Goal: Task Accomplishment & Management: Manage account settings

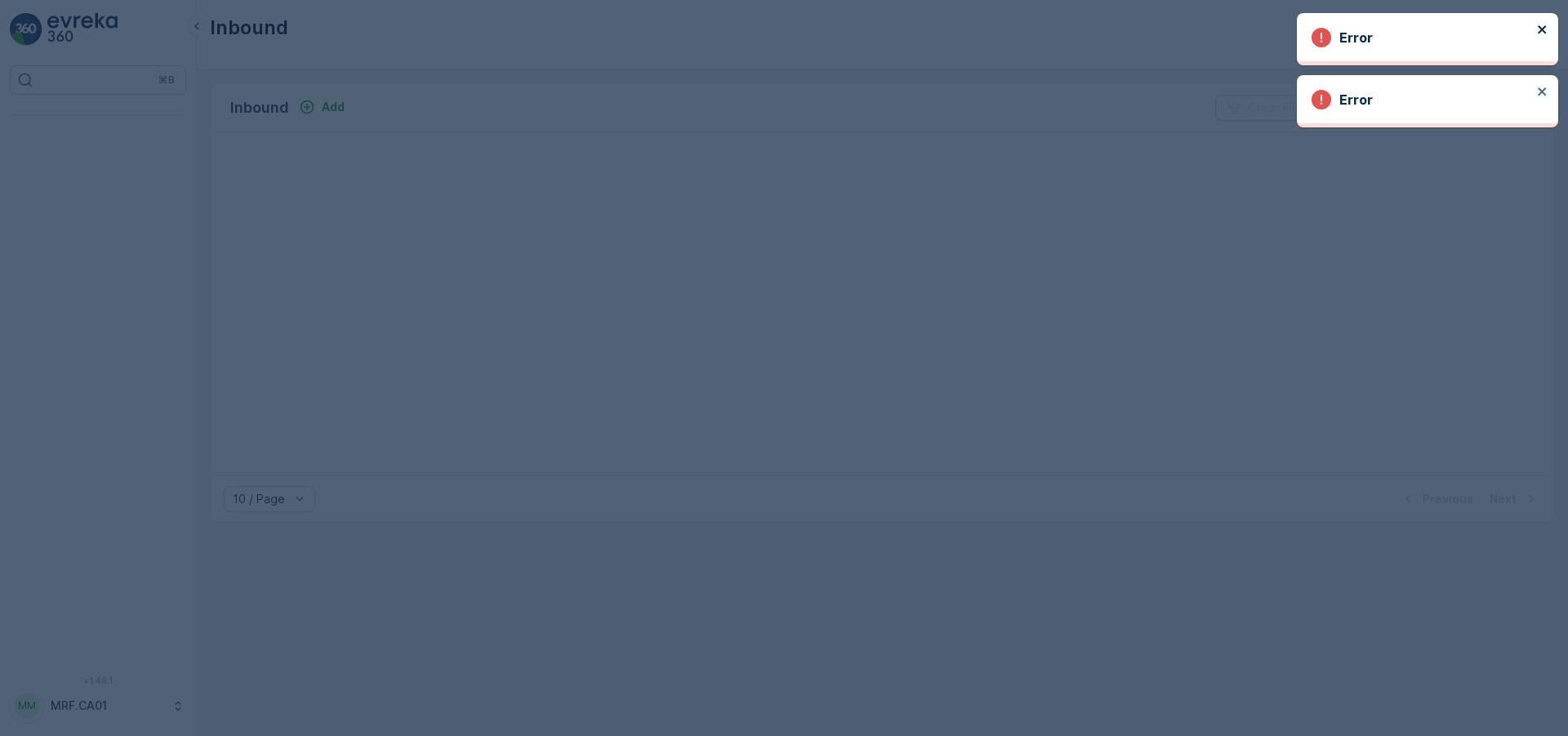
click at [1540, 28] on icon "close" at bounding box center [1541, 29] width 8 height 8
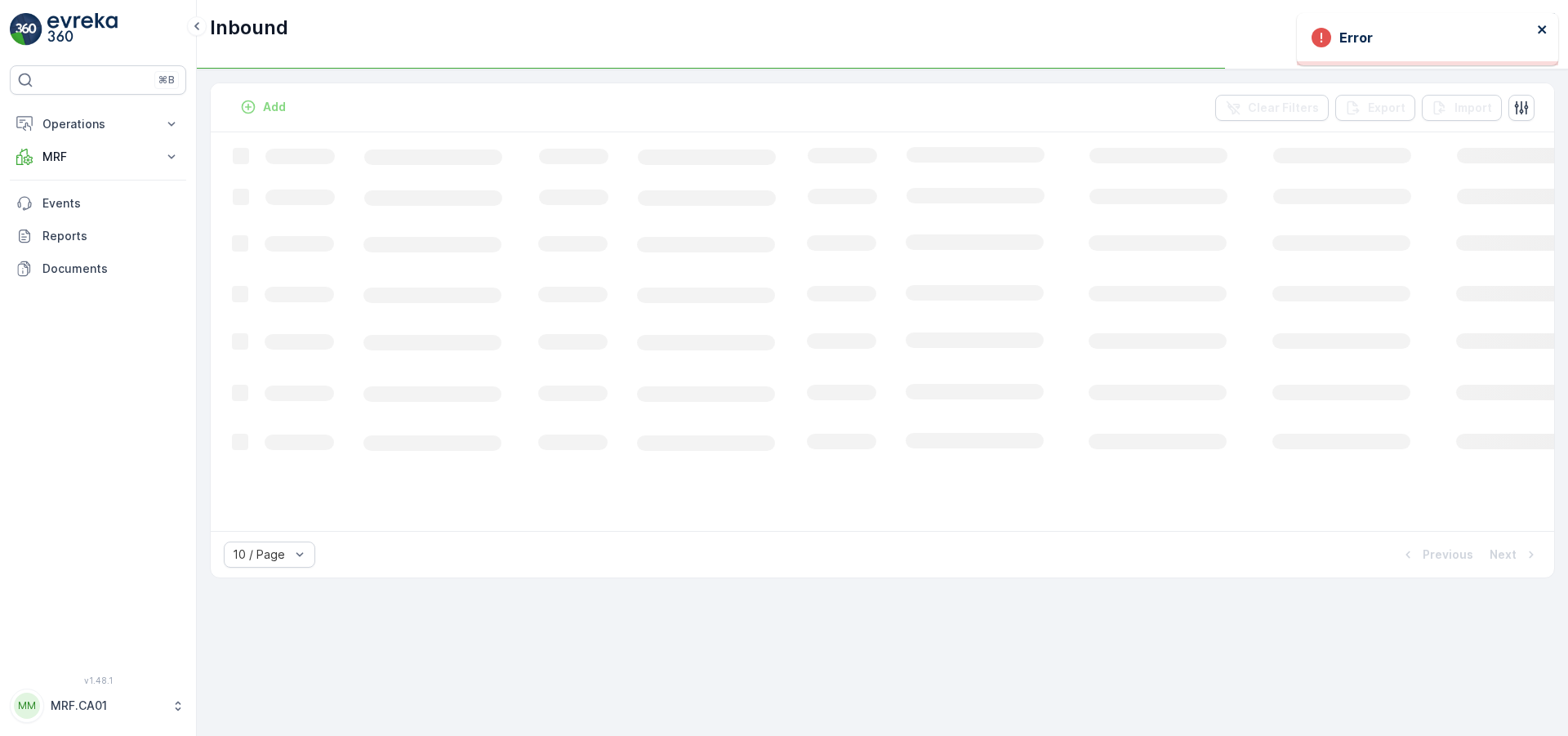
click at [1543, 32] on icon "close" at bounding box center [1542, 29] width 11 height 13
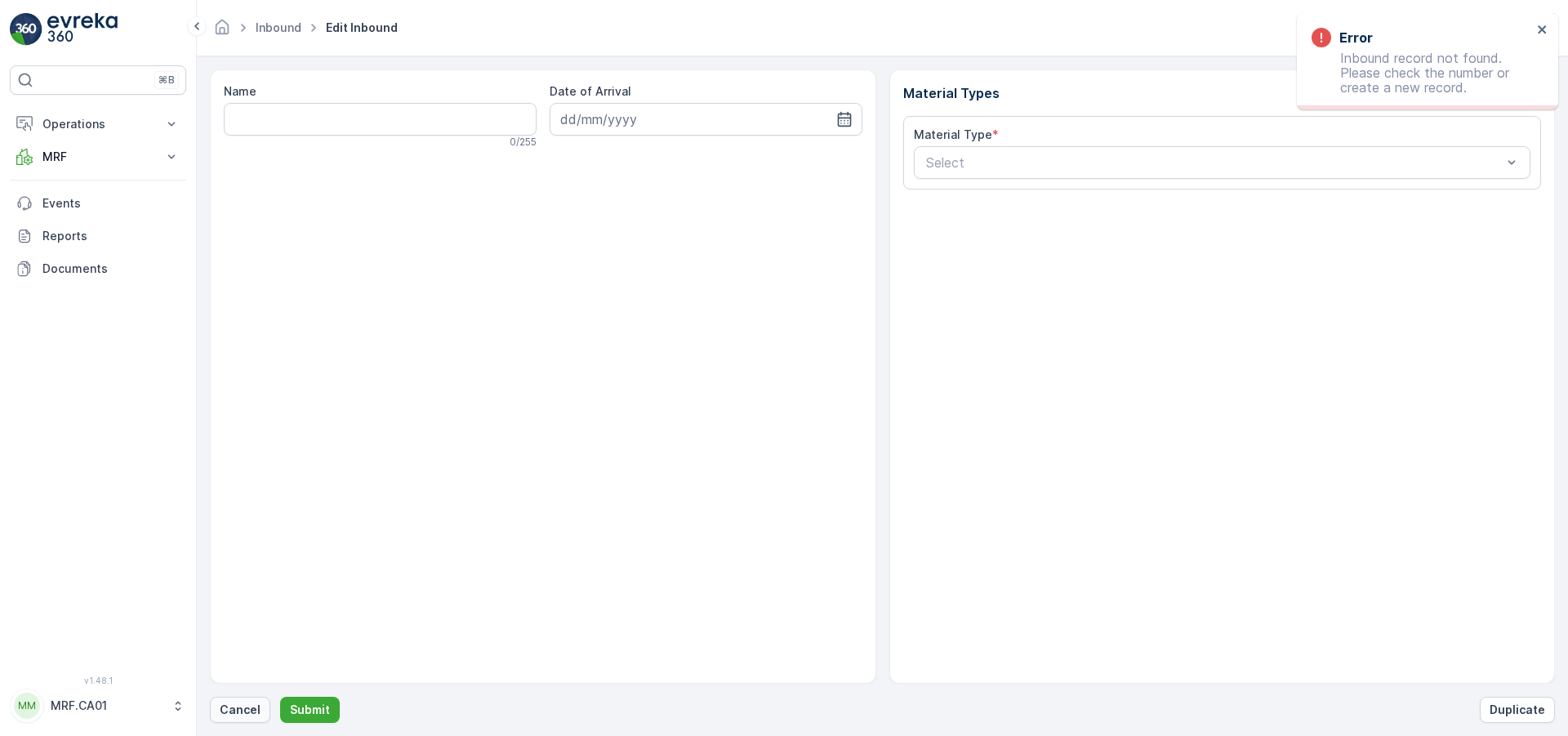
click at [235, 706] on p "Cancel" at bounding box center [240, 709] width 41 height 16
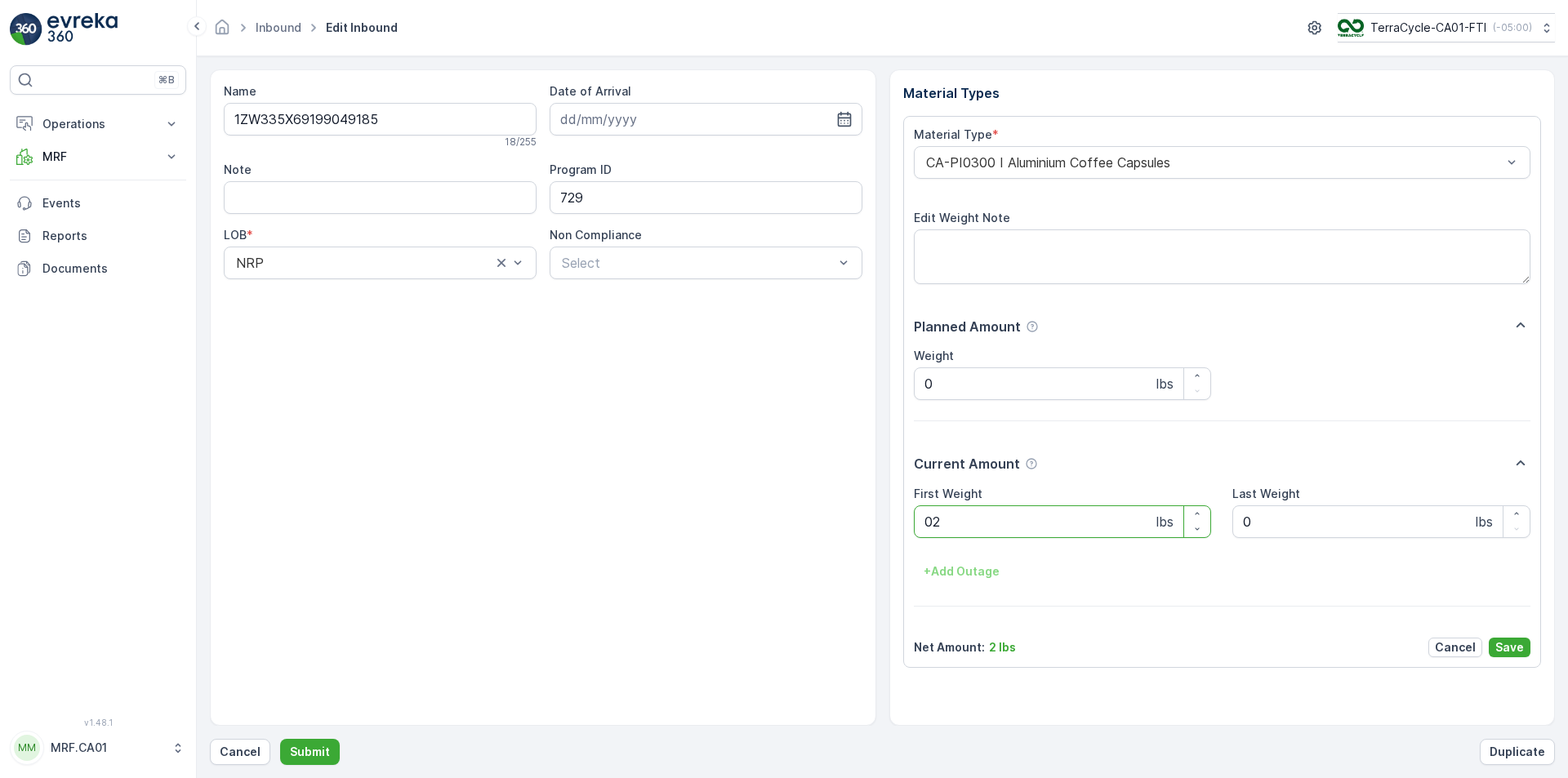
type Weight "028"
click at [280, 735] on button "Submit" at bounding box center [310, 752] width 60 height 26
type Weight "050"
click at [280, 735] on button "Submit" at bounding box center [310, 752] width 60 height 26
type Weight "042"
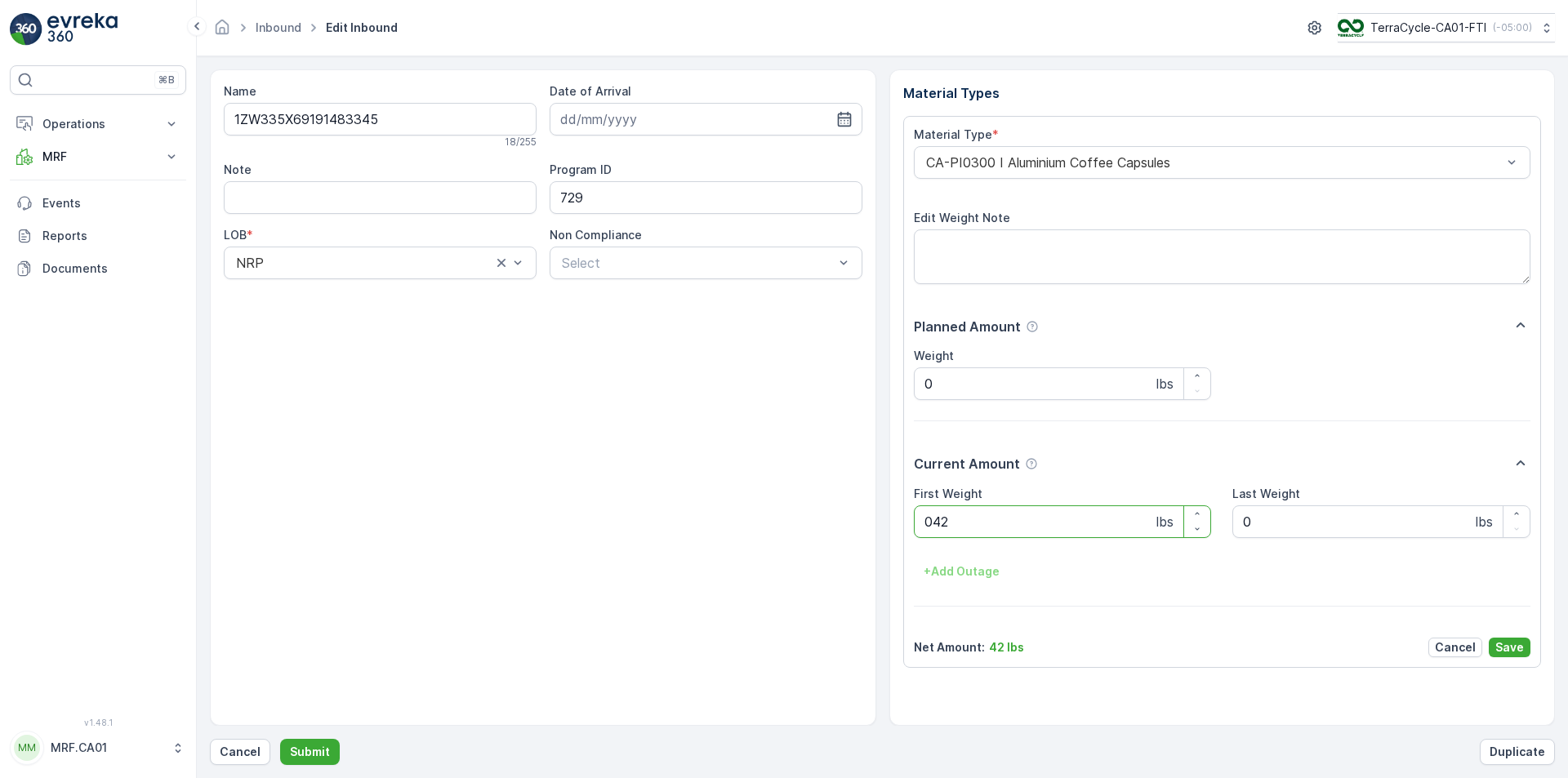
click at [280, 735] on button "Submit" at bounding box center [310, 752] width 60 height 26
type Weight "030"
click at [280, 735] on button "Submit" at bounding box center [310, 752] width 60 height 26
click at [1250, 166] on div at bounding box center [1214, 162] width 579 height 15
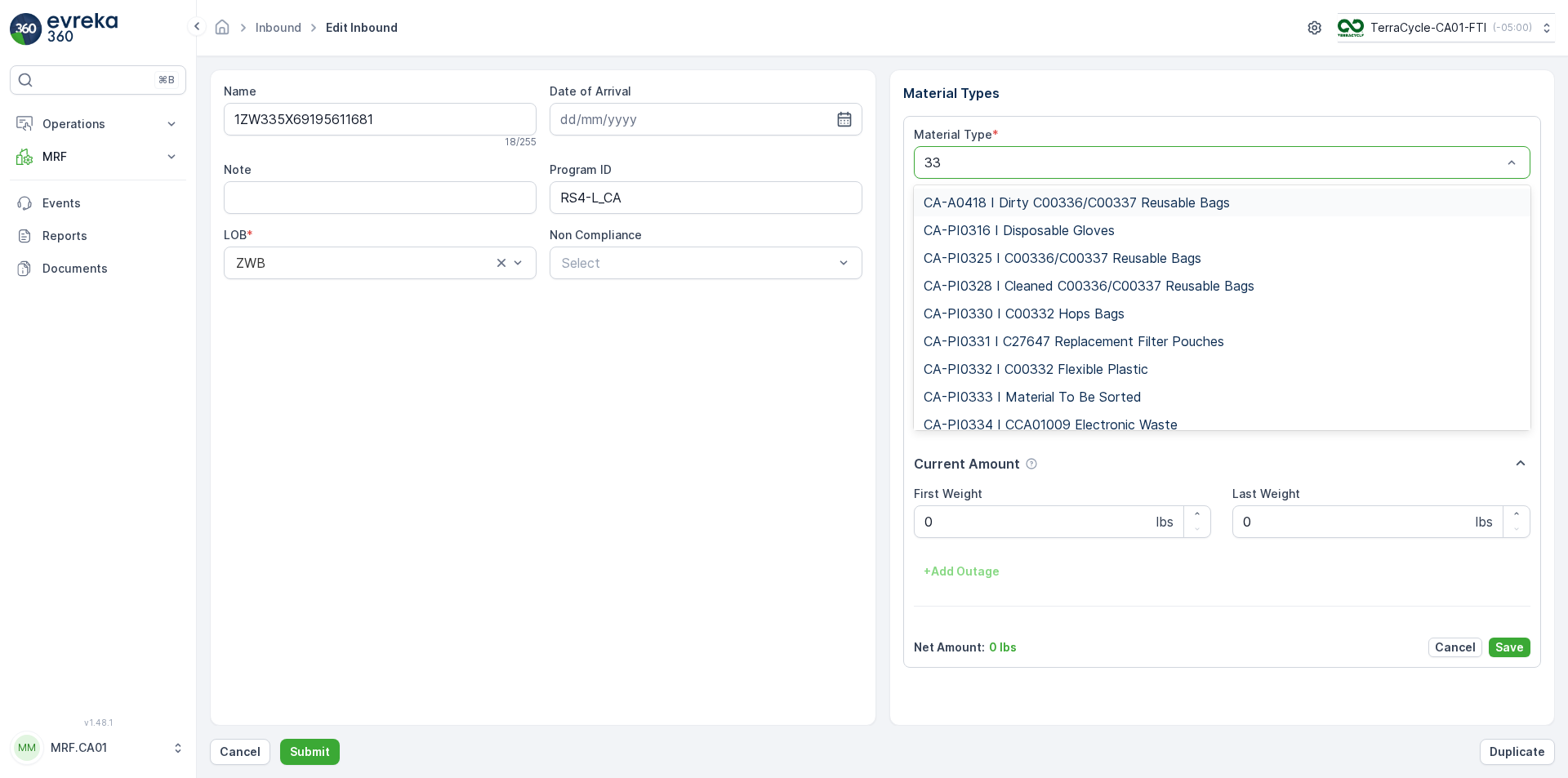
type input "333"
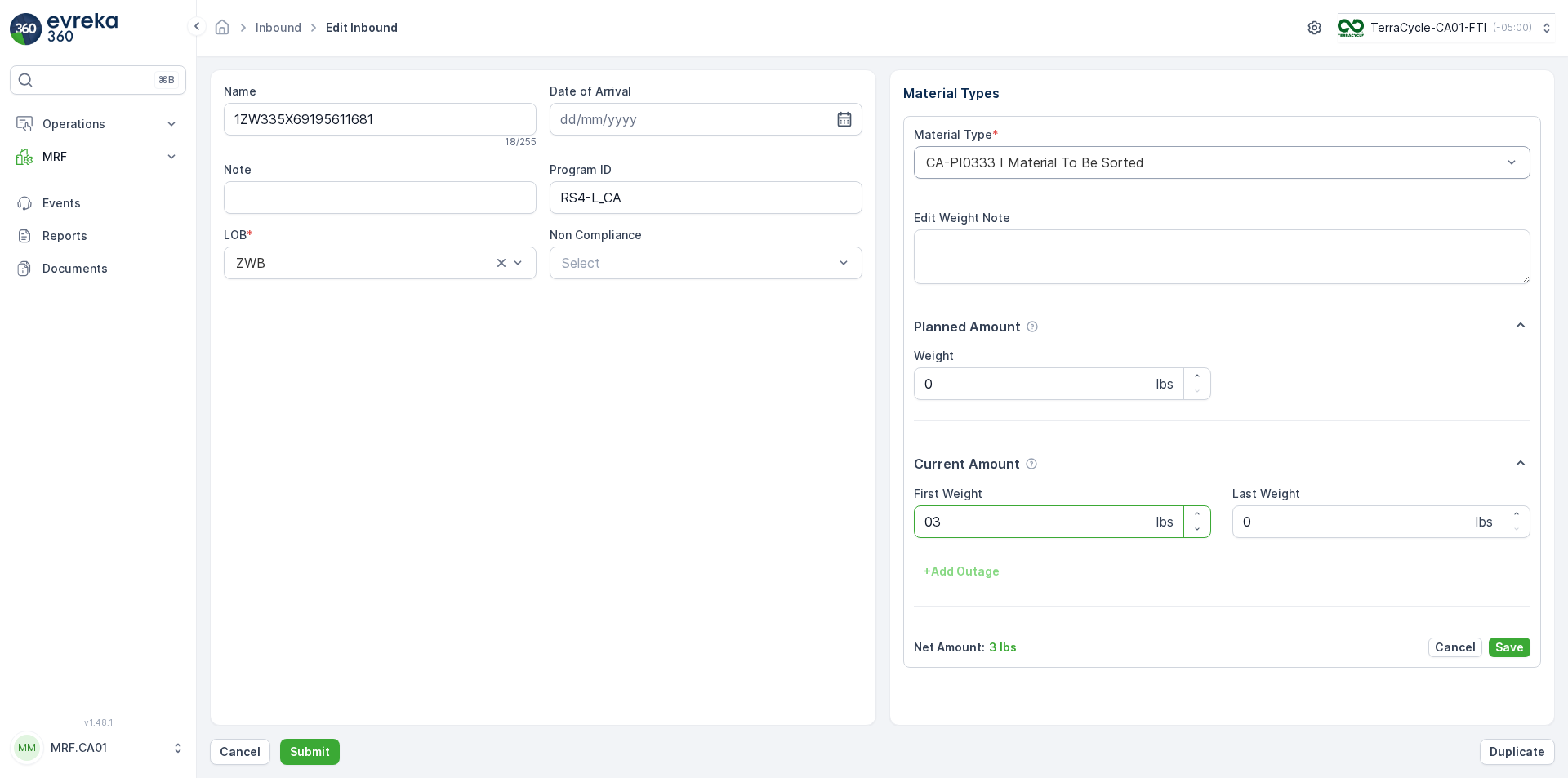
type Weight "030"
click at [280, 735] on button "Submit" at bounding box center [310, 752] width 60 height 26
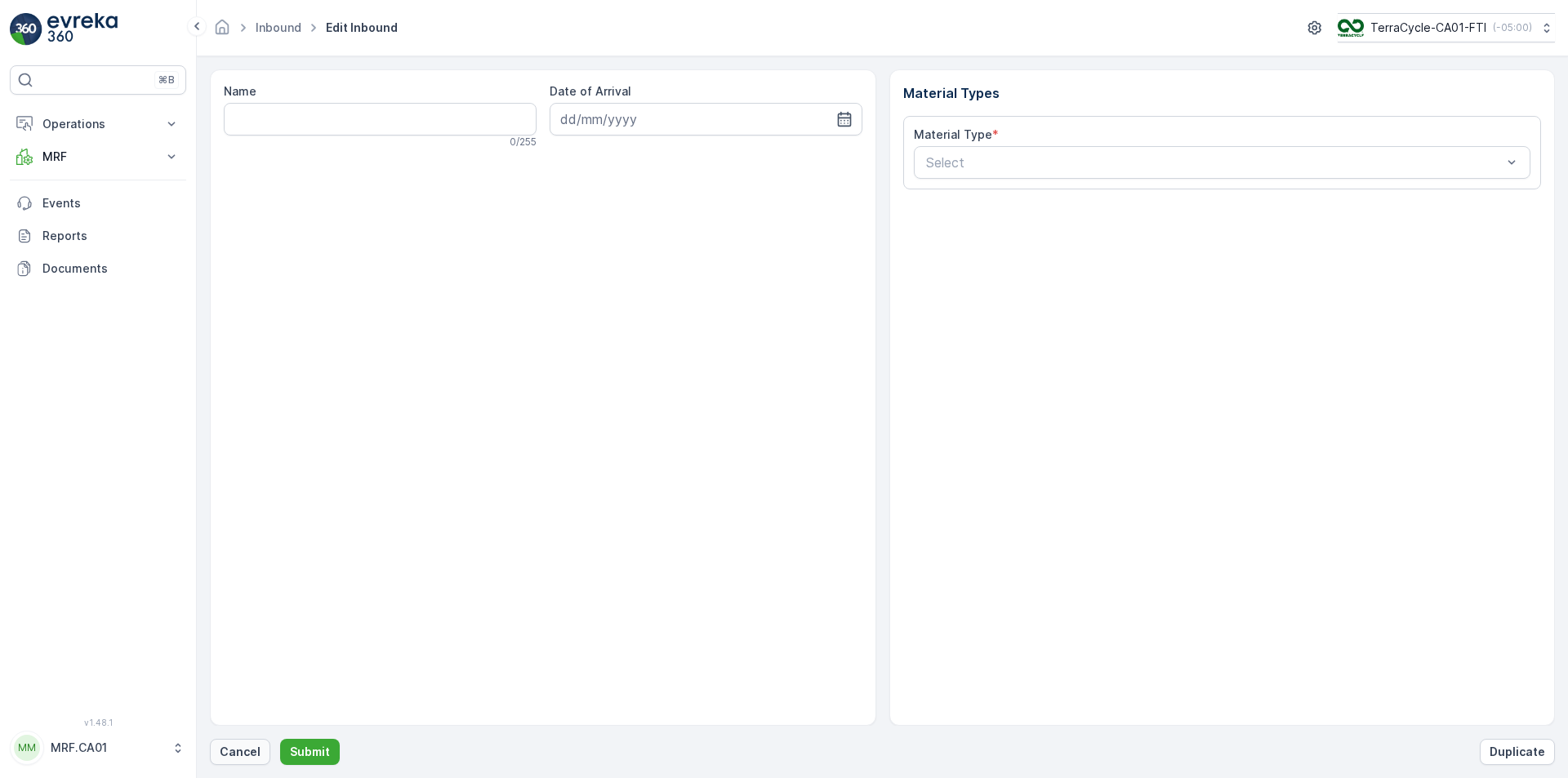
click at [238, 735] on p "Cancel" at bounding box center [240, 751] width 41 height 16
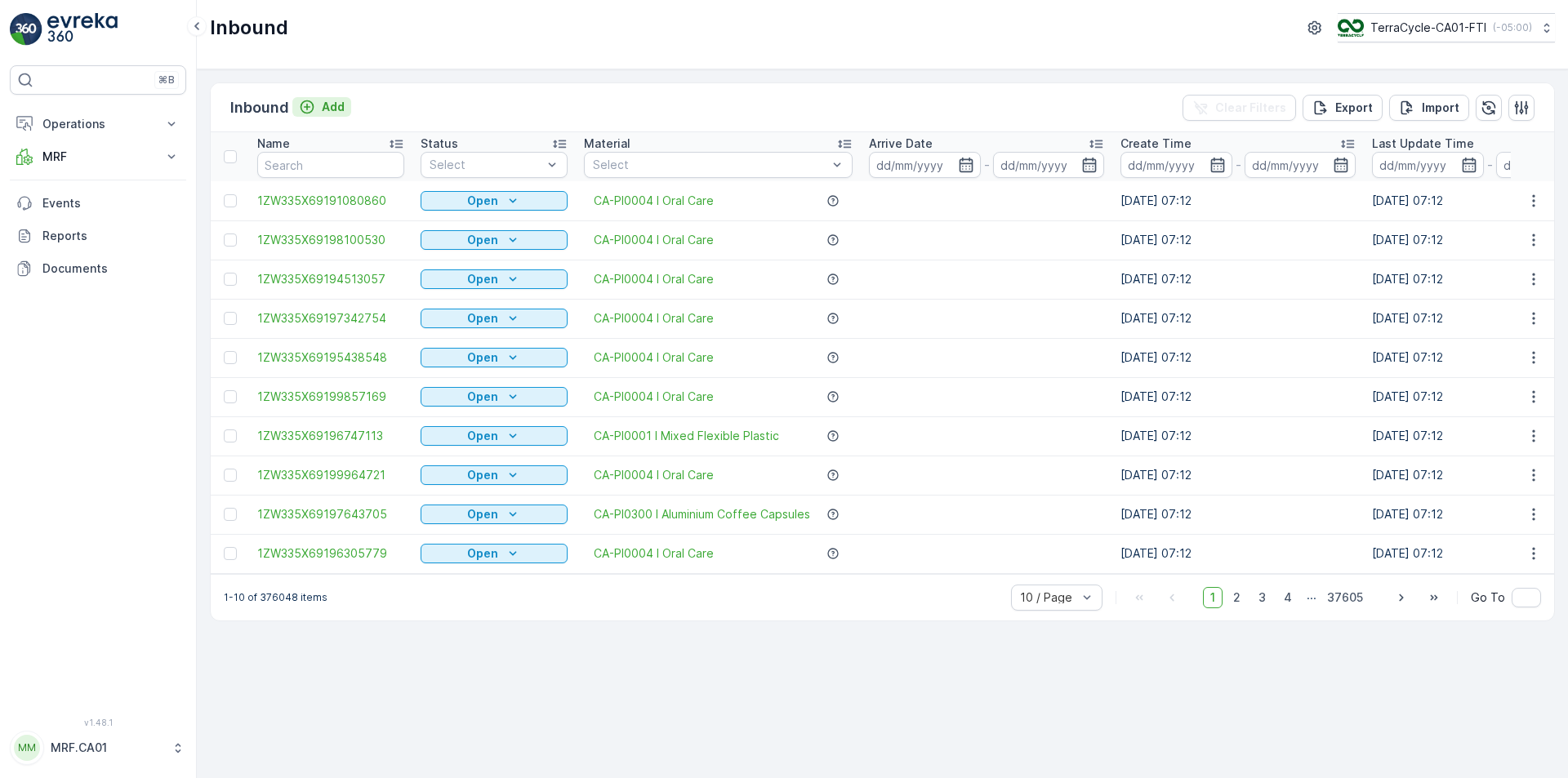
click at [325, 116] on button "Add" at bounding box center [322, 106] width 59 height 20
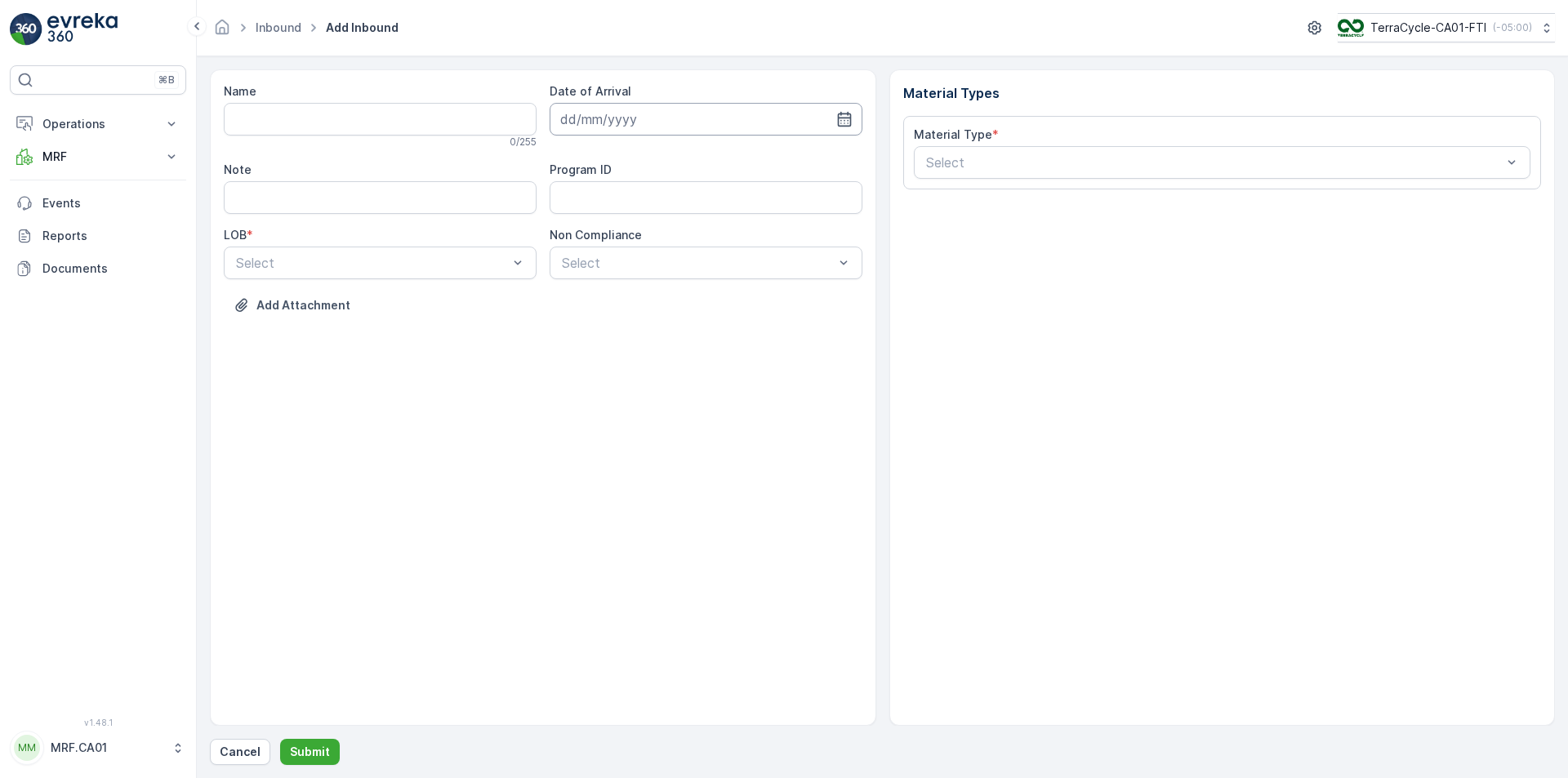
click at [840, 127] on input at bounding box center [706, 119] width 313 height 33
click at [605, 329] on div "18" at bounding box center [606, 321] width 26 height 26
type input "[DATE]"
click at [490, 265] on div at bounding box center [372, 263] width 275 height 15
click at [454, 322] on div "ZWB" at bounding box center [381, 330] width 313 height 28
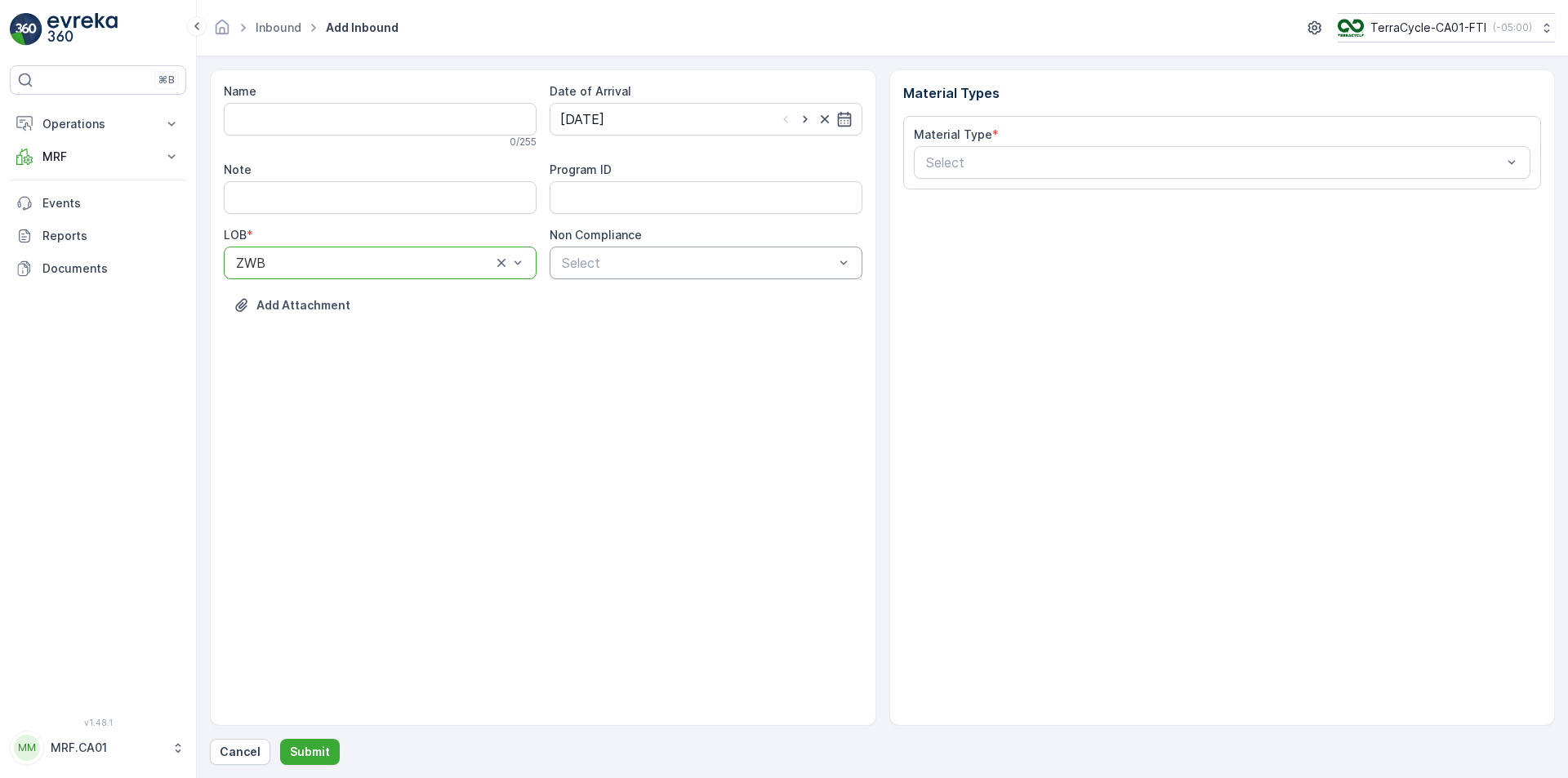
click at [656, 256] on div at bounding box center [698, 263] width 275 height 15
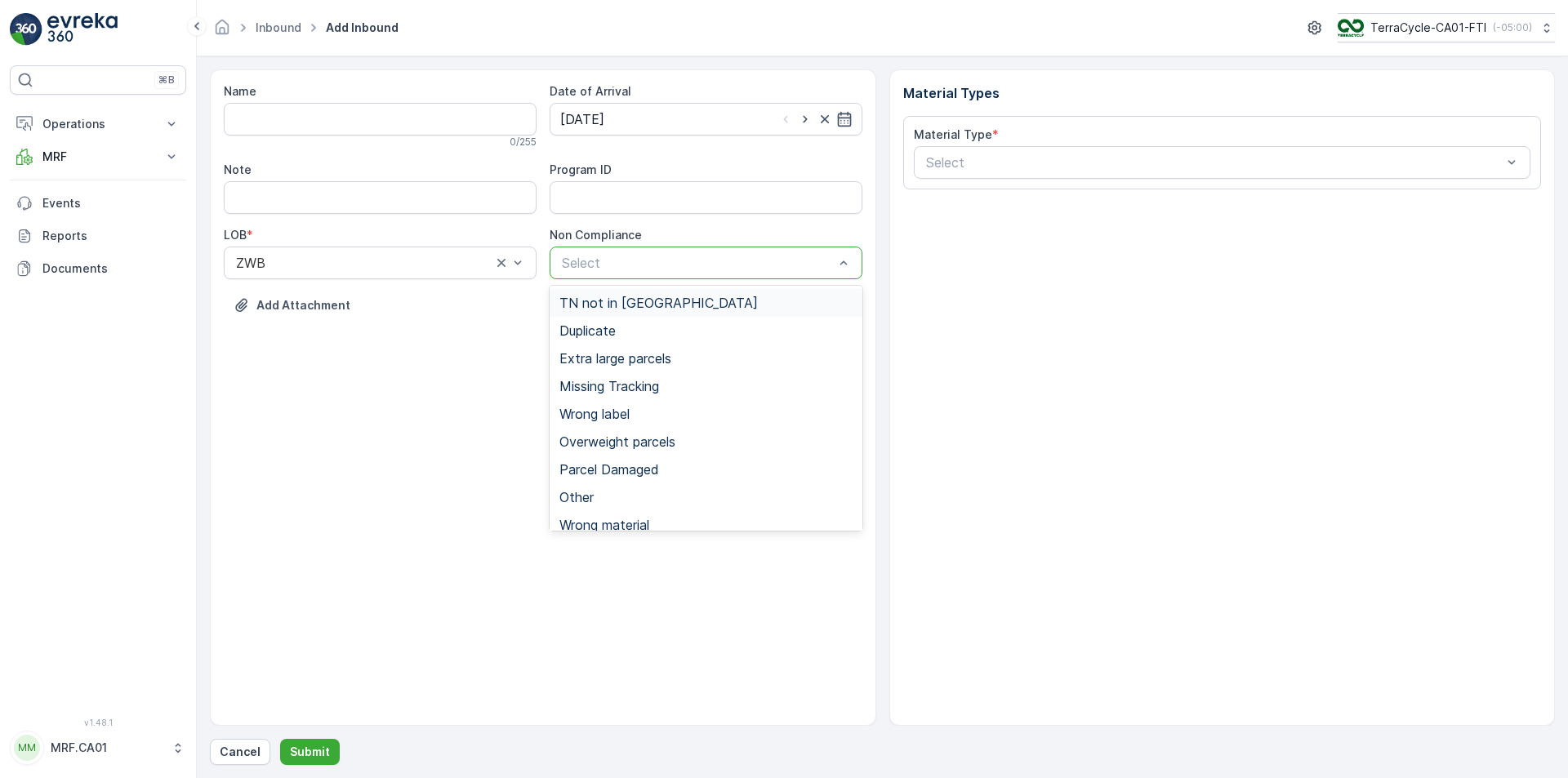
drag, startPoint x: 679, startPoint y: 297, endPoint x: 955, endPoint y: 198, distance: 293.2
click at [679, 296] on div "TN not in [GEOGRAPHIC_DATA]" at bounding box center [706, 303] width 293 height 15
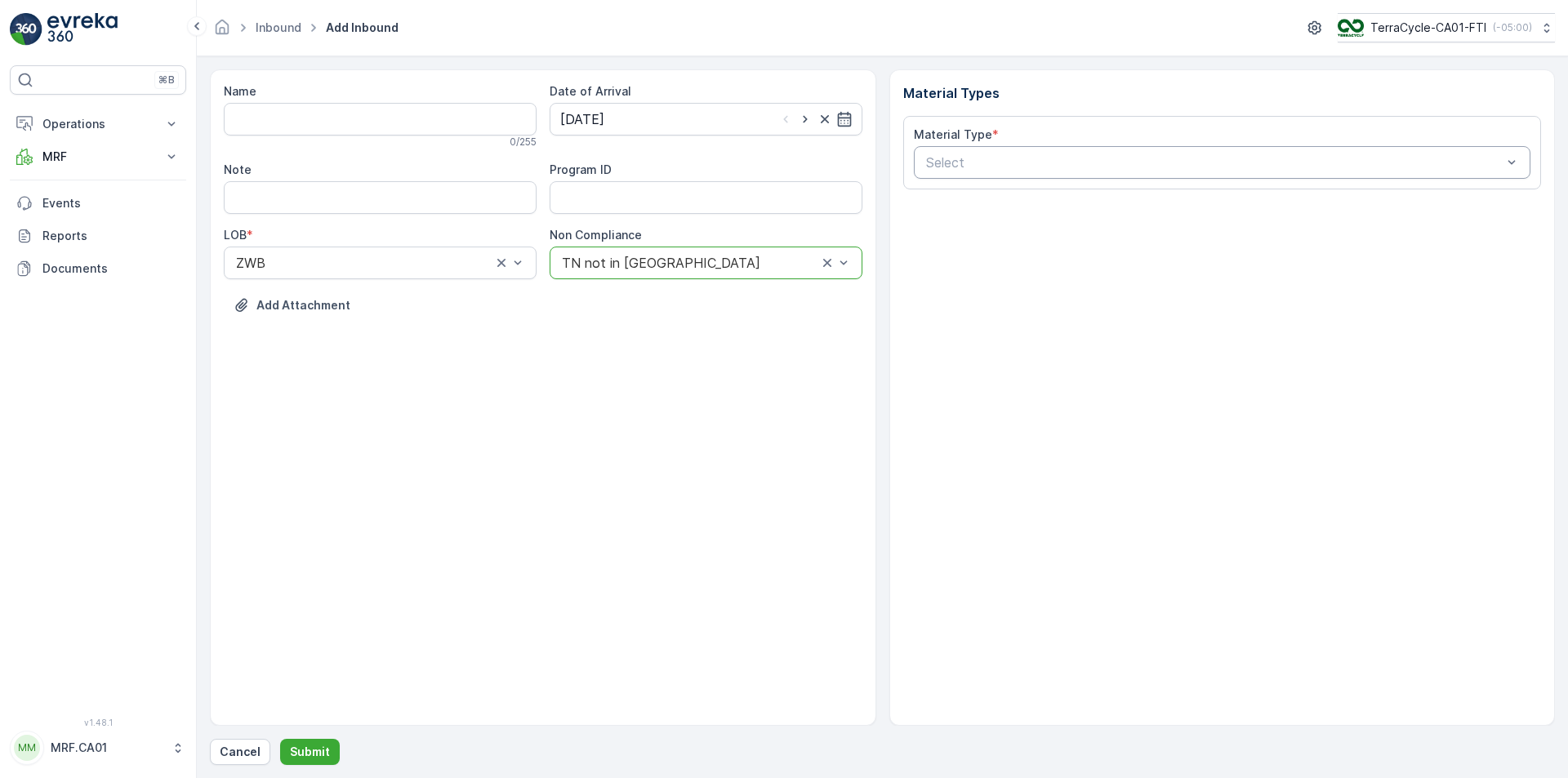
click at [1022, 150] on div "Select" at bounding box center [1223, 163] width 618 height 33
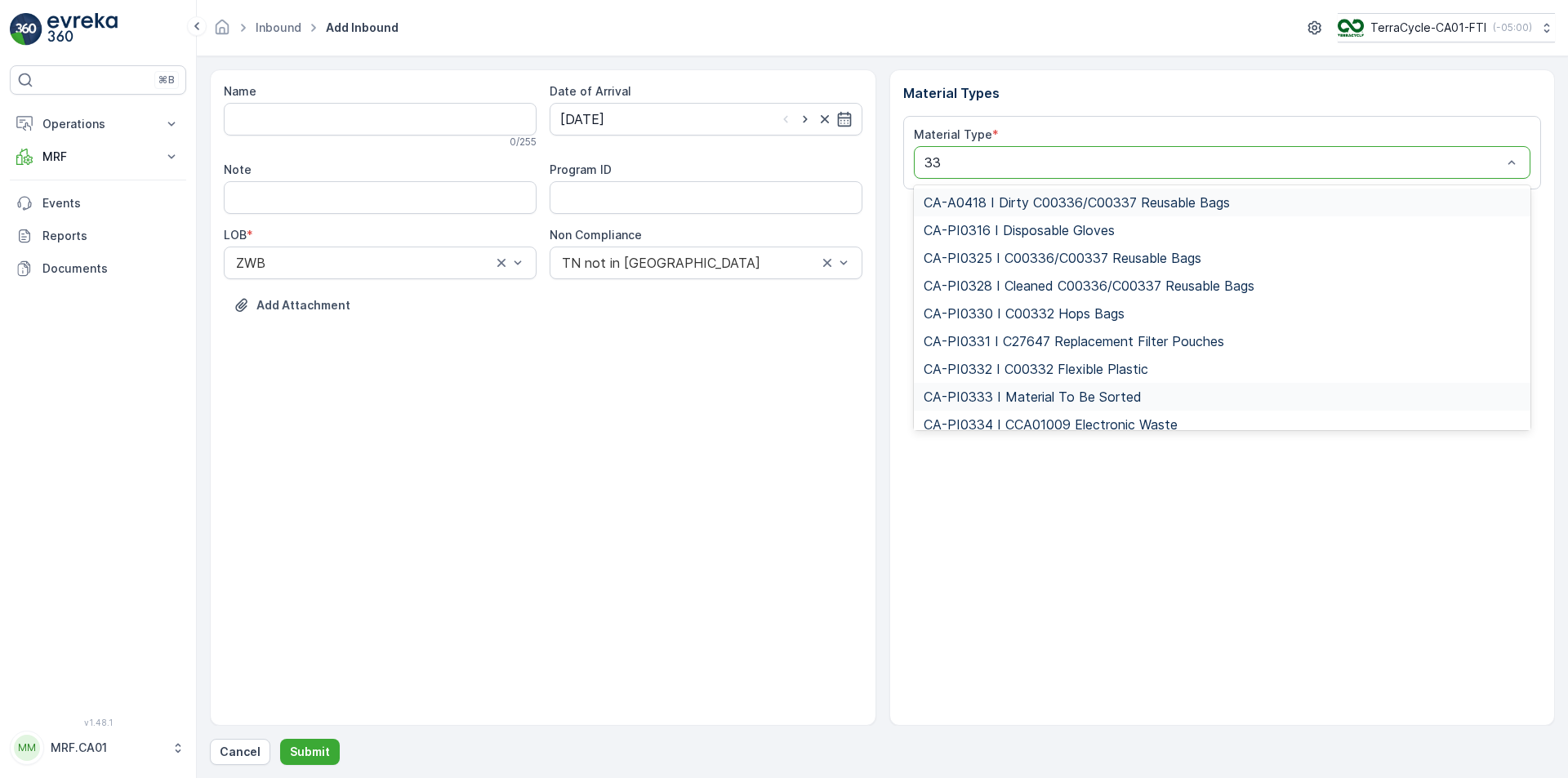
type input "333"
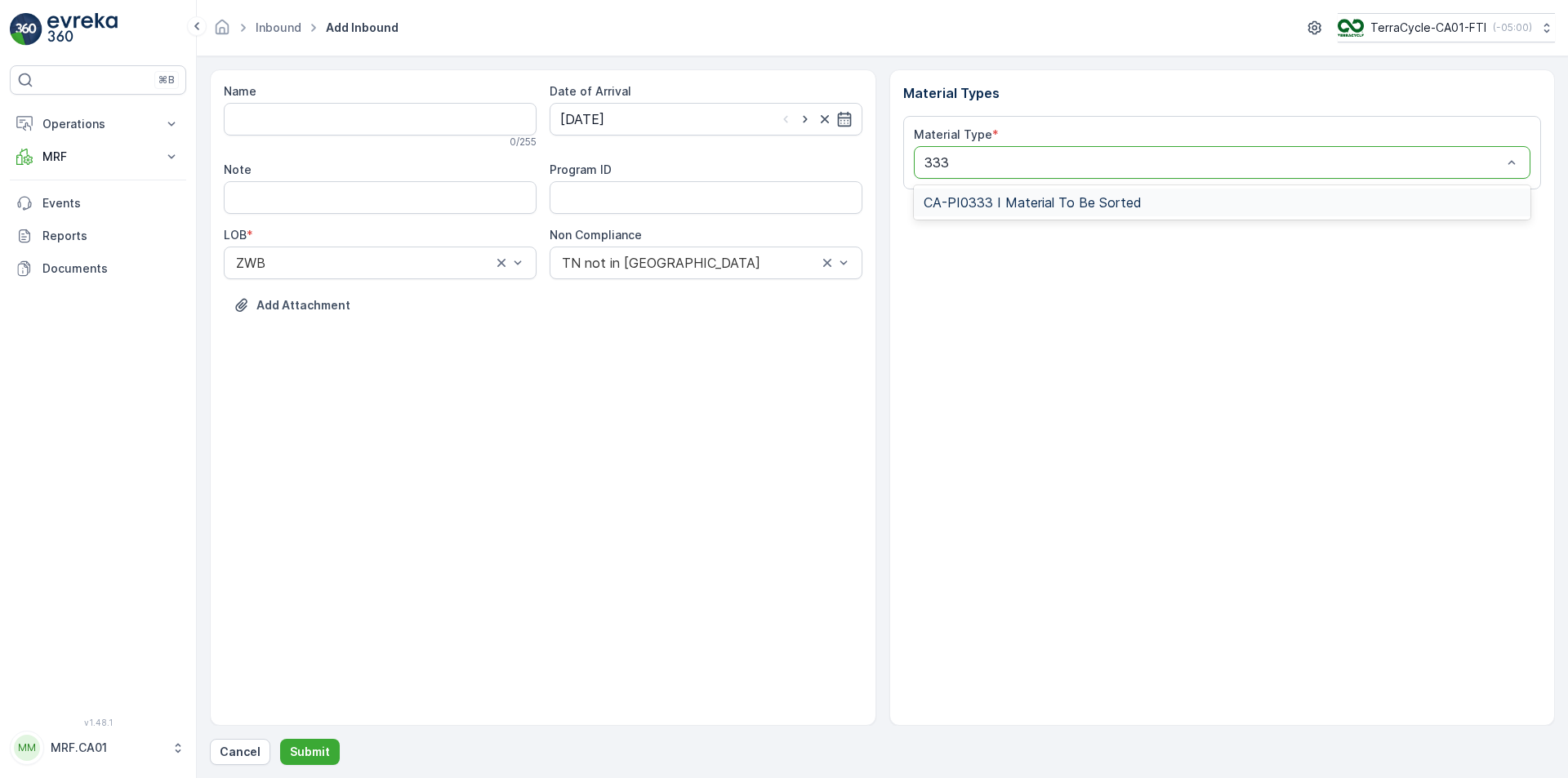
click at [1032, 195] on span "CA-PI0333 I Material To Be Sorted" at bounding box center [1033, 202] width 218 height 15
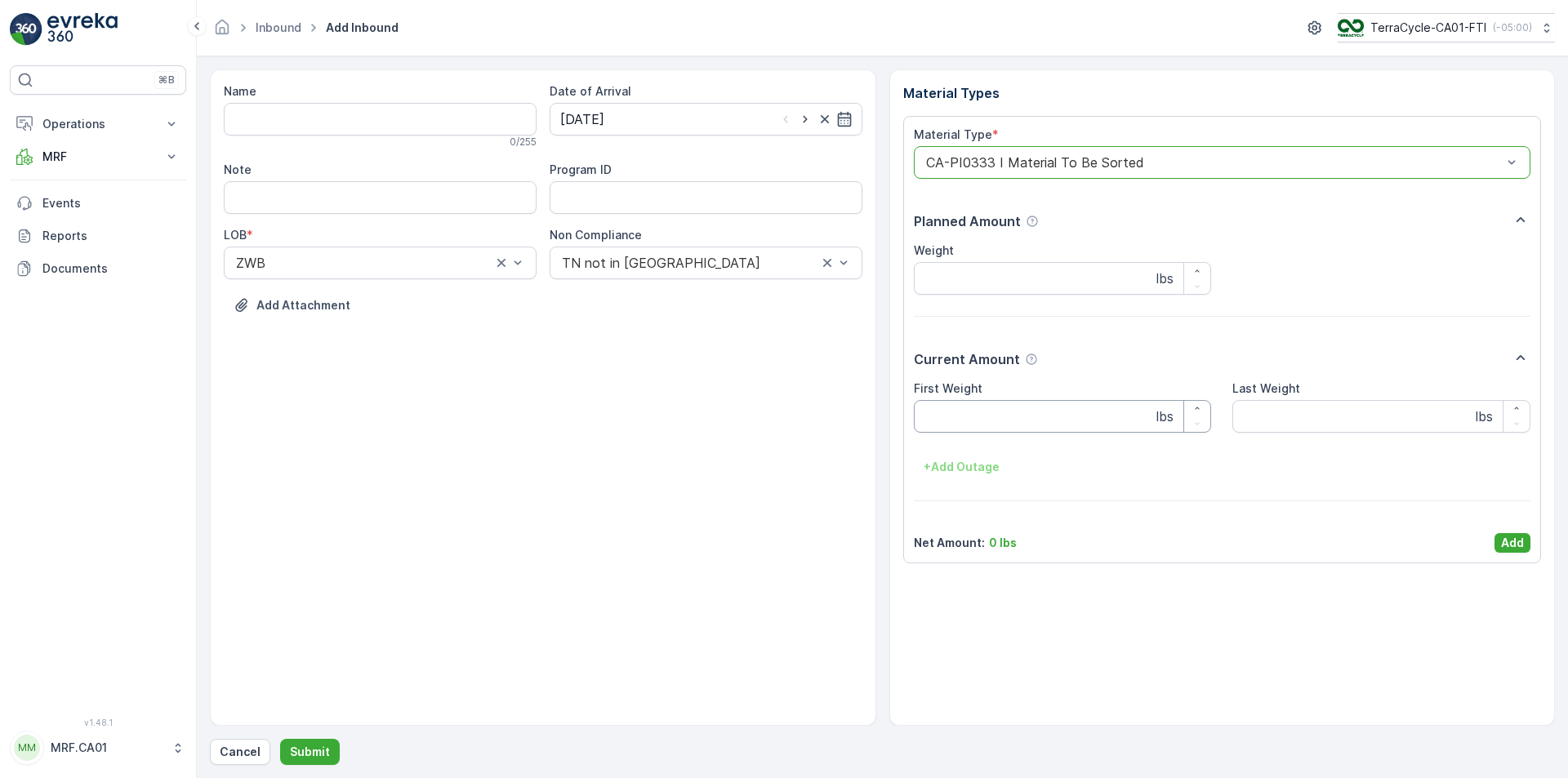
click at [1008, 403] on Weight "First Weight" at bounding box center [1063, 417] width 298 height 33
type Weight "69"
click at [1515, 548] on p "Add" at bounding box center [1513, 542] width 22 height 16
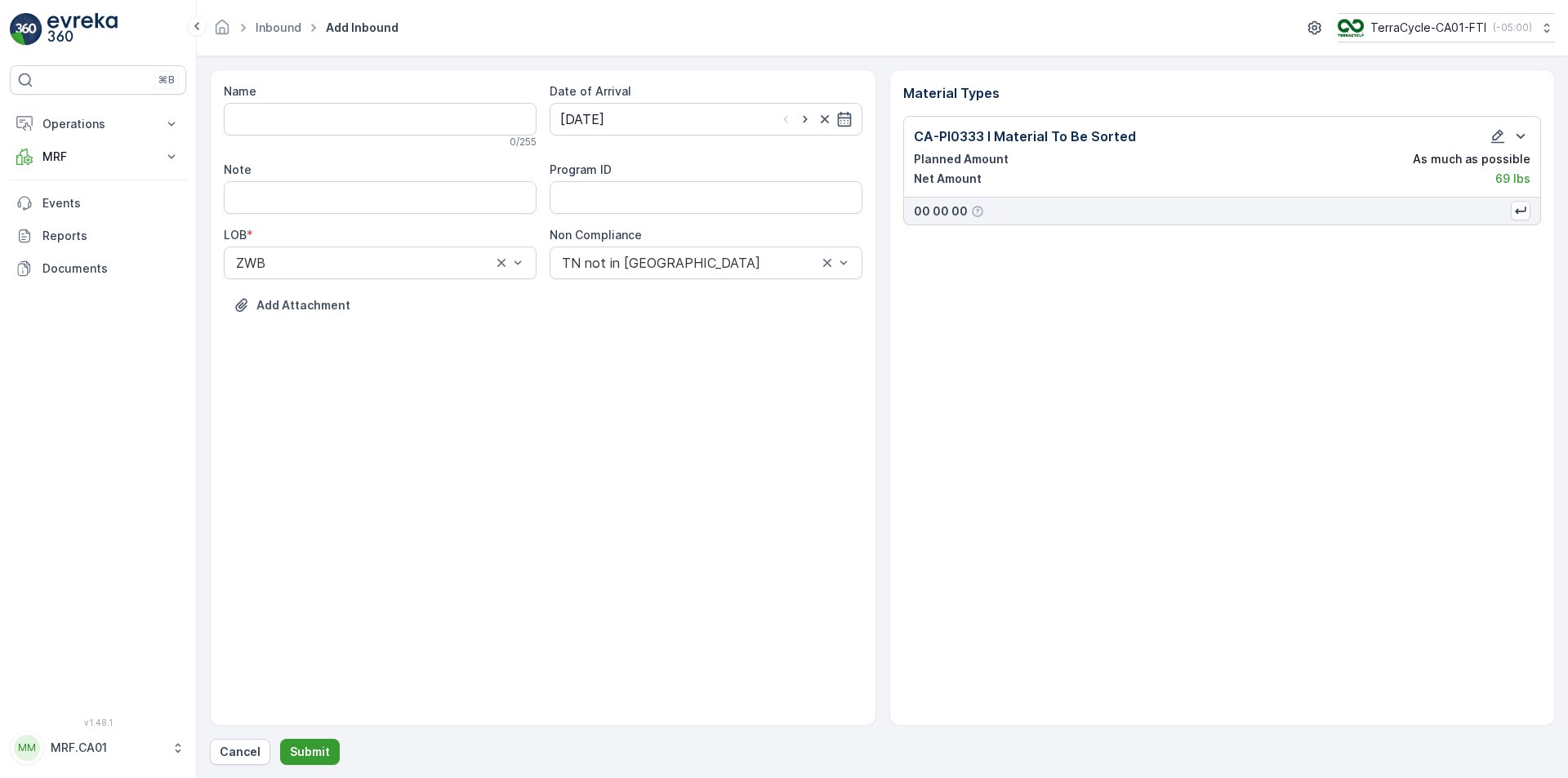
click at [309, 735] on p "Submit" at bounding box center [310, 751] width 40 height 16
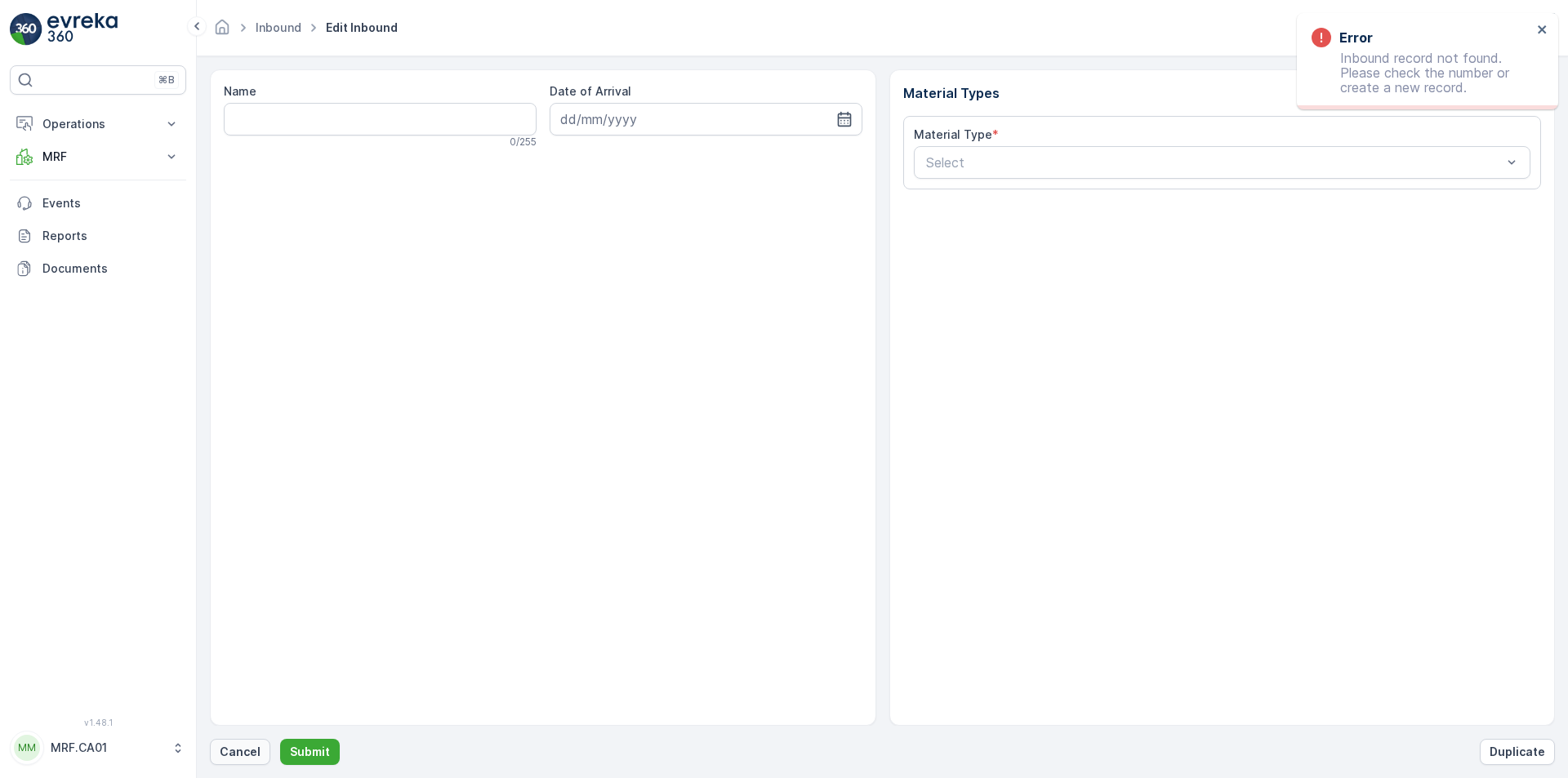
click at [246, 735] on p "Cancel" at bounding box center [240, 751] width 41 height 16
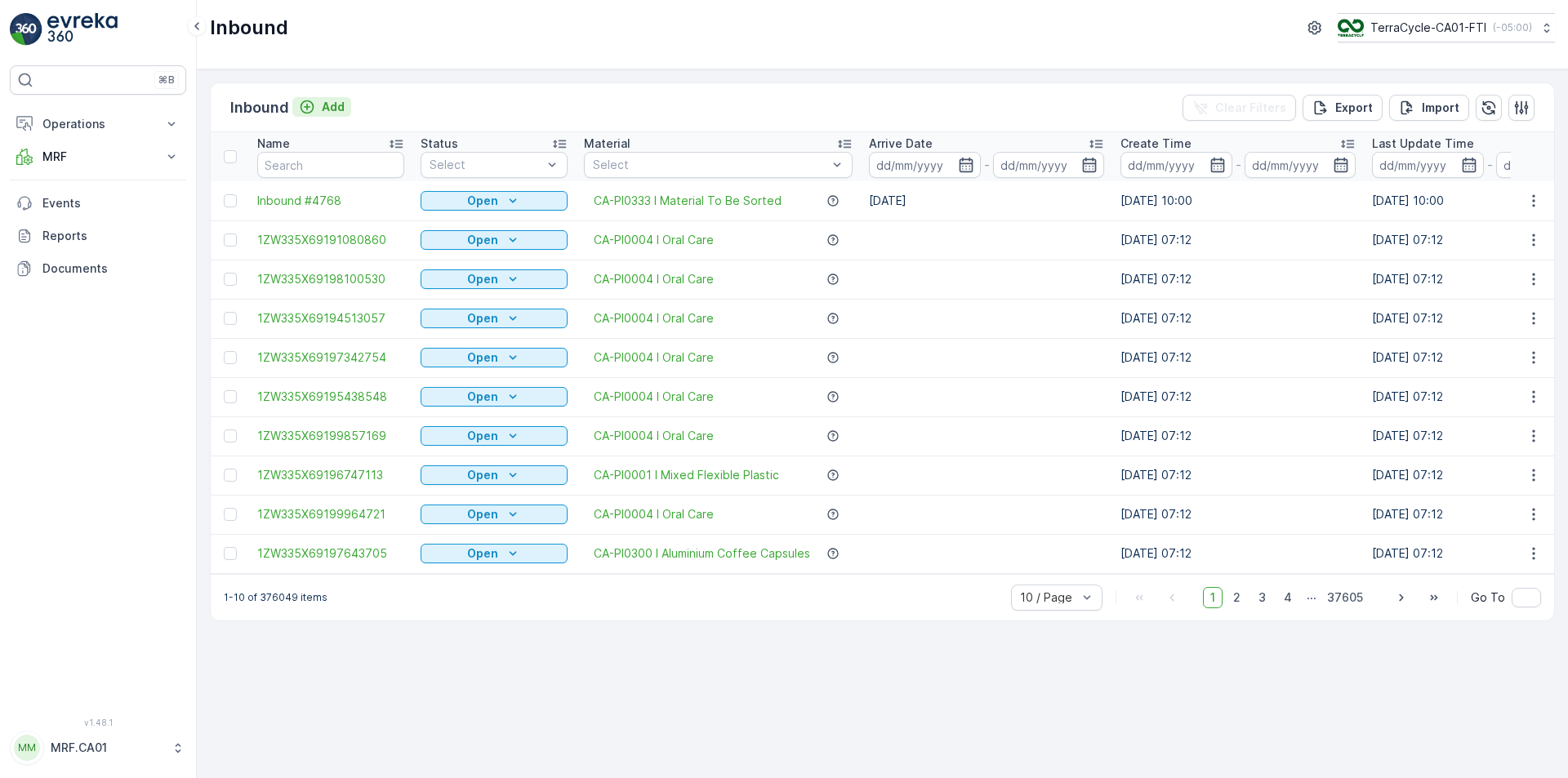
click at [320, 108] on div "Add" at bounding box center [322, 106] width 46 height 16
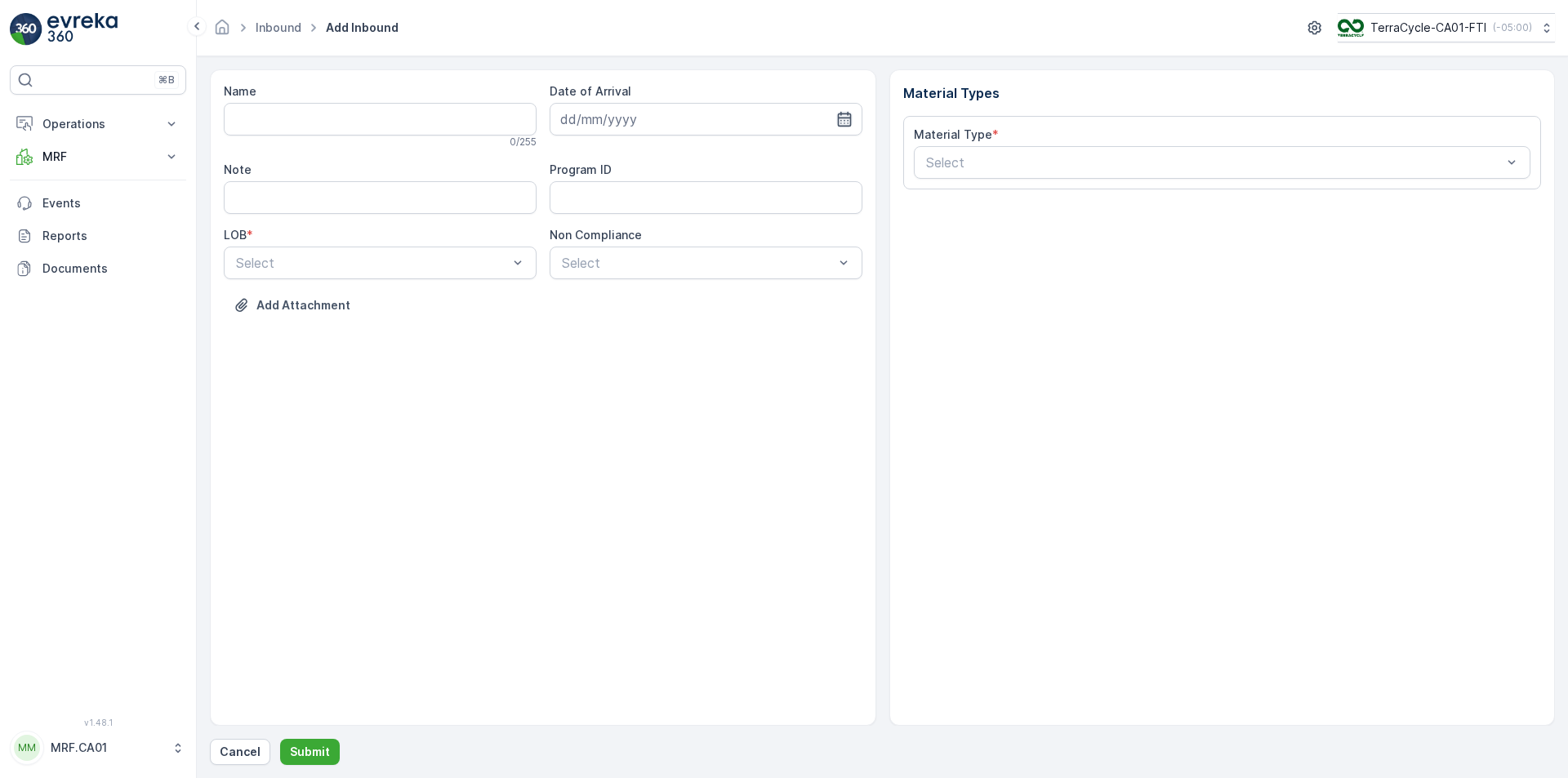
click at [848, 115] on icon "button" at bounding box center [844, 118] width 14 height 15
click at [610, 323] on div "18" at bounding box center [606, 321] width 26 height 26
type input "[DATE]"
click at [470, 258] on div at bounding box center [372, 263] width 275 height 15
click at [454, 308] on div "NRP" at bounding box center [380, 303] width 293 height 15
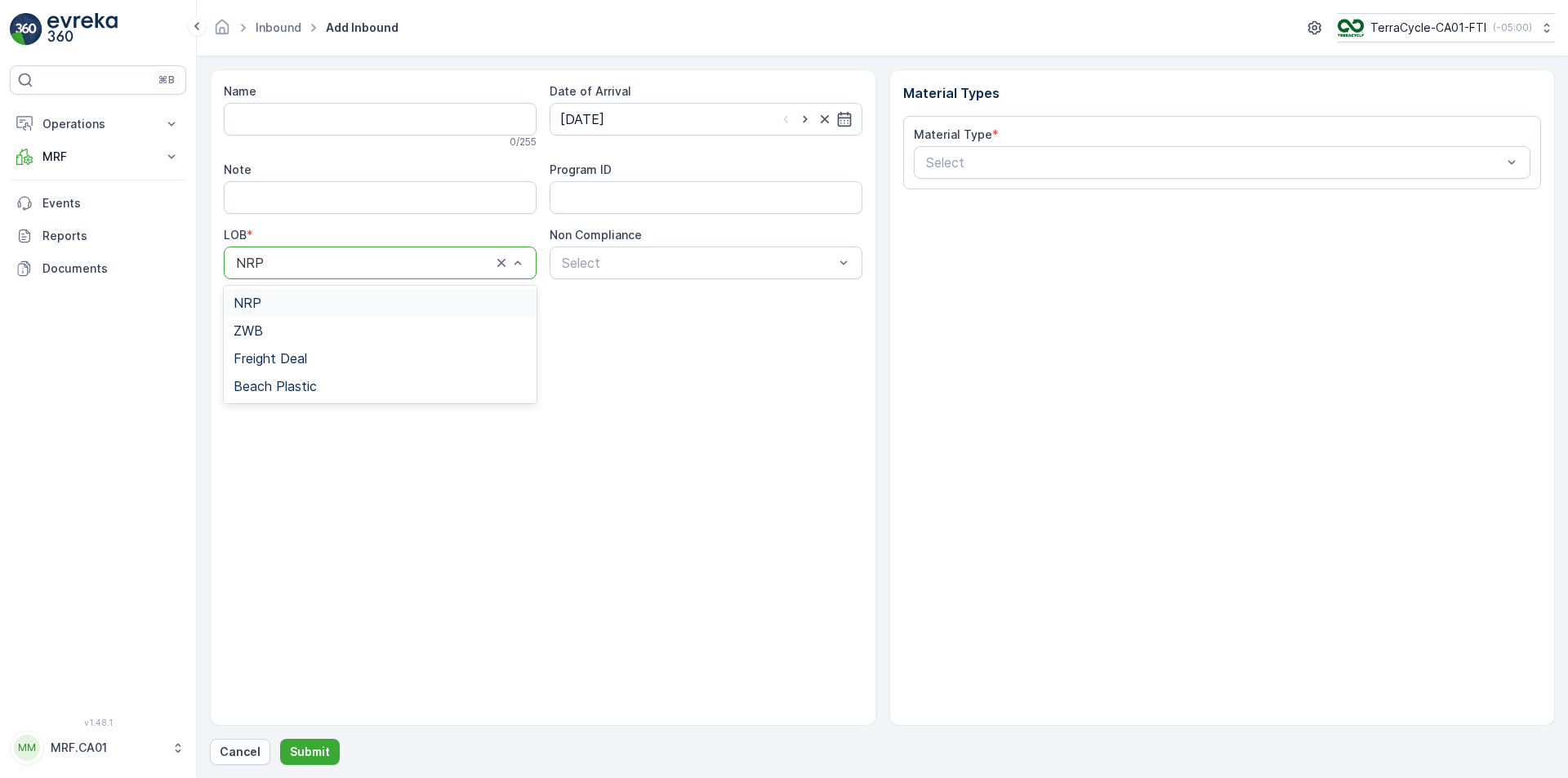
click at [271, 263] on div at bounding box center [363, 263] width 259 height 15
click at [293, 337] on div "ZWB" at bounding box center [380, 330] width 293 height 15
click at [293, 337] on div "Add Attachment" at bounding box center [543, 315] width 638 height 46
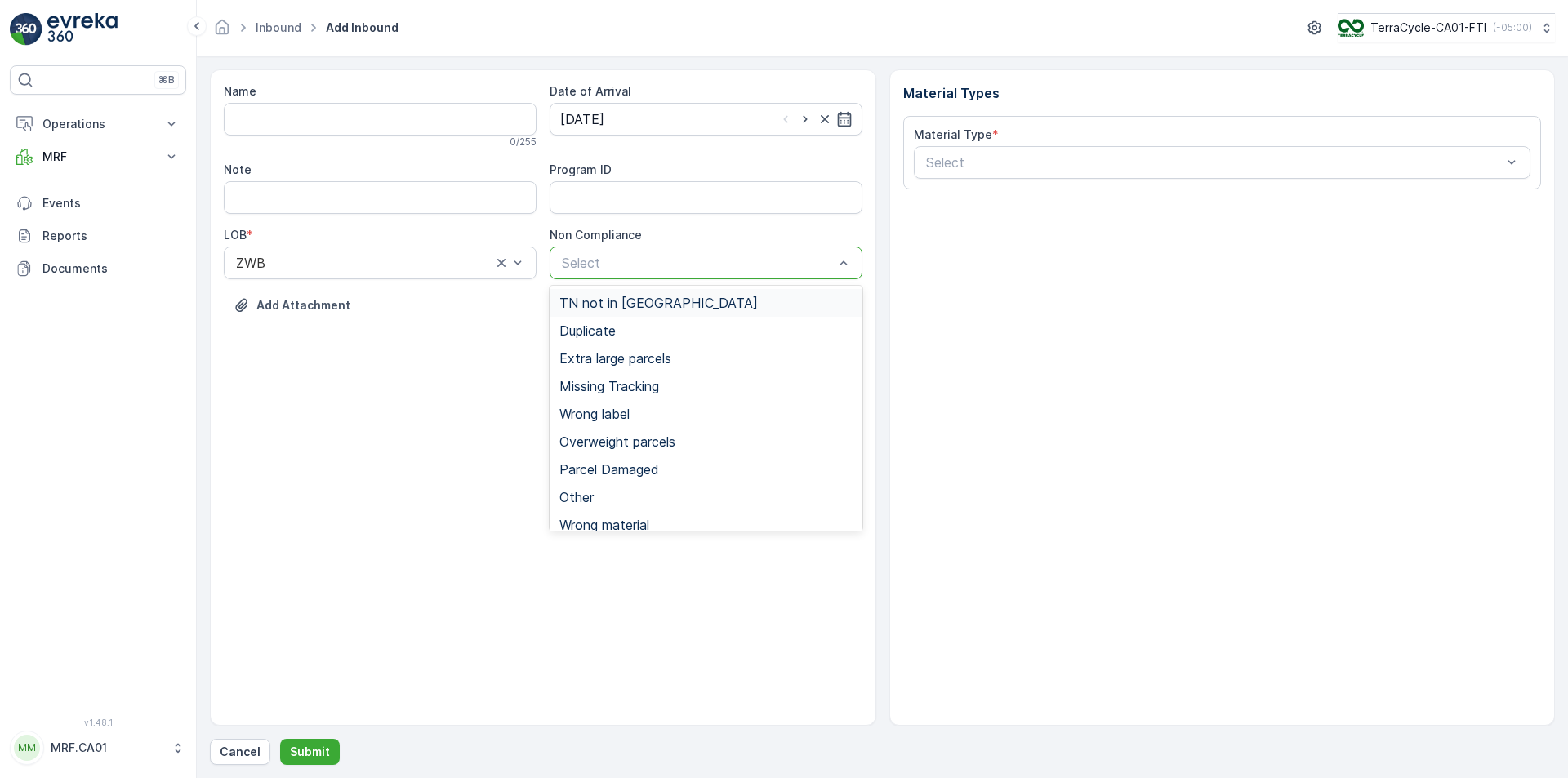
click at [769, 257] on div at bounding box center [698, 263] width 275 height 15
click at [806, 298] on div "TN not in [GEOGRAPHIC_DATA]" at bounding box center [706, 303] width 293 height 15
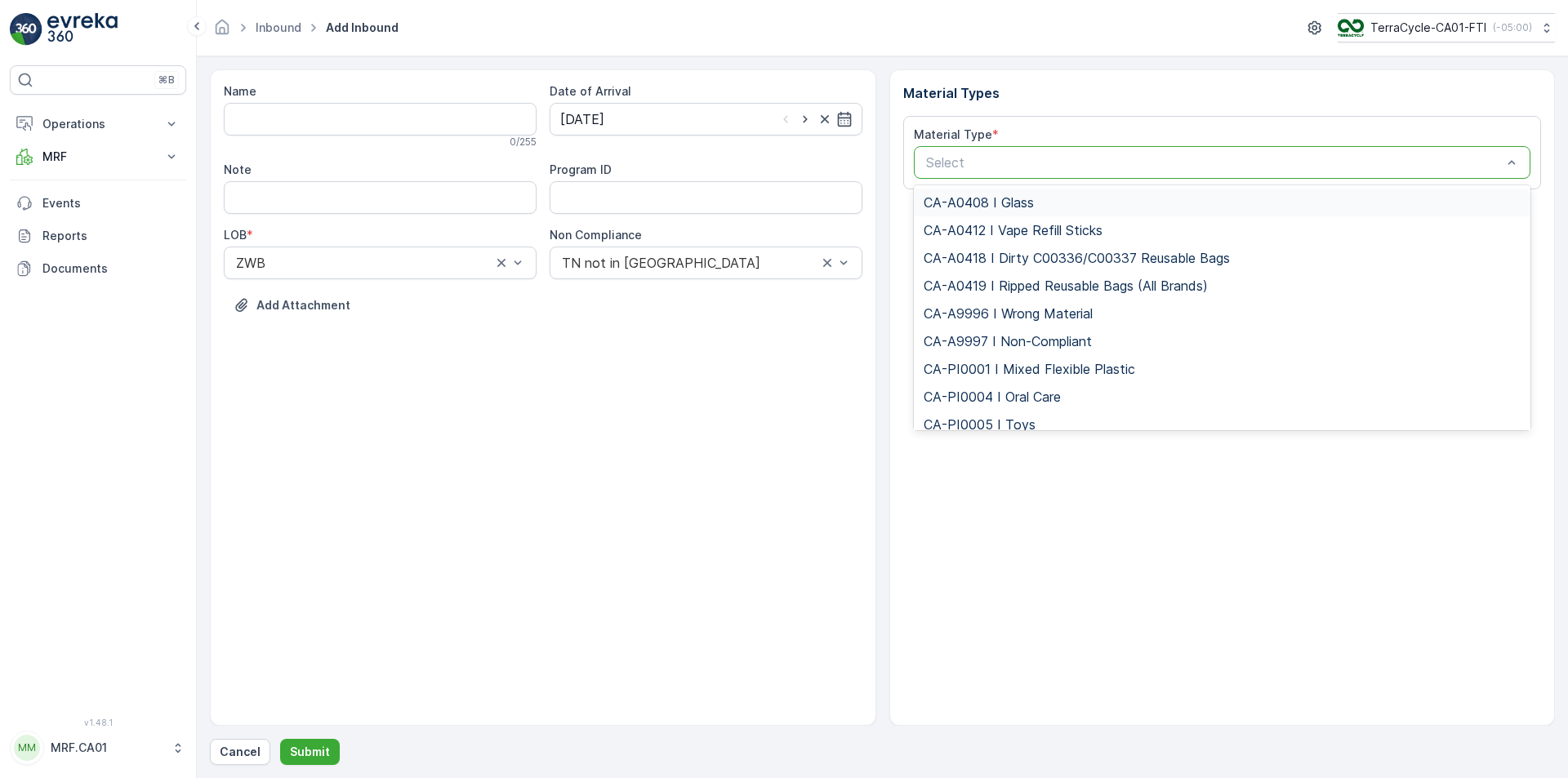
click at [945, 176] on div "Select" at bounding box center [1223, 163] width 618 height 33
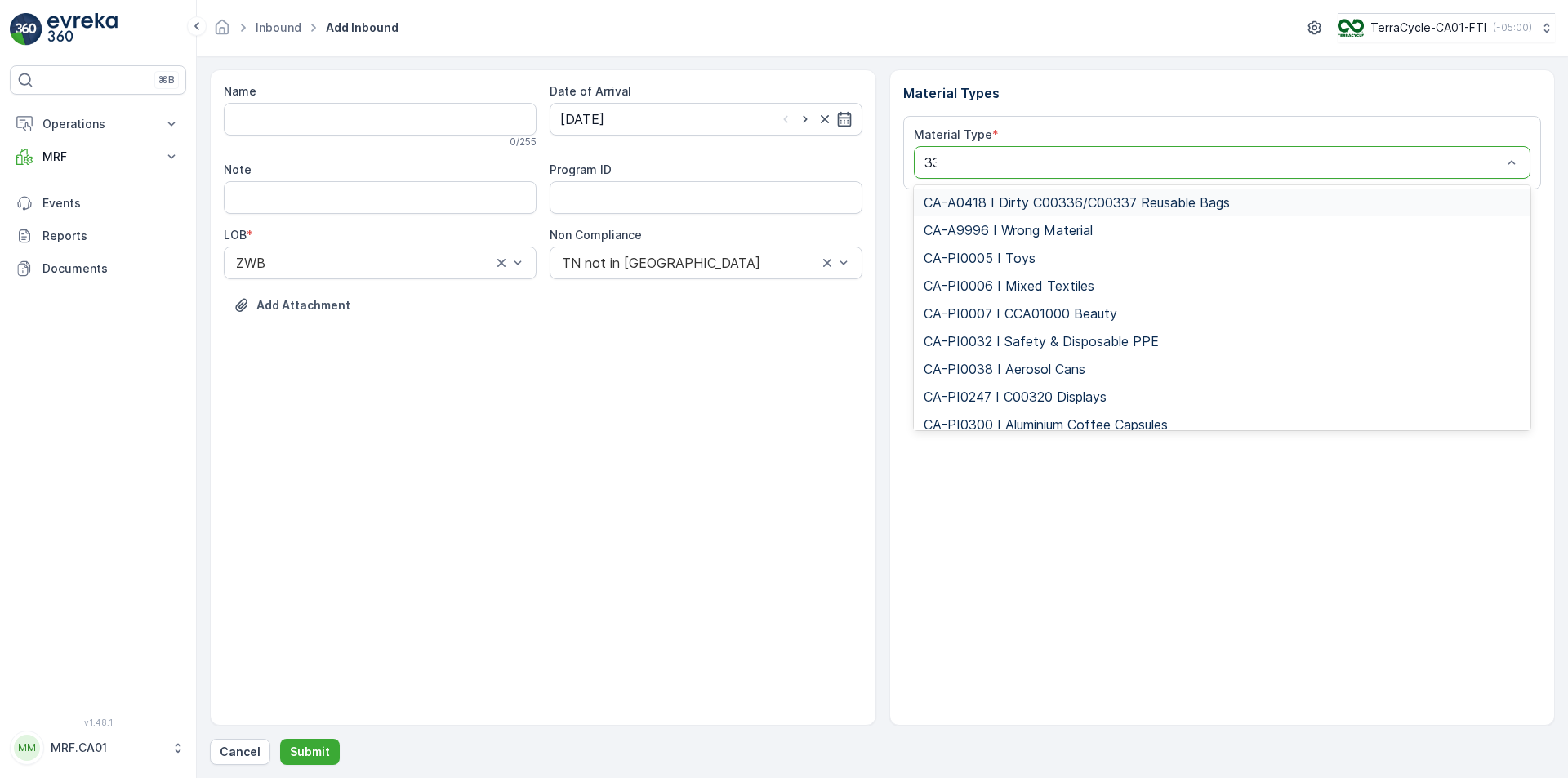
type input "333"
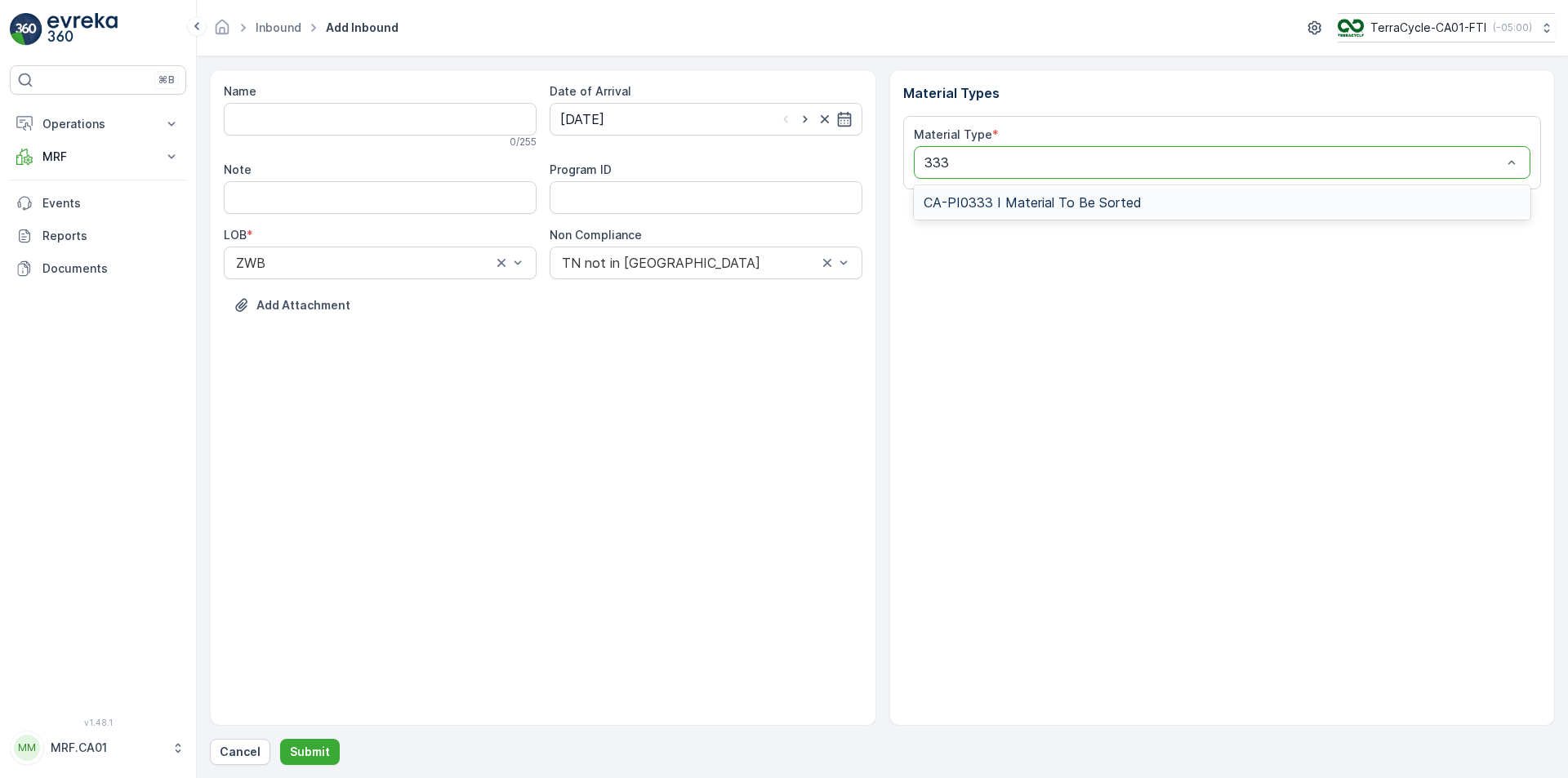
click at [986, 202] on span "CA-PI0333 I Material To Be Sorted" at bounding box center [1033, 202] width 218 height 15
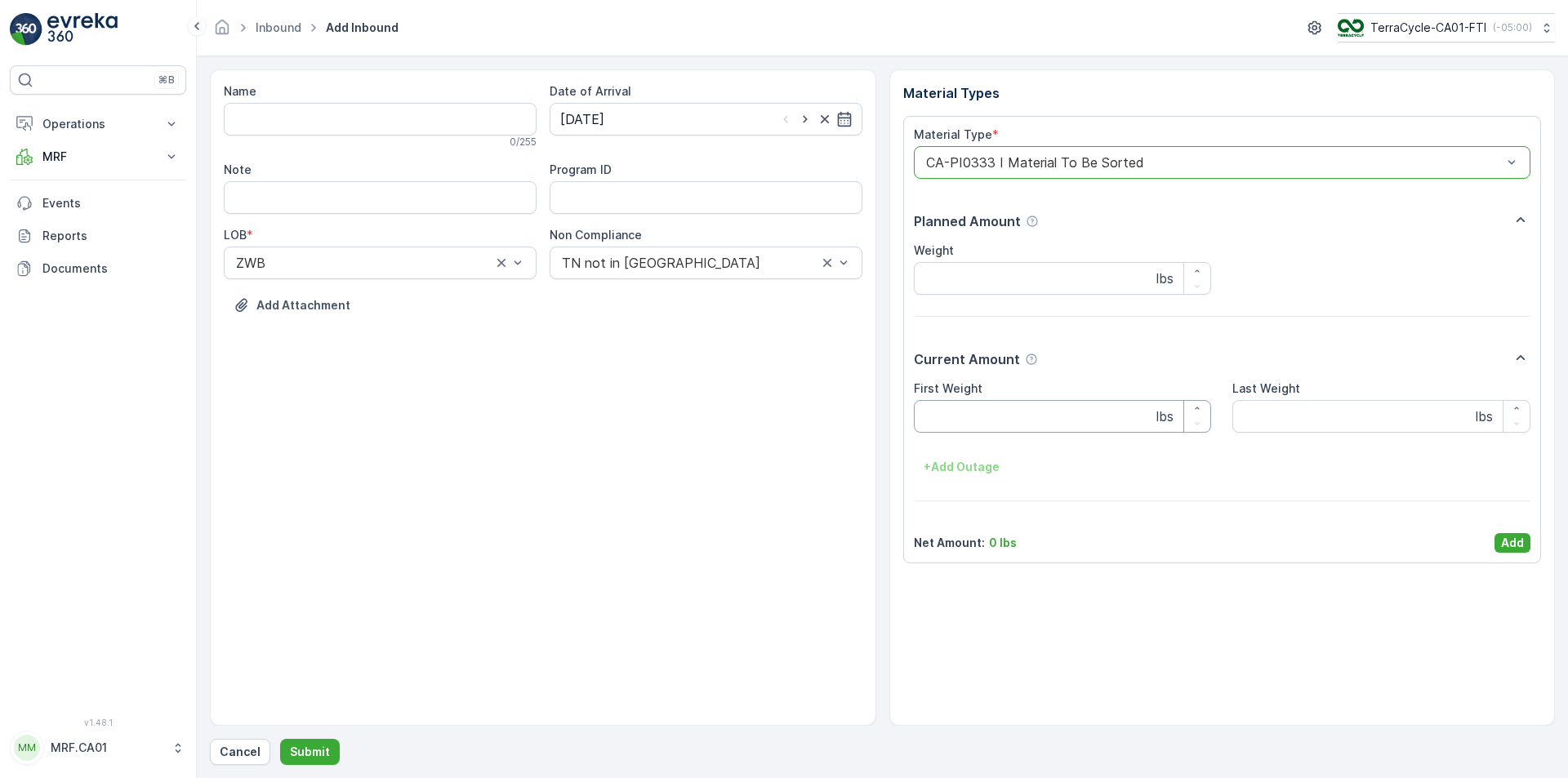
click at [996, 427] on Weight "First Weight" at bounding box center [1063, 417] width 298 height 33
type Weight "68"
click at [1529, 546] on div "Material Type * CA-PI0333 I Material To Be Sorted Planned Amount Weight lbs Cur…" at bounding box center [1222, 339] width 638 height 447
click at [1514, 540] on p "Add" at bounding box center [1513, 542] width 22 height 16
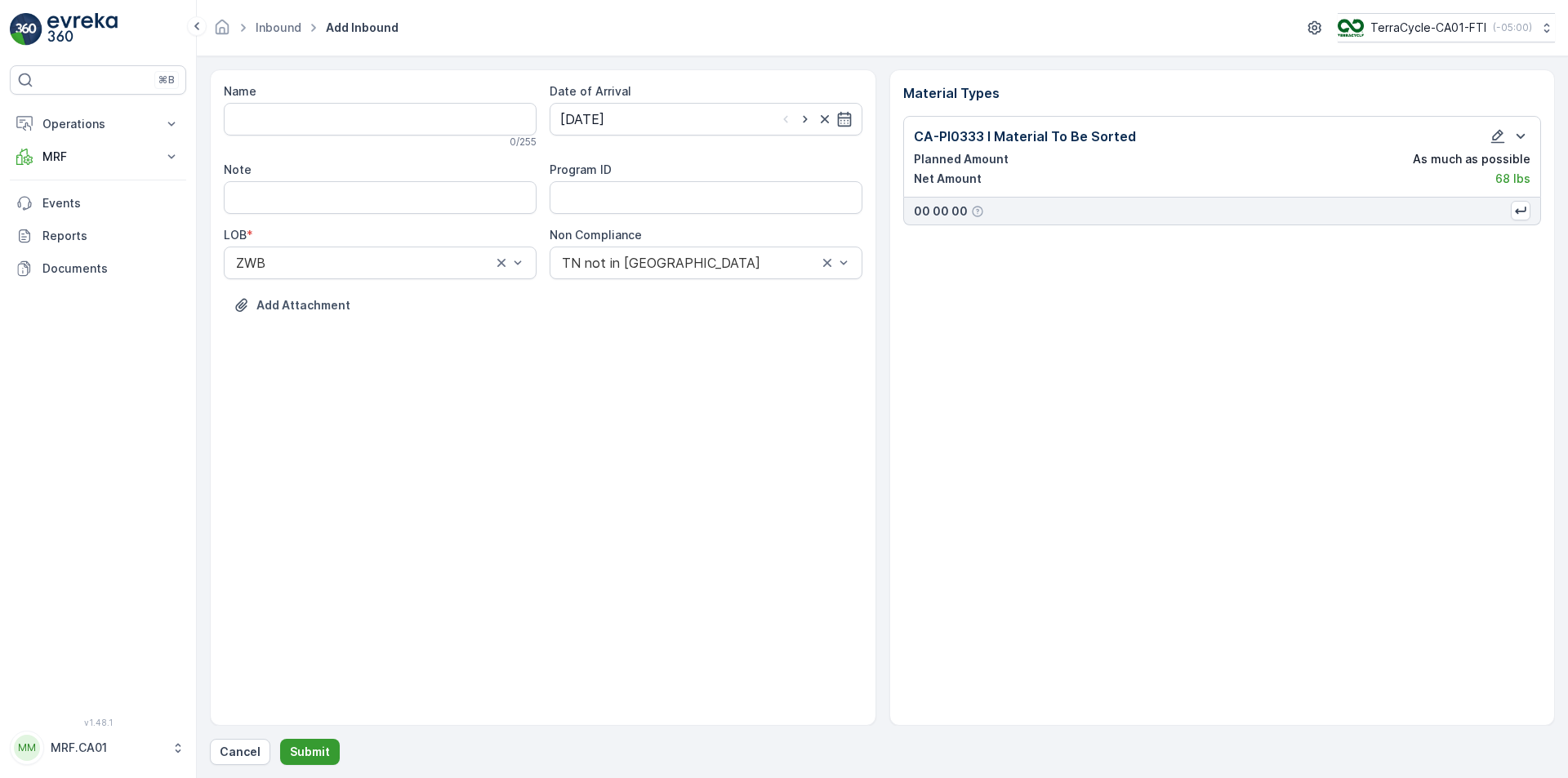
click at [297, 735] on p "Submit" at bounding box center [310, 751] width 40 height 16
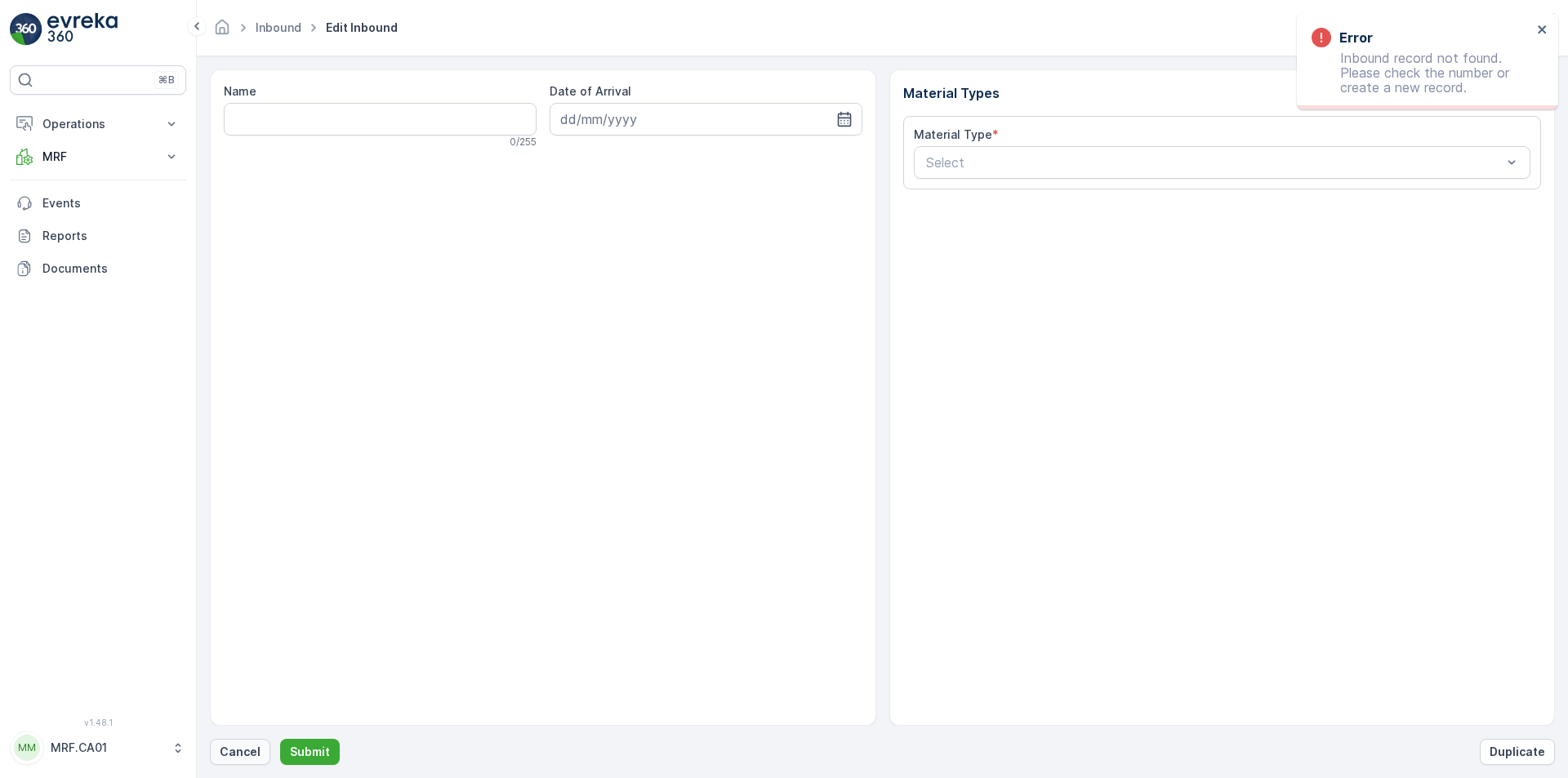
click at [221, 735] on p "Cancel" at bounding box center [240, 751] width 41 height 16
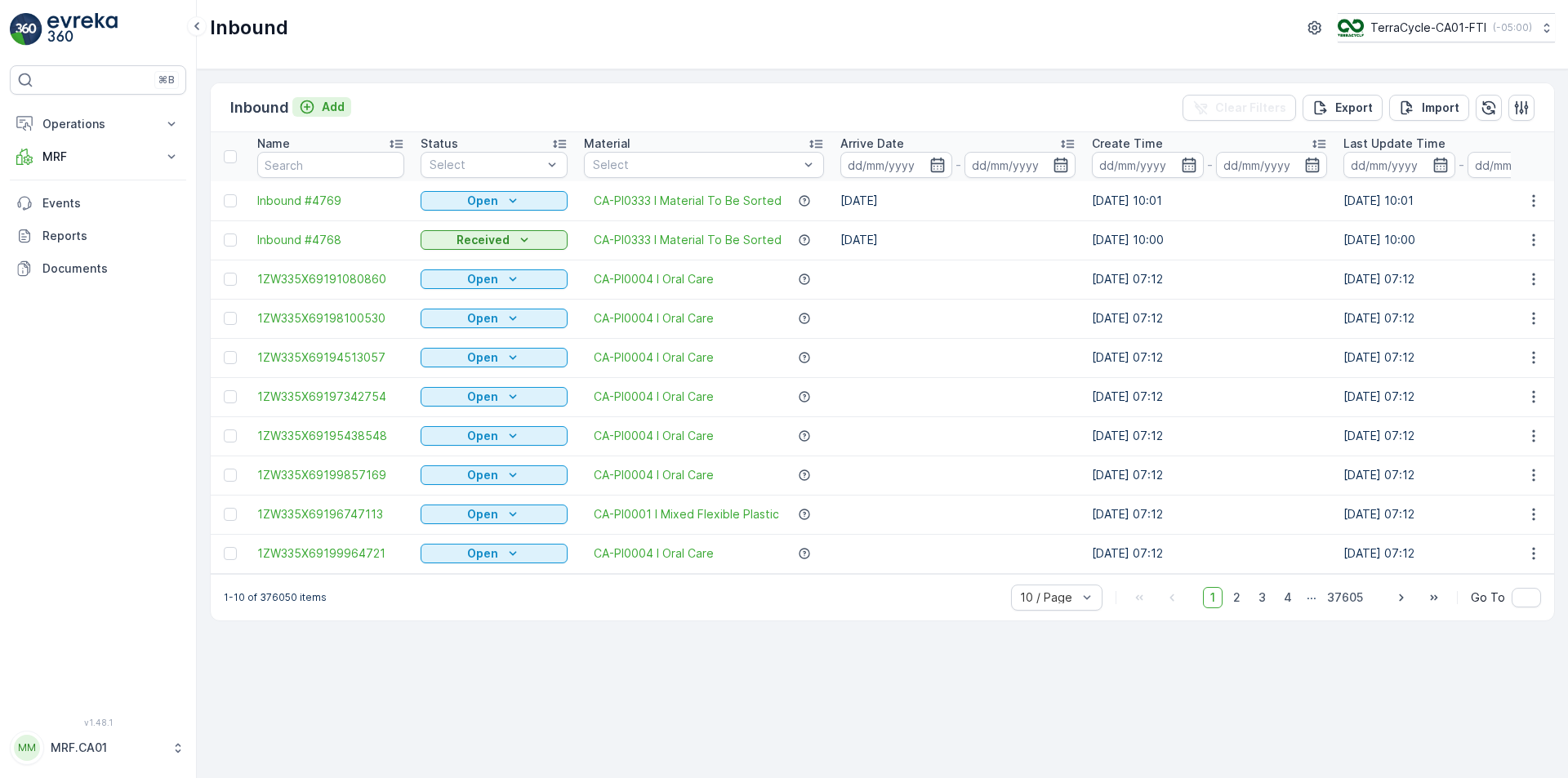
click at [306, 104] on icon "Add" at bounding box center [307, 107] width 14 height 14
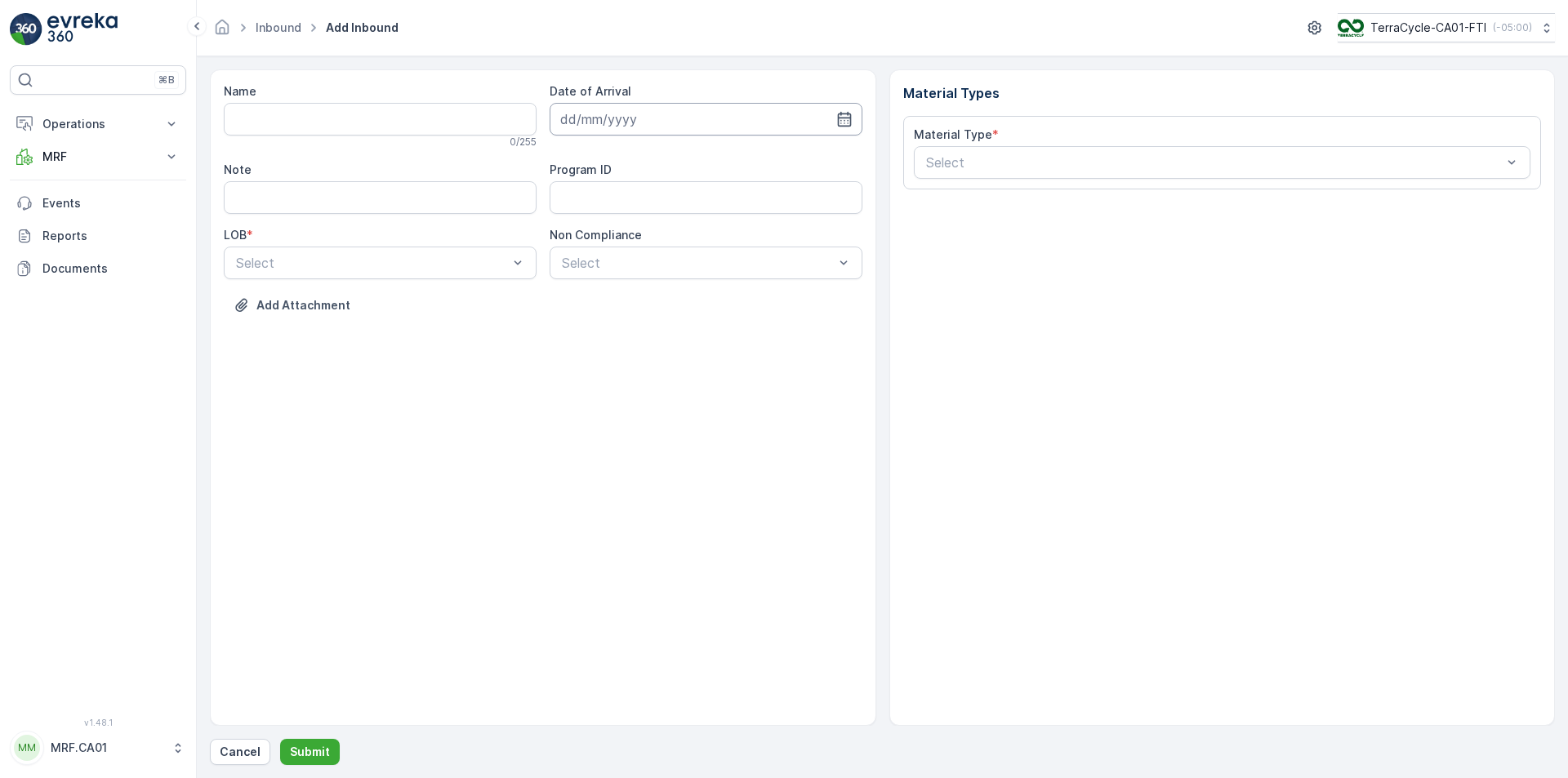
click at [853, 124] on input at bounding box center [706, 119] width 313 height 33
click at [610, 322] on div "18" at bounding box center [606, 321] width 26 height 26
type input "[DATE]"
click at [477, 267] on div at bounding box center [372, 263] width 275 height 15
click at [447, 324] on div "ZWB" at bounding box center [380, 330] width 293 height 15
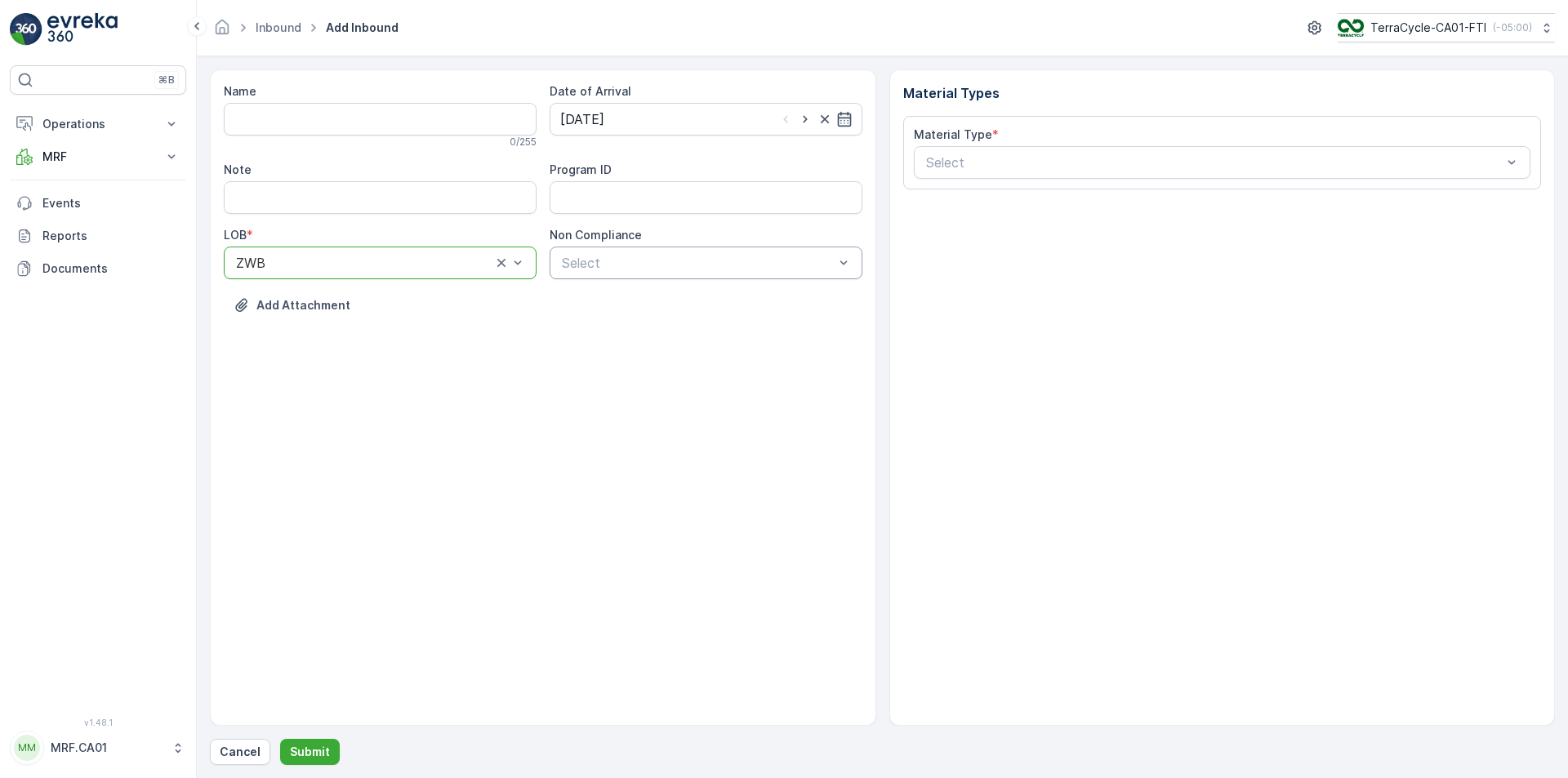
click at [641, 267] on div at bounding box center [698, 263] width 275 height 15
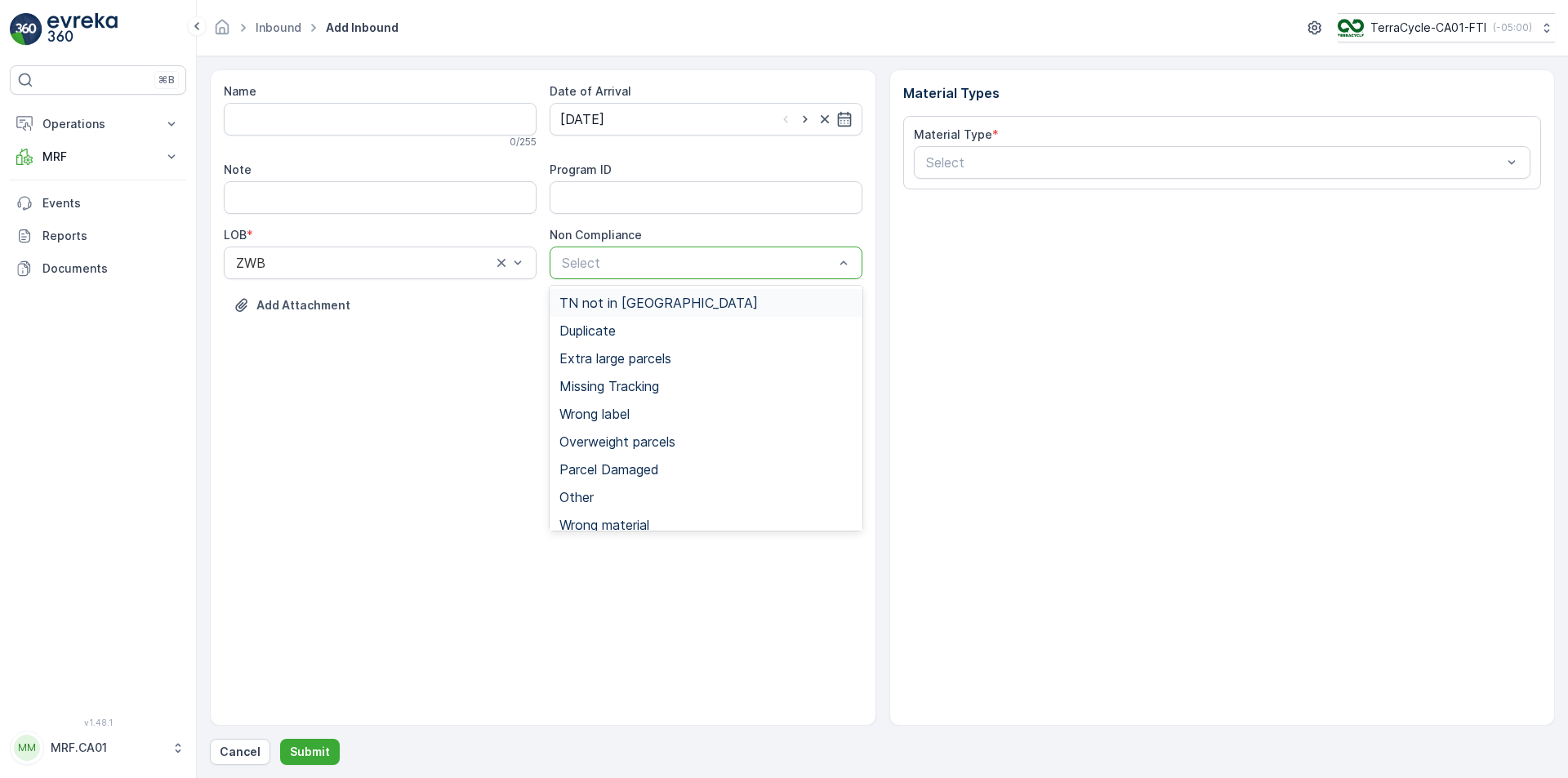
drag, startPoint x: 640, startPoint y: 304, endPoint x: 827, endPoint y: 220, distance: 205.0
click at [642, 304] on span "TN not in [GEOGRAPHIC_DATA]" at bounding box center [658, 303] width 198 height 15
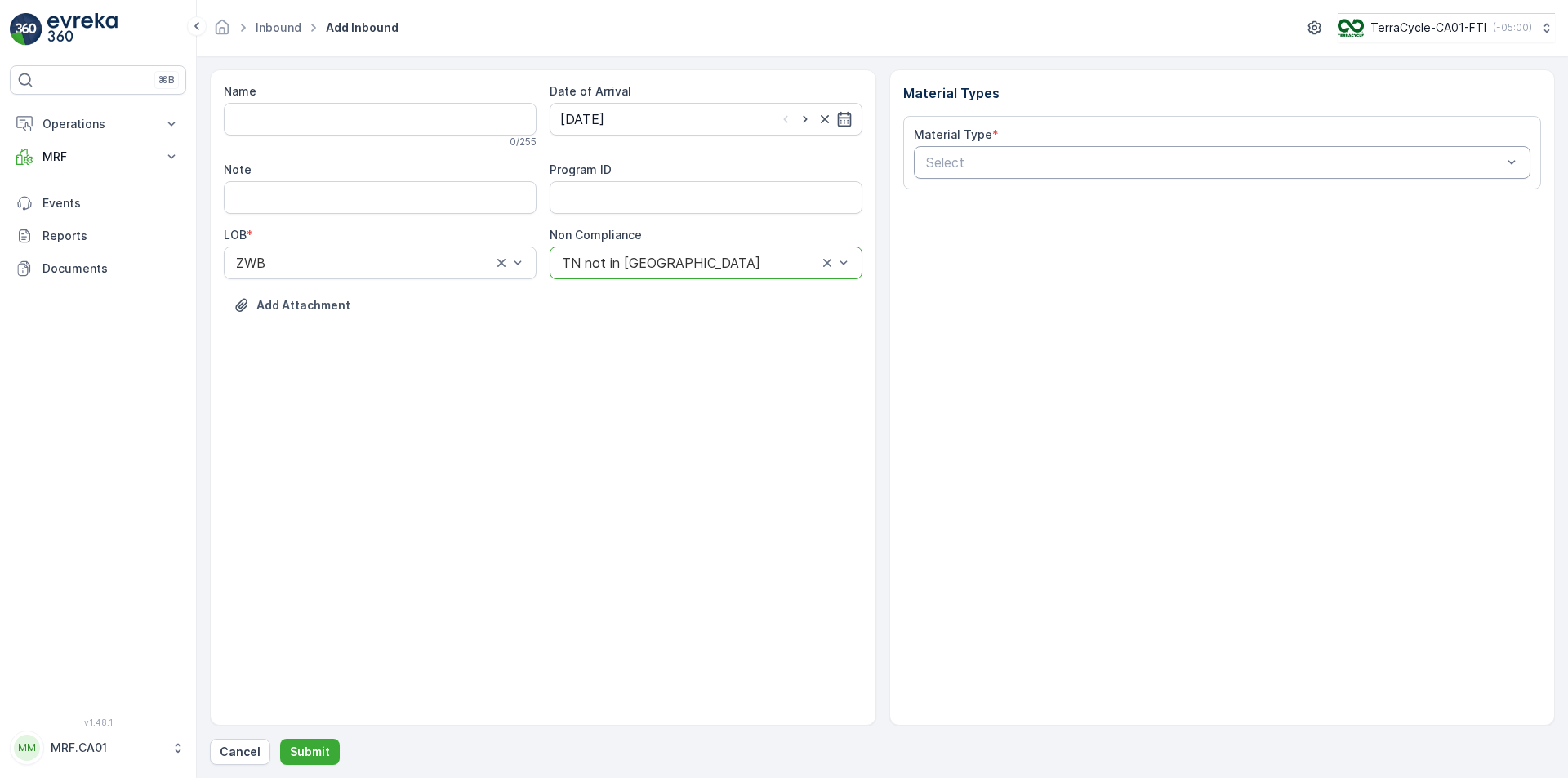
click at [995, 165] on div at bounding box center [1214, 162] width 579 height 15
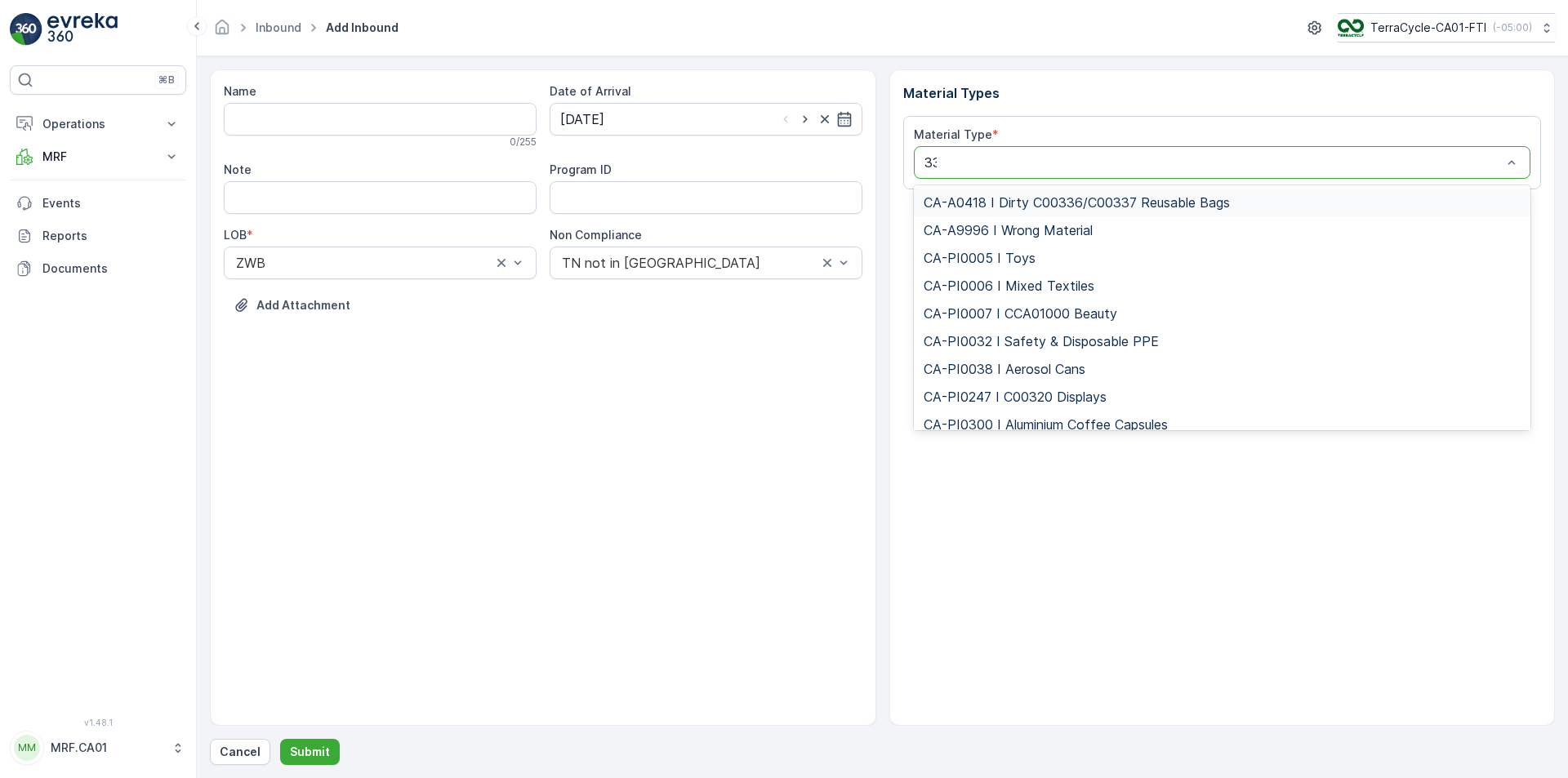
type input "333"
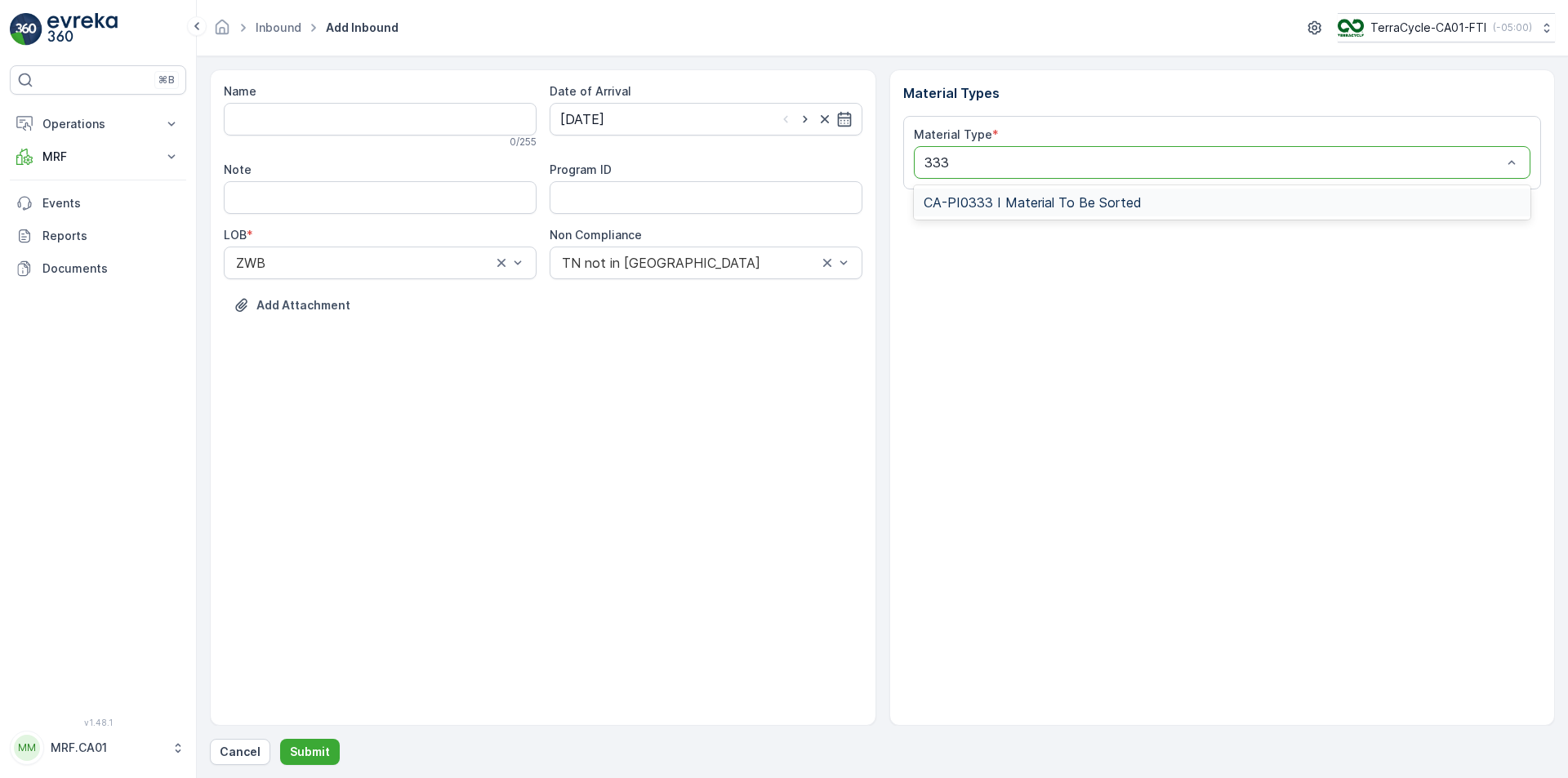
click at [1023, 207] on span "CA-PI0333 I Material To Be Sorted" at bounding box center [1033, 202] width 218 height 15
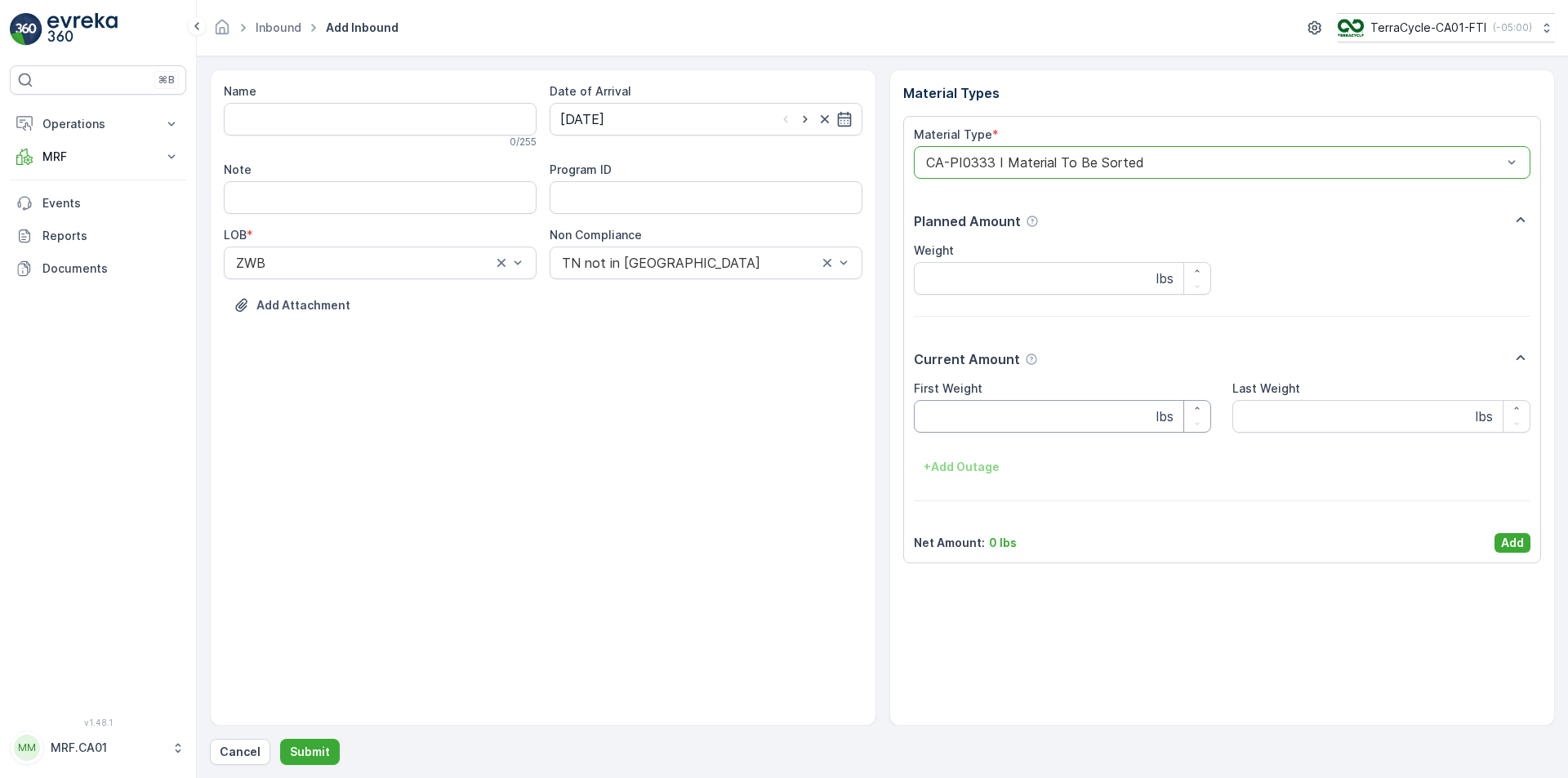
click at [989, 419] on Weight "First Weight" at bounding box center [1063, 417] width 298 height 33
type Weight "62"
click at [1515, 549] on p "Add" at bounding box center [1513, 542] width 22 height 16
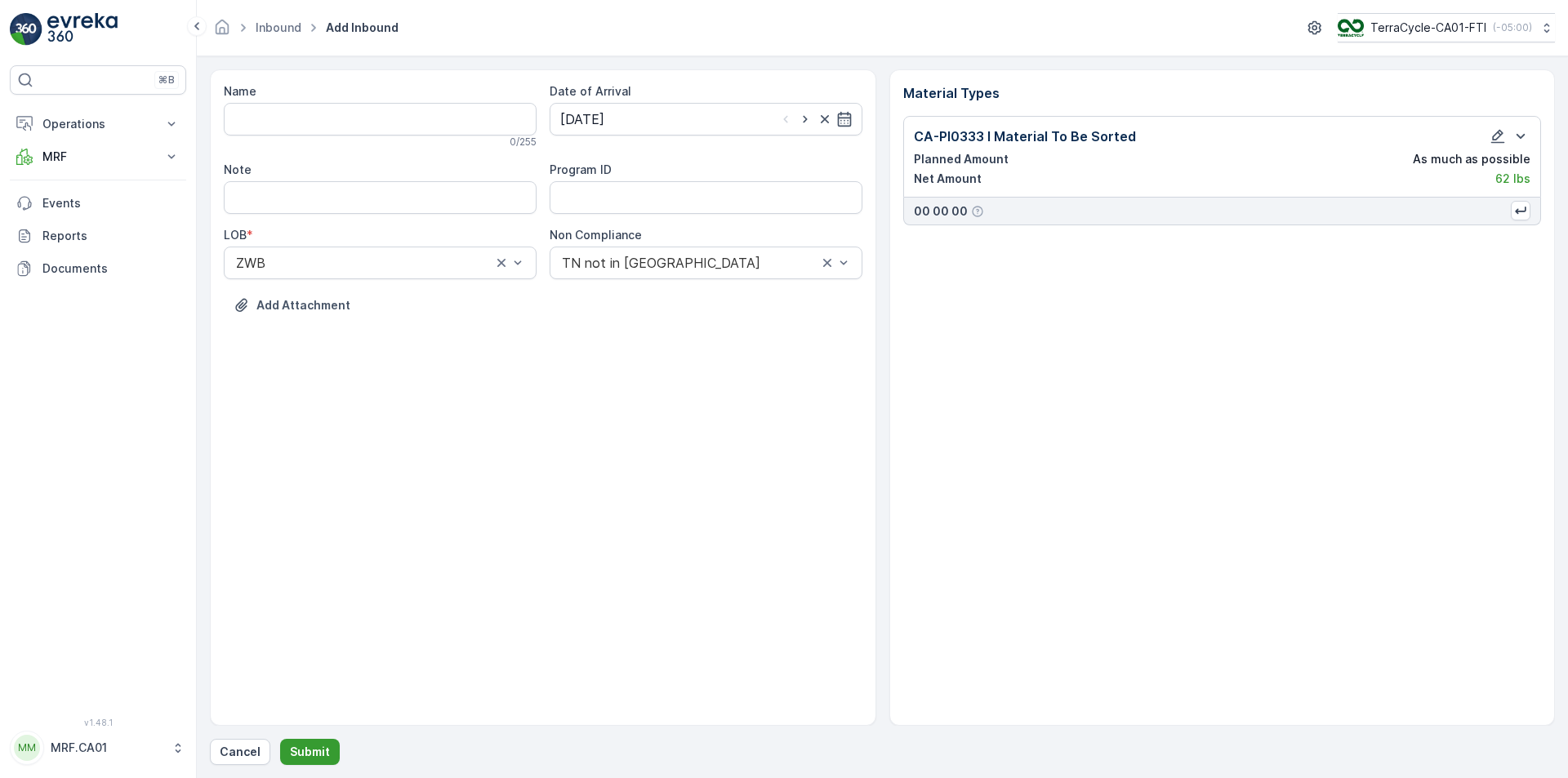
click at [320, 735] on p "Submit" at bounding box center [310, 751] width 40 height 16
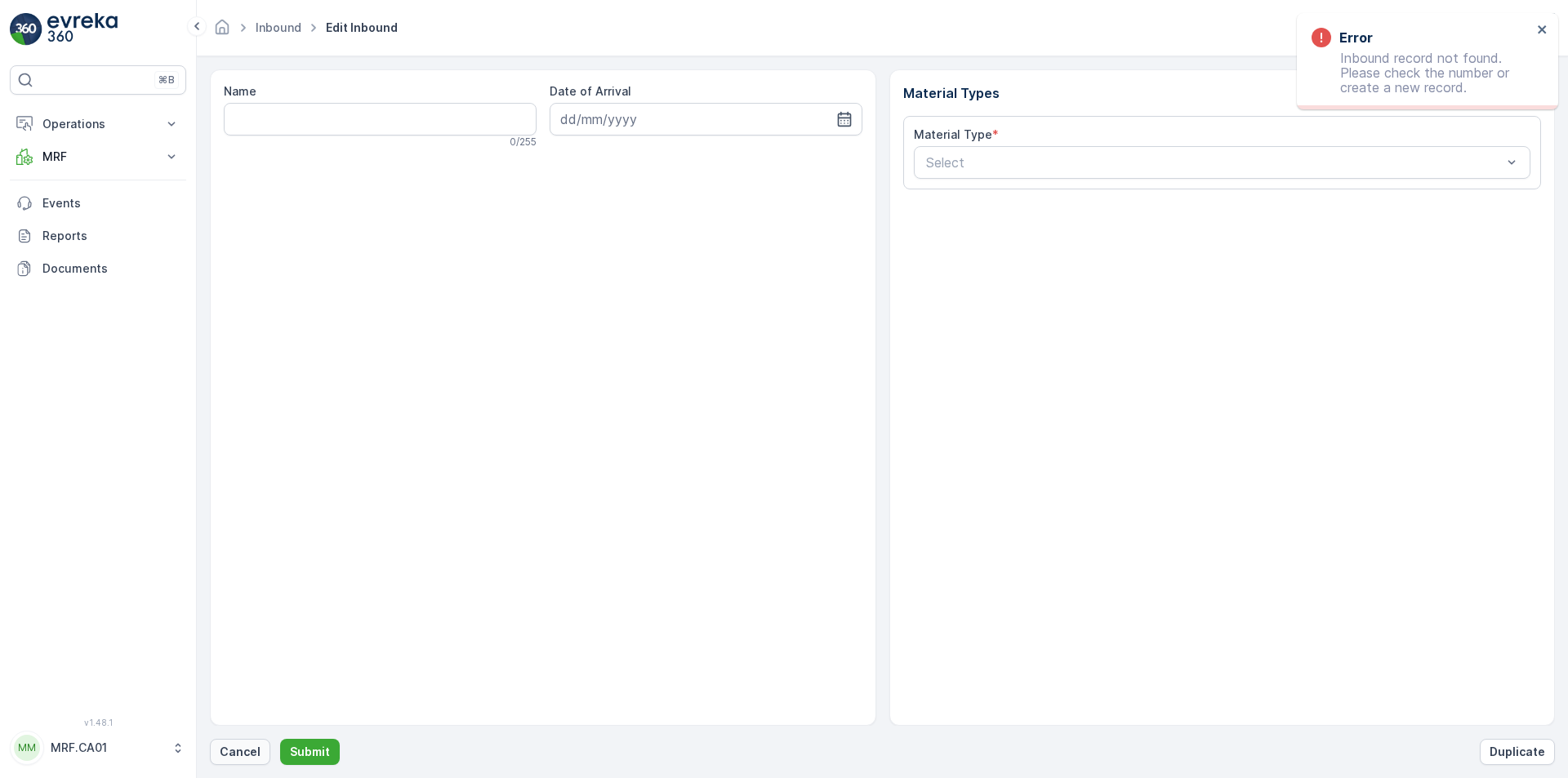
click at [237, 735] on button "Cancel" at bounding box center [240, 752] width 61 height 26
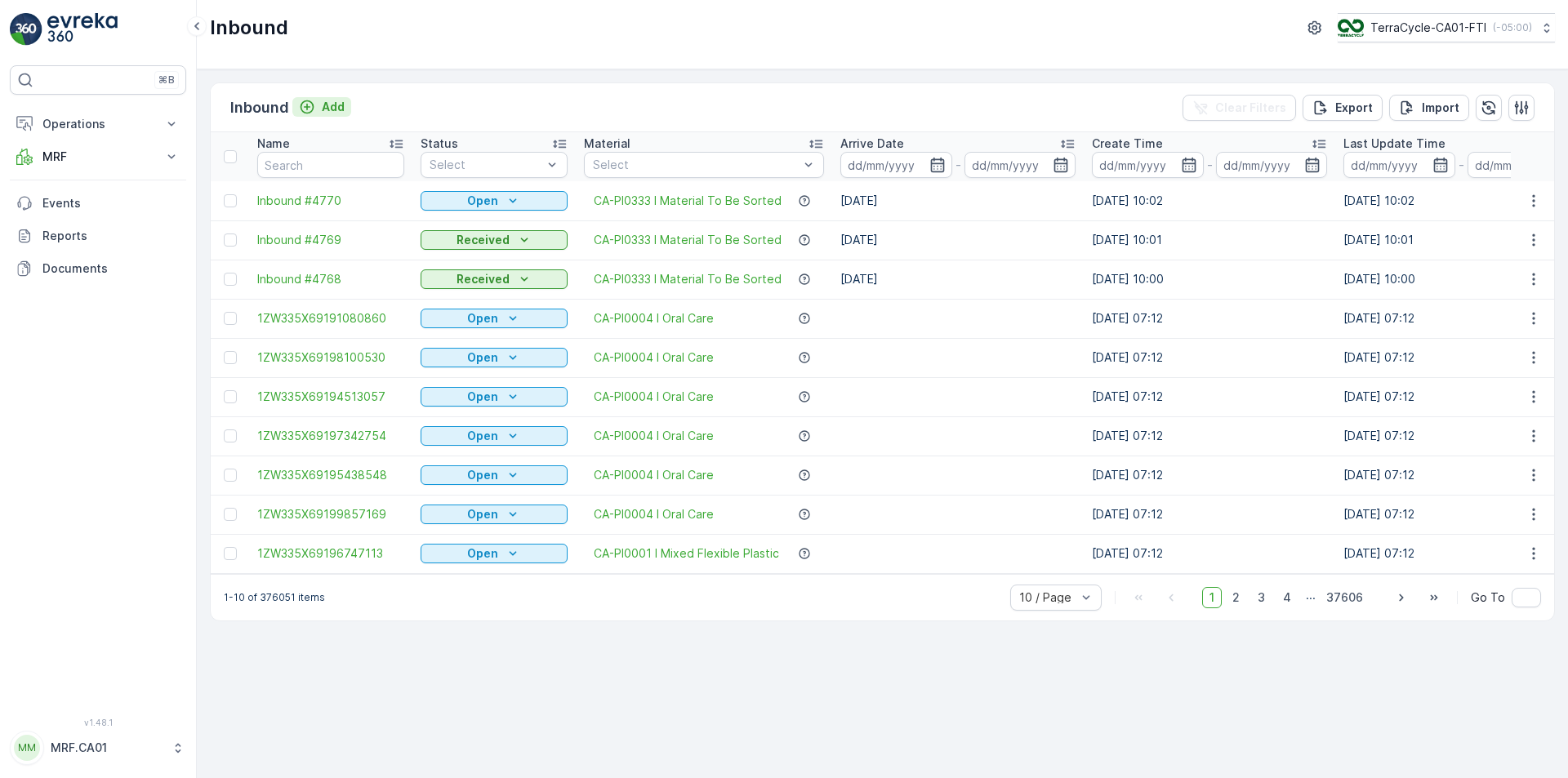
click at [326, 111] on p "Add" at bounding box center [333, 106] width 22 height 16
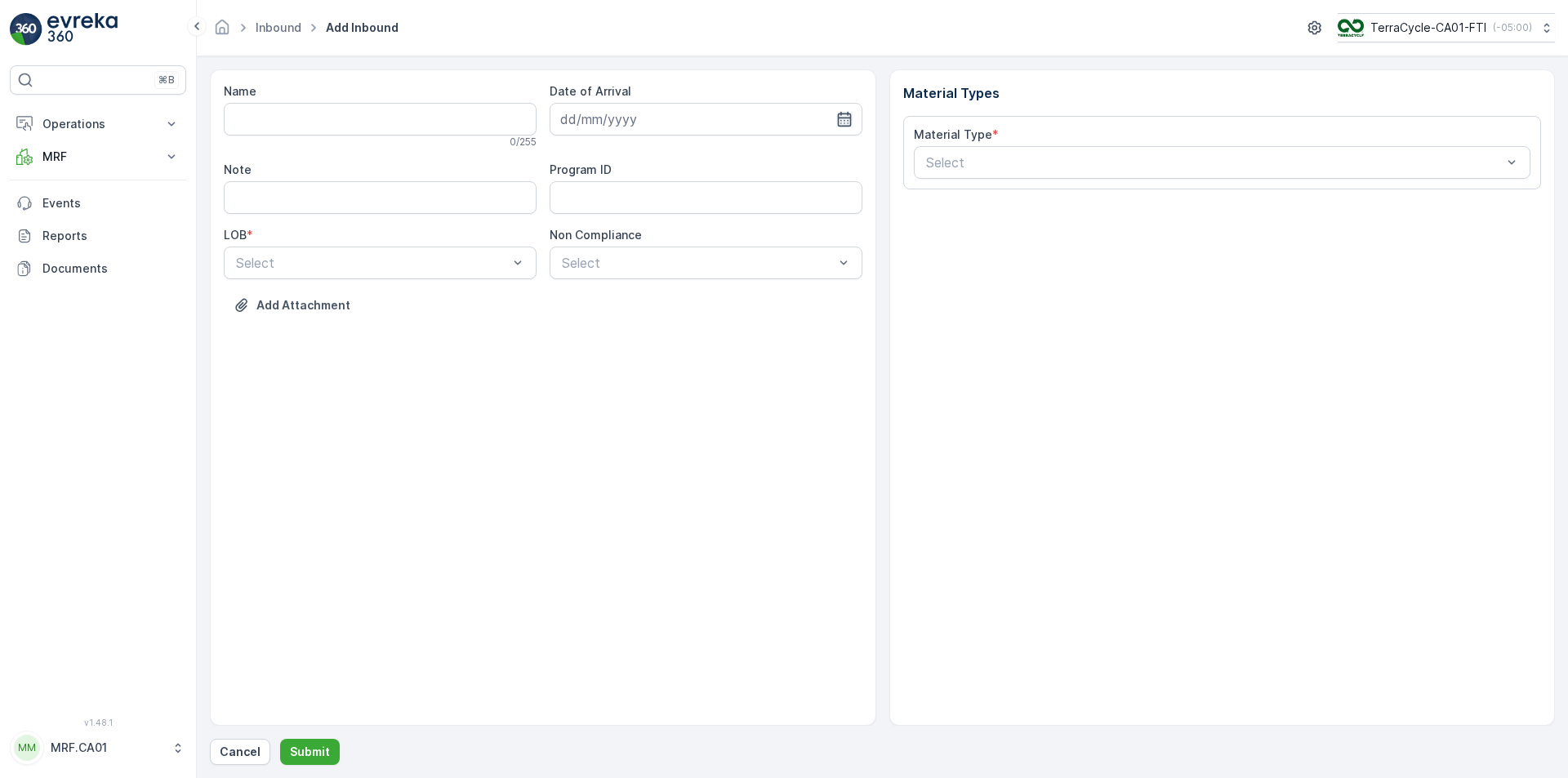
click at [838, 121] on icon "button" at bounding box center [844, 118] width 14 height 15
click at [611, 319] on div "18" at bounding box center [606, 321] width 26 height 26
type input "[DATE]"
drag, startPoint x: 503, startPoint y: 322, endPoint x: 691, endPoint y: 242, distance: 204.3
click at [505, 322] on div "ZWB" at bounding box center [381, 330] width 313 height 28
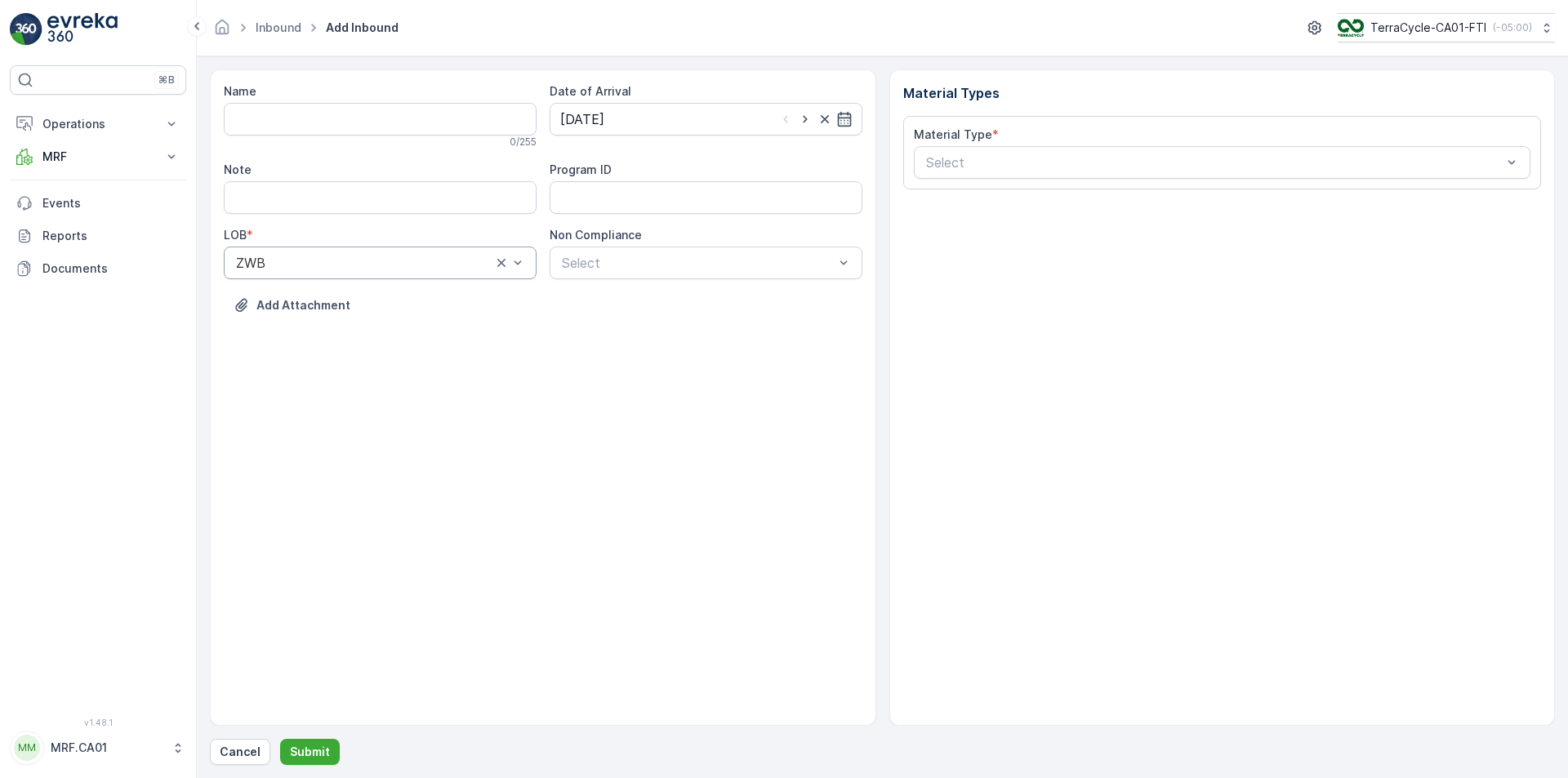
click at [702, 242] on div "Non Compliance" at bounding box center [706, 235] width 313 height 16
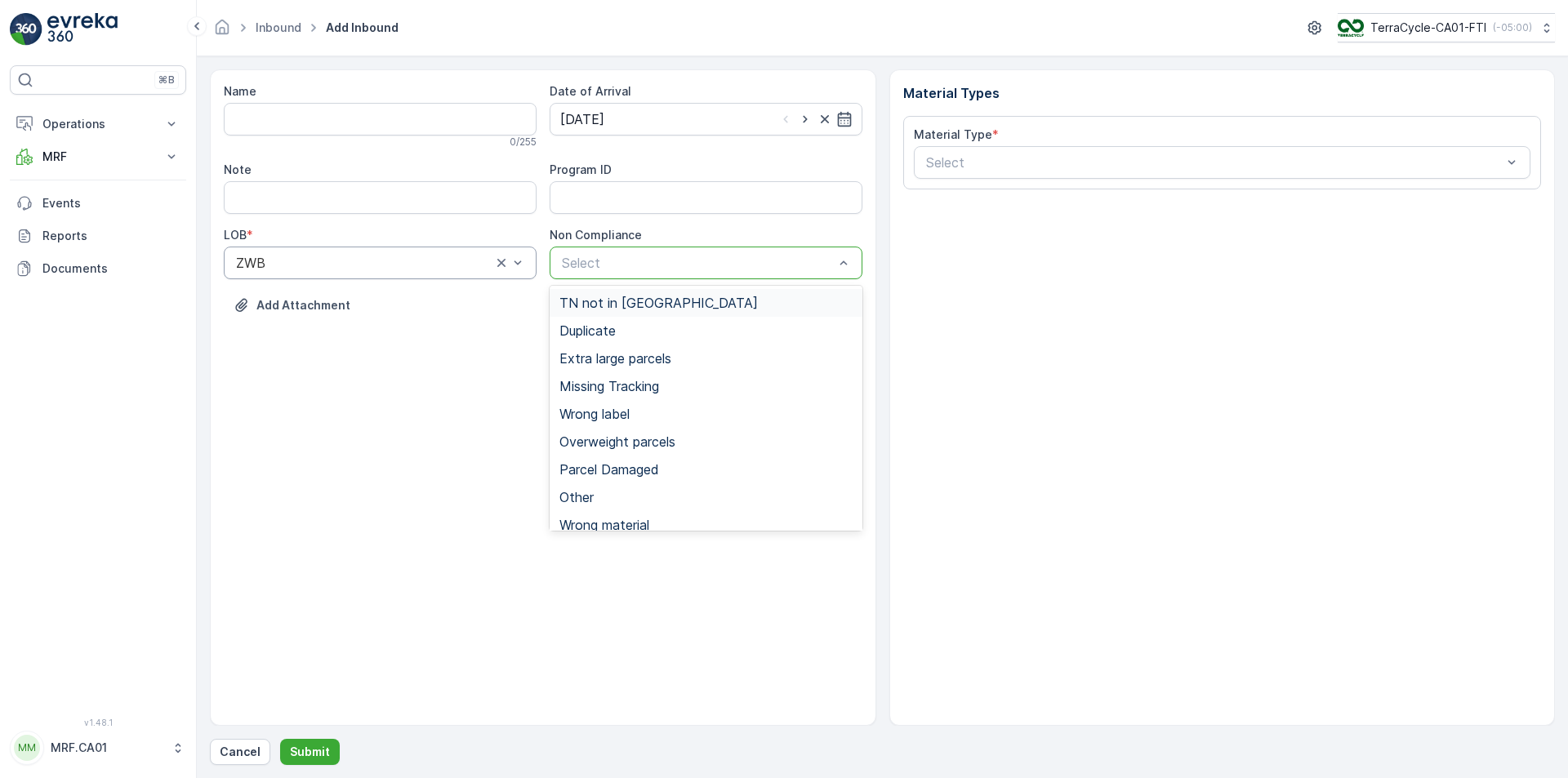
click at [683, 298] on div "TN not in [GEOGRAPHIC_DATA]" at bounding box center [706, 303] width 293 height 15
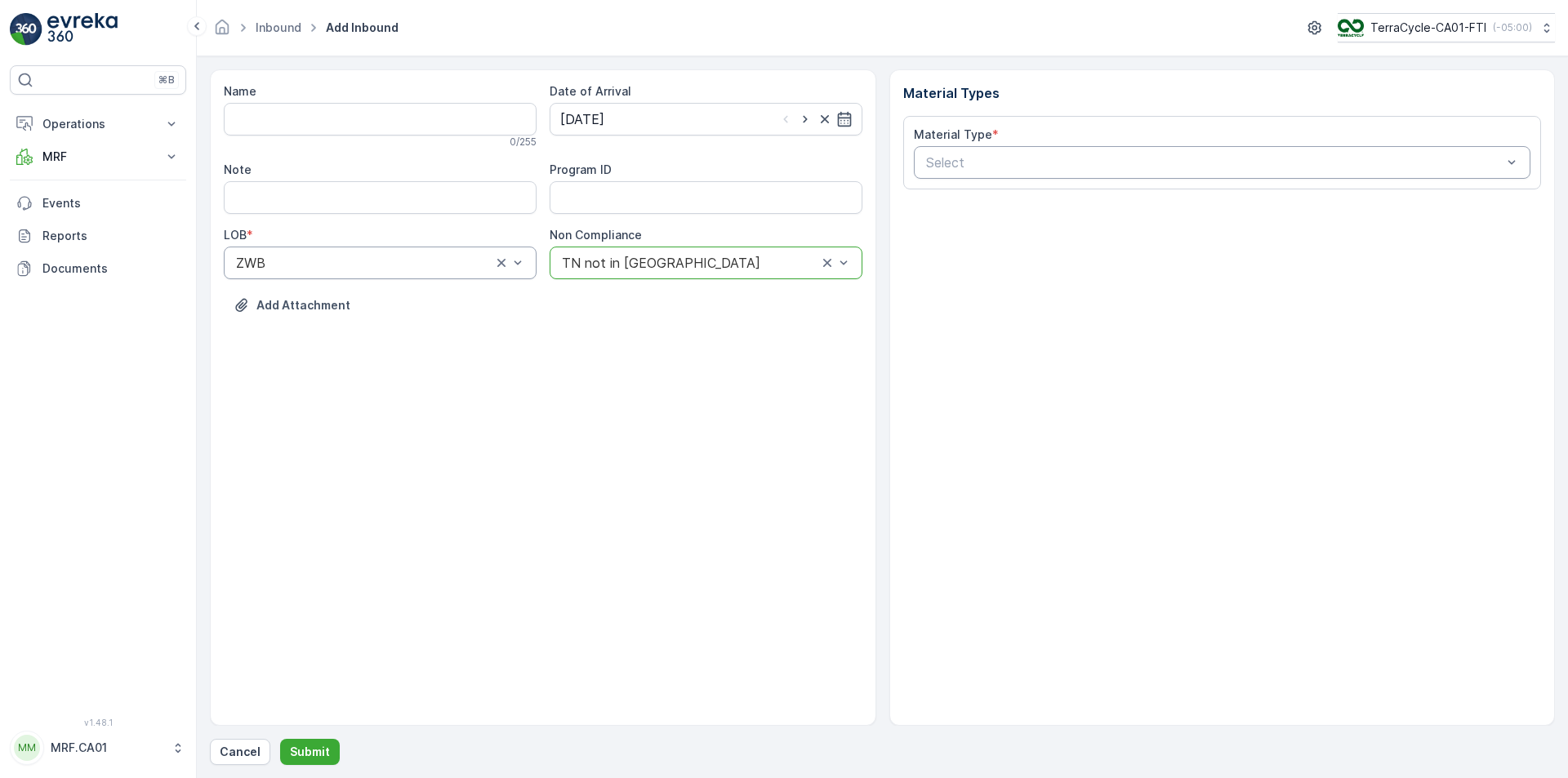
click at [1101, 156] on div at bounding box center [1214, 162] width 579 height 15
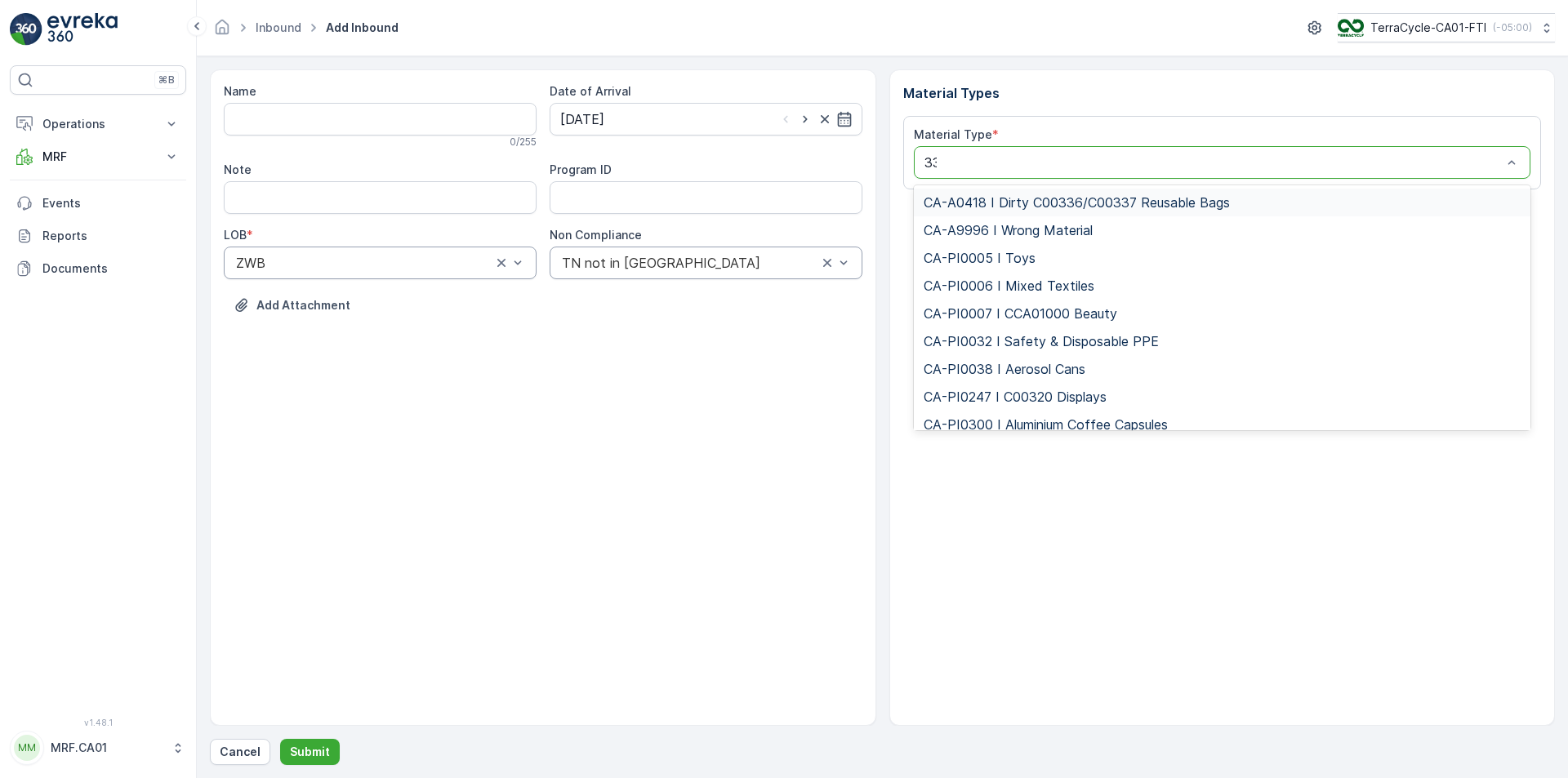
type input "333"
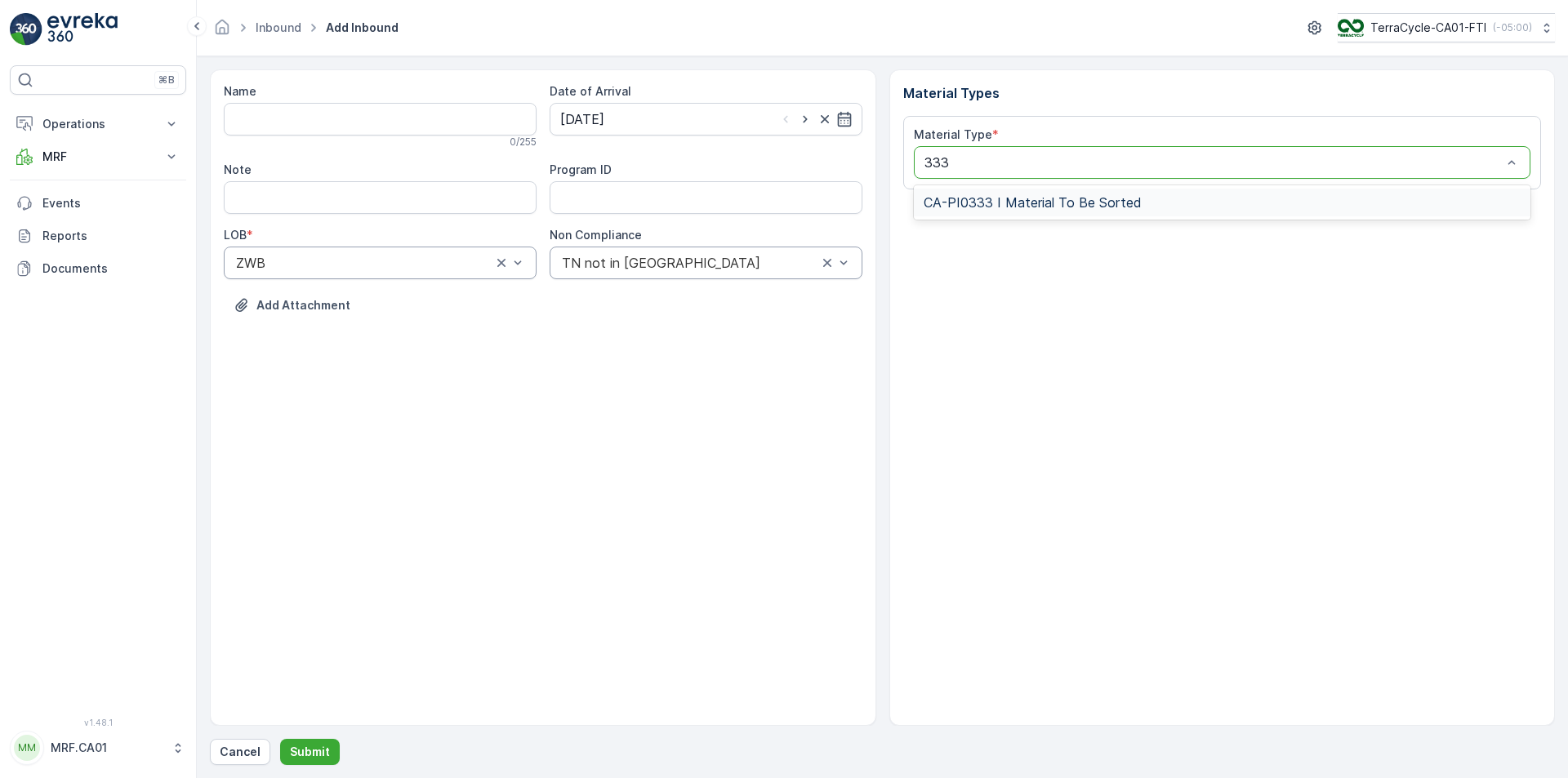
click at [1063, 200] on span "CA-PI0333 I Material To Be Sorted" at bounding box center [1033, 202] width 218 height 15
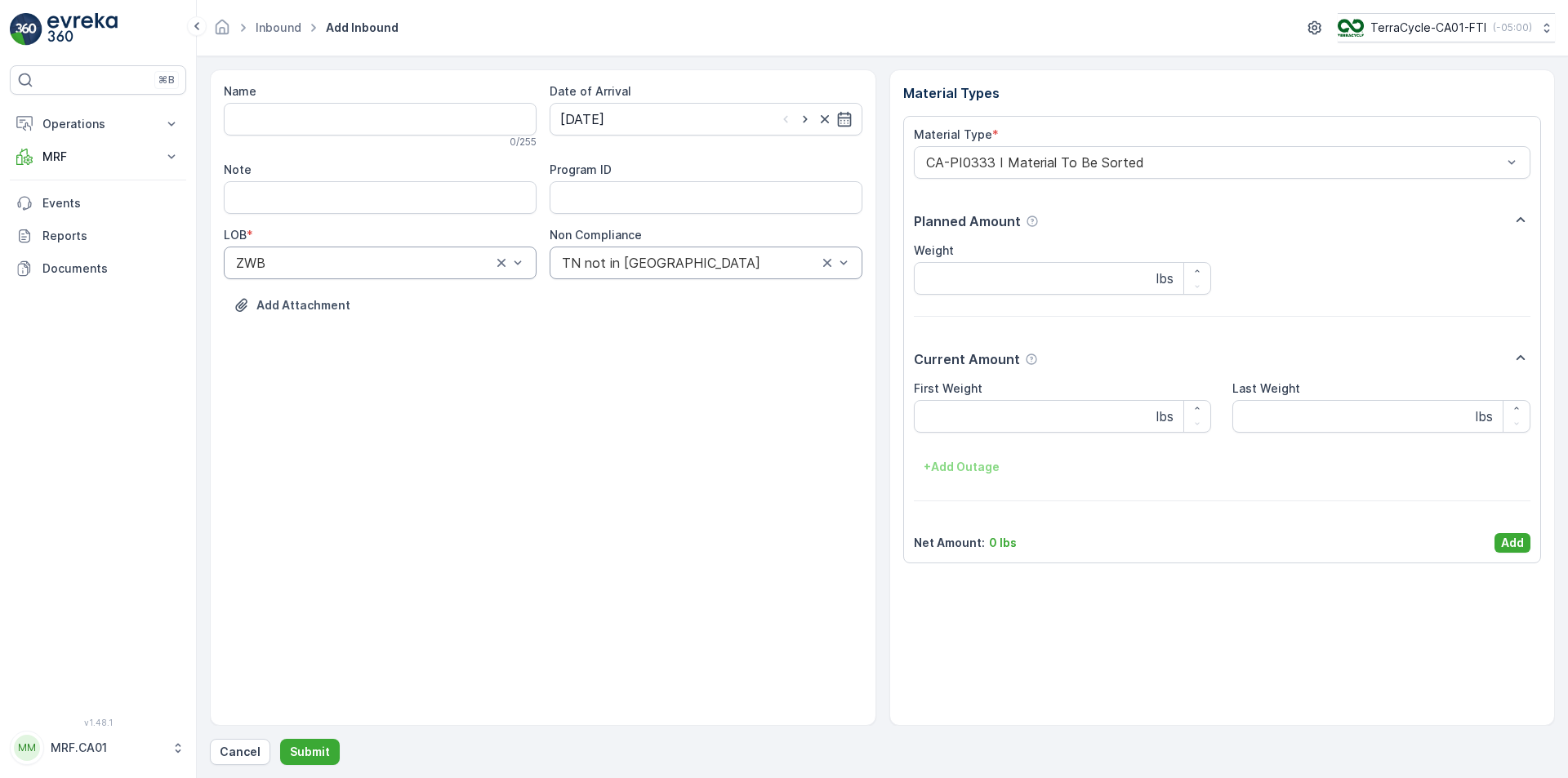
click at [1009, 437] on div "First Weight lbs Last Weight lbs + Add Outage" at bounding box center [1223, 430] width 618 height 99
click at [1008, 418] on Weight "First Weight" at bounding box center [1063, 417] width 298 height 33
type Weight "64"
click at [1507, 546] on p "Add" at bounding box center [1513, 542] width 22 height 16
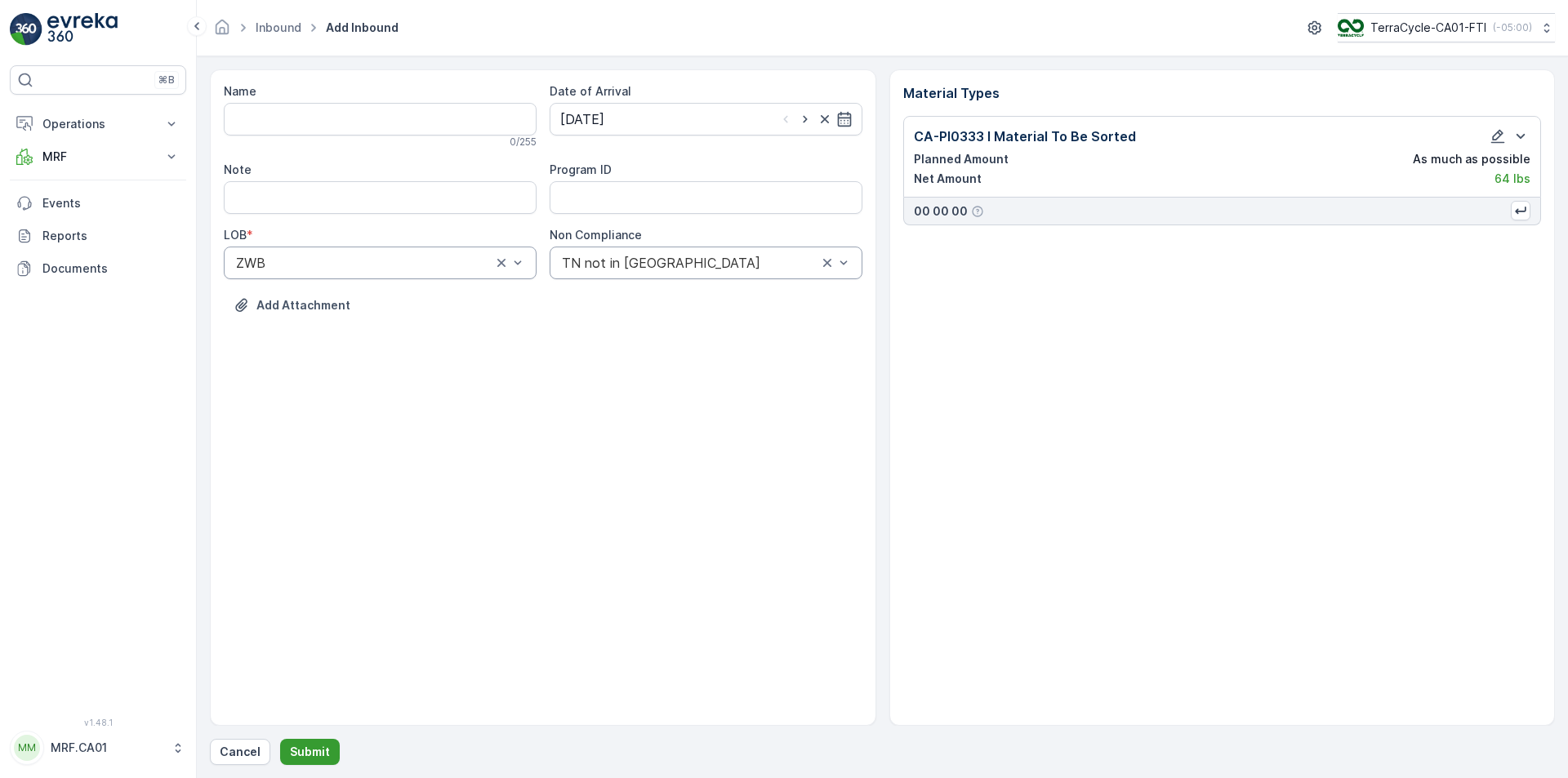
click at [324, 735] on button "Submit" at bounding box center [310, 752] width 60 height 26
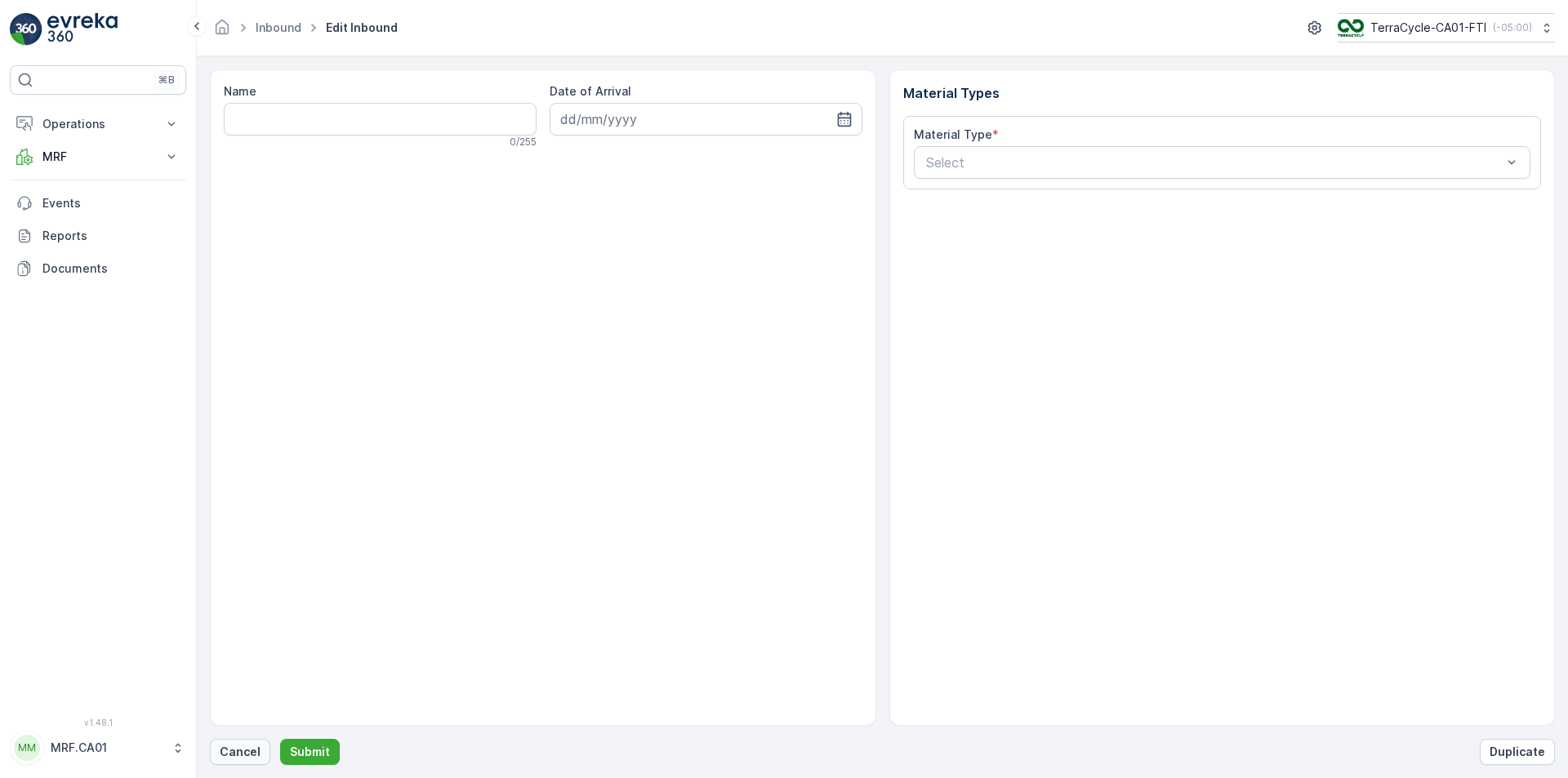
drag, startPoint x: 219, startPoint y: 753, endPoint x: 232, endPoint y: 753, distance: 13.0
click at [232, 735] on button "Cancel" at bounding box center [240, 752] width 61 height 26
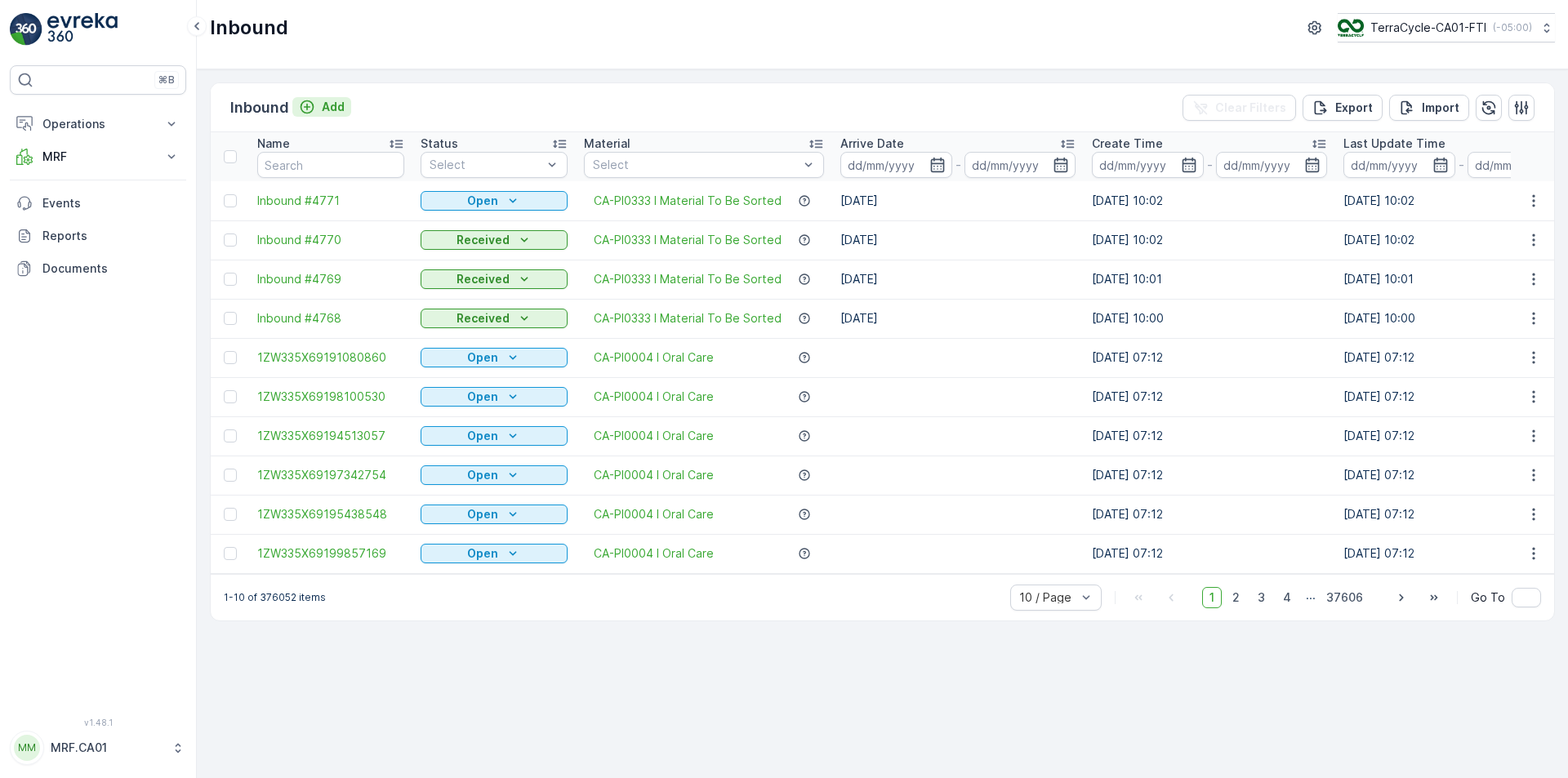
click at [320, 111] on div "Add" at bounding box center [322, 106] width 46 height 16
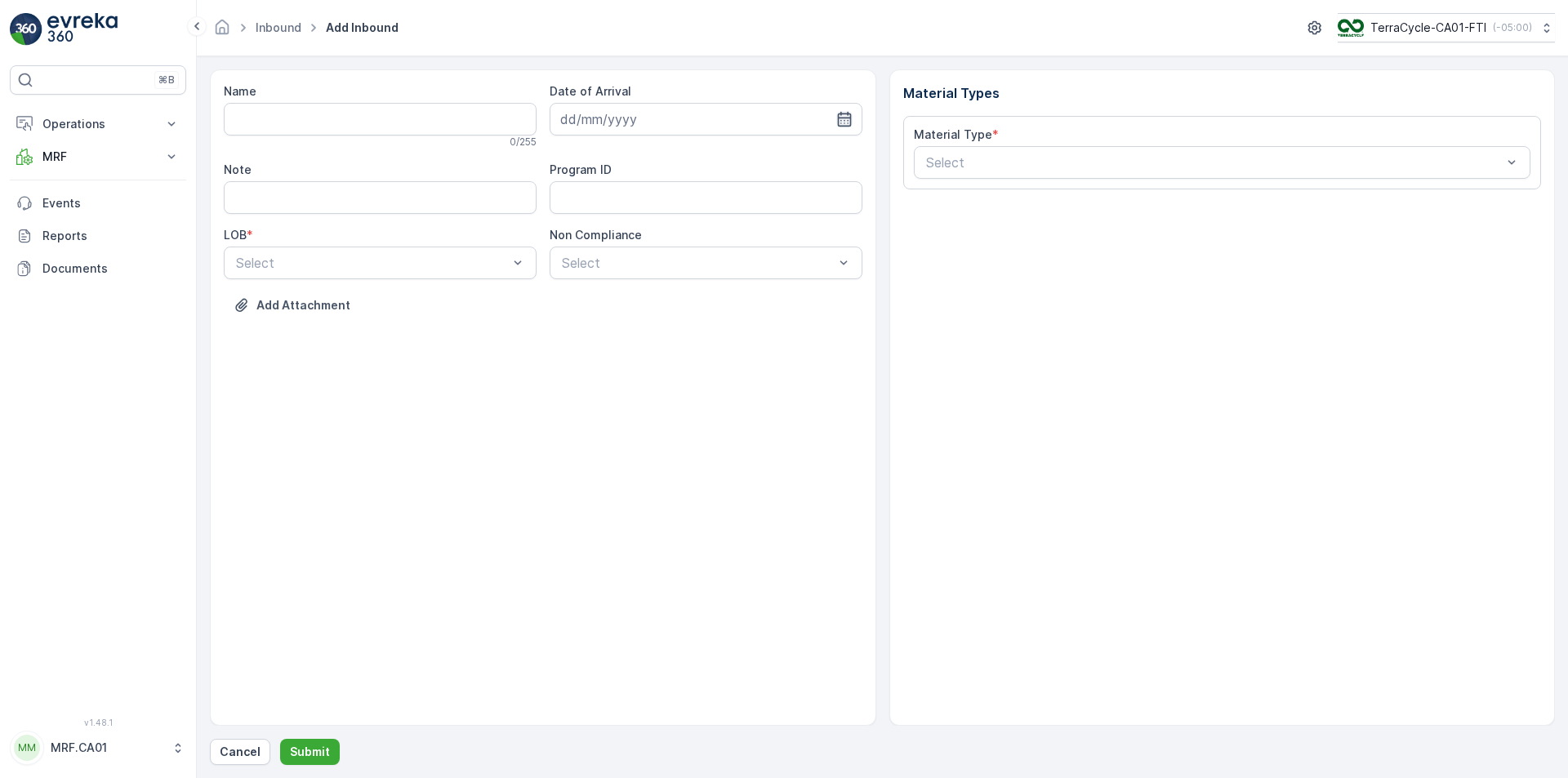
click at [842, 122] on icon "button" at bounding box center [844, 118] width 16 height 16
click at [611, 321] on div "18" at bounding box center [606, 321] width 26 height 26
type input "[DATE]"
click at [509, 270] on div at bounding box center [372, 263] width 275 height 15
click at [439, 329] on div "ZWB" at bounding box center [380, 330] width 293 height 15
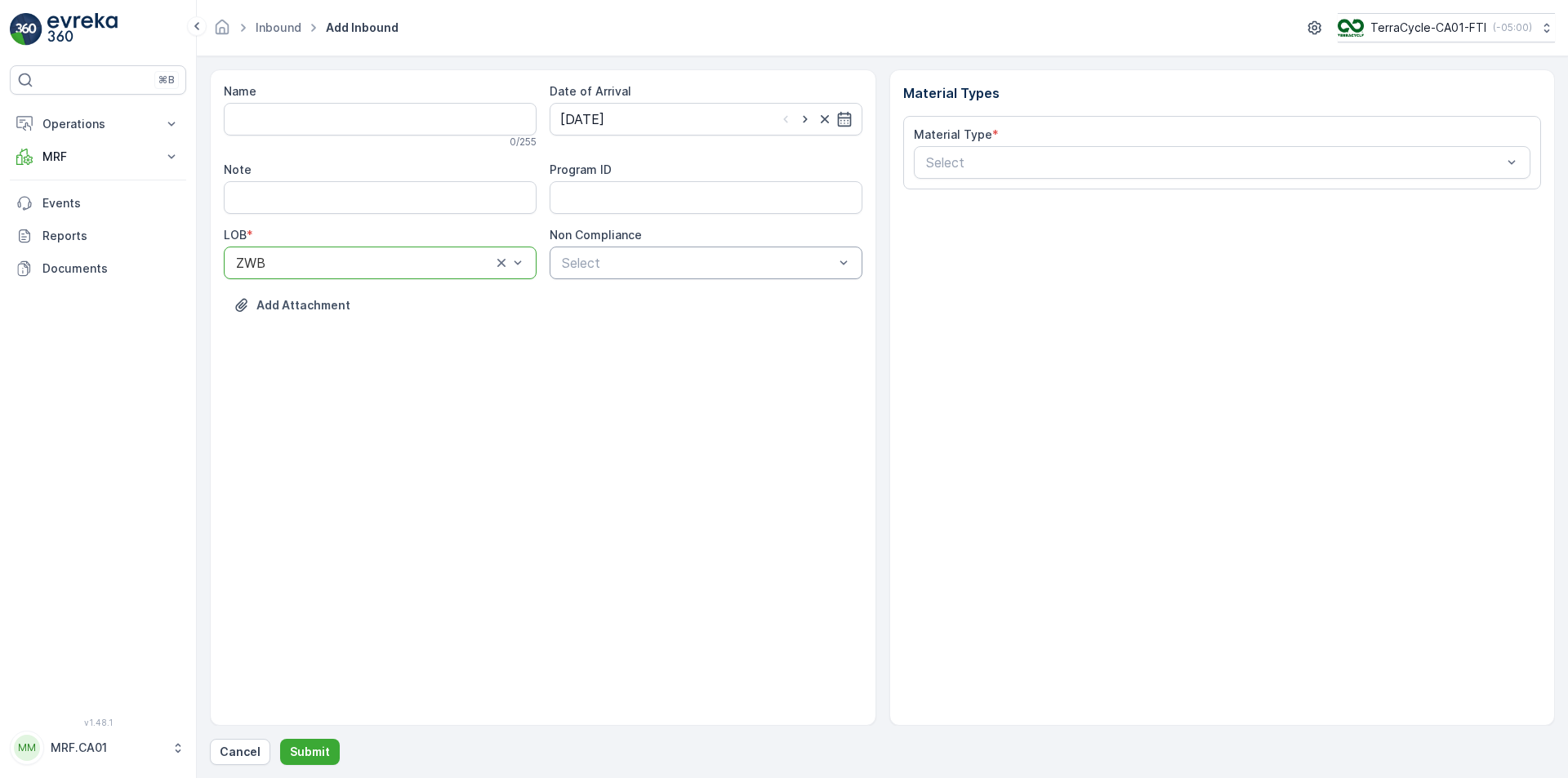
click at [793, 257] on div at bounding box center [698, 263] width 275 height 15
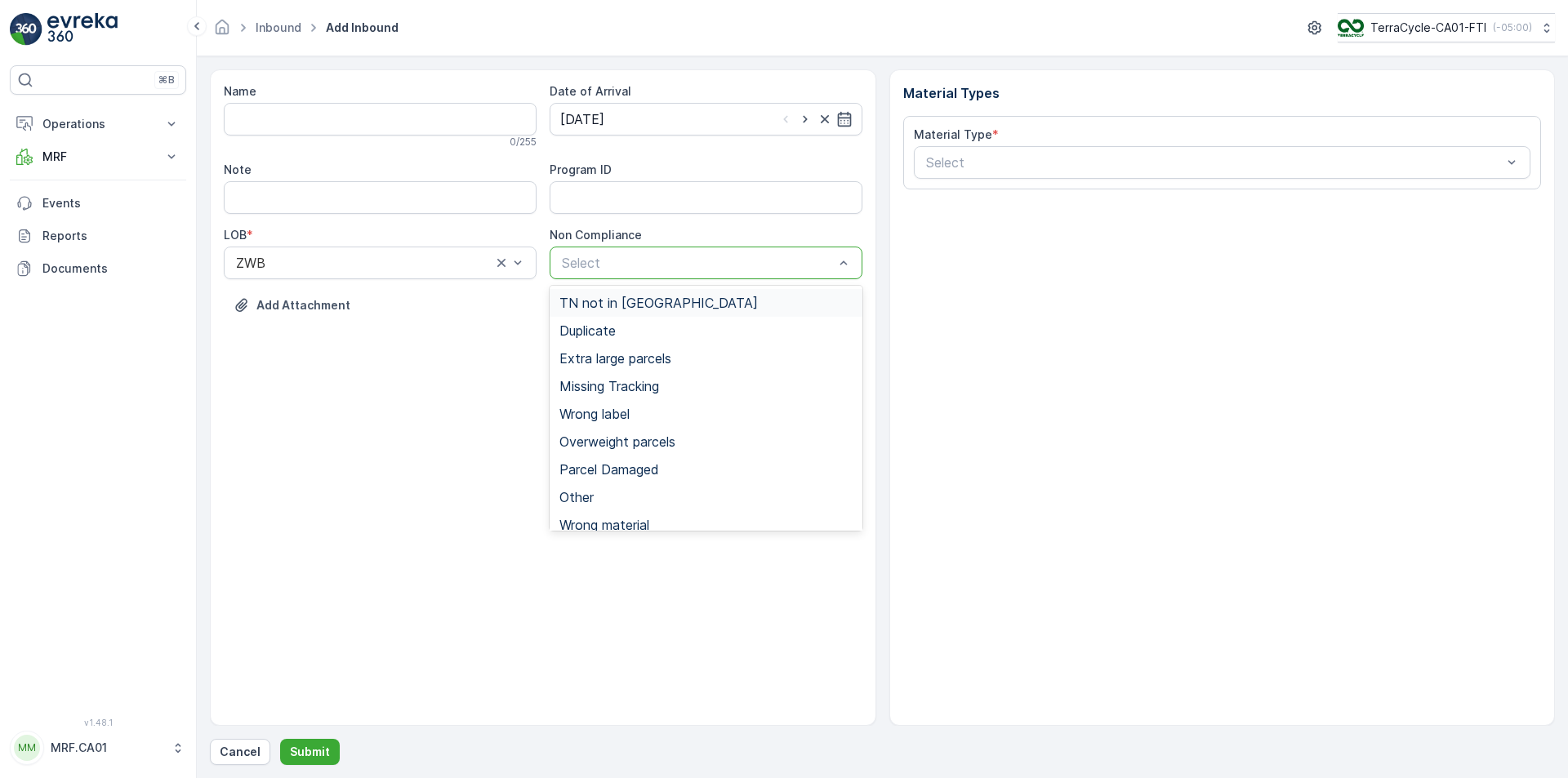
click at [731, 302] on div "TN not in [GEOGRAPHIC_DATA]" at bounding box center [706, 303] width 293 height 15
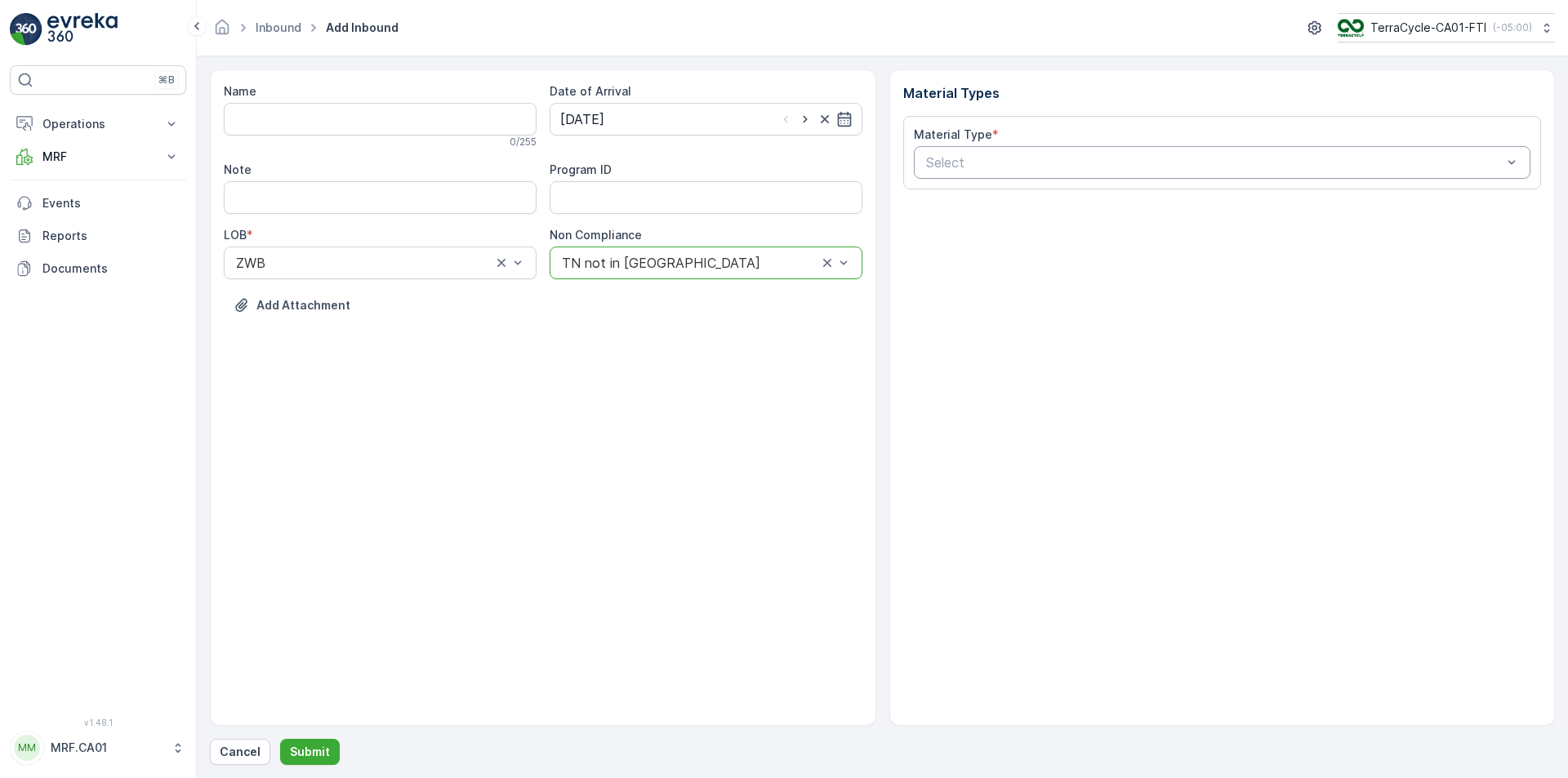
click at [1150, 156] on div at bounding box center [1214, 162] width 579 height 15
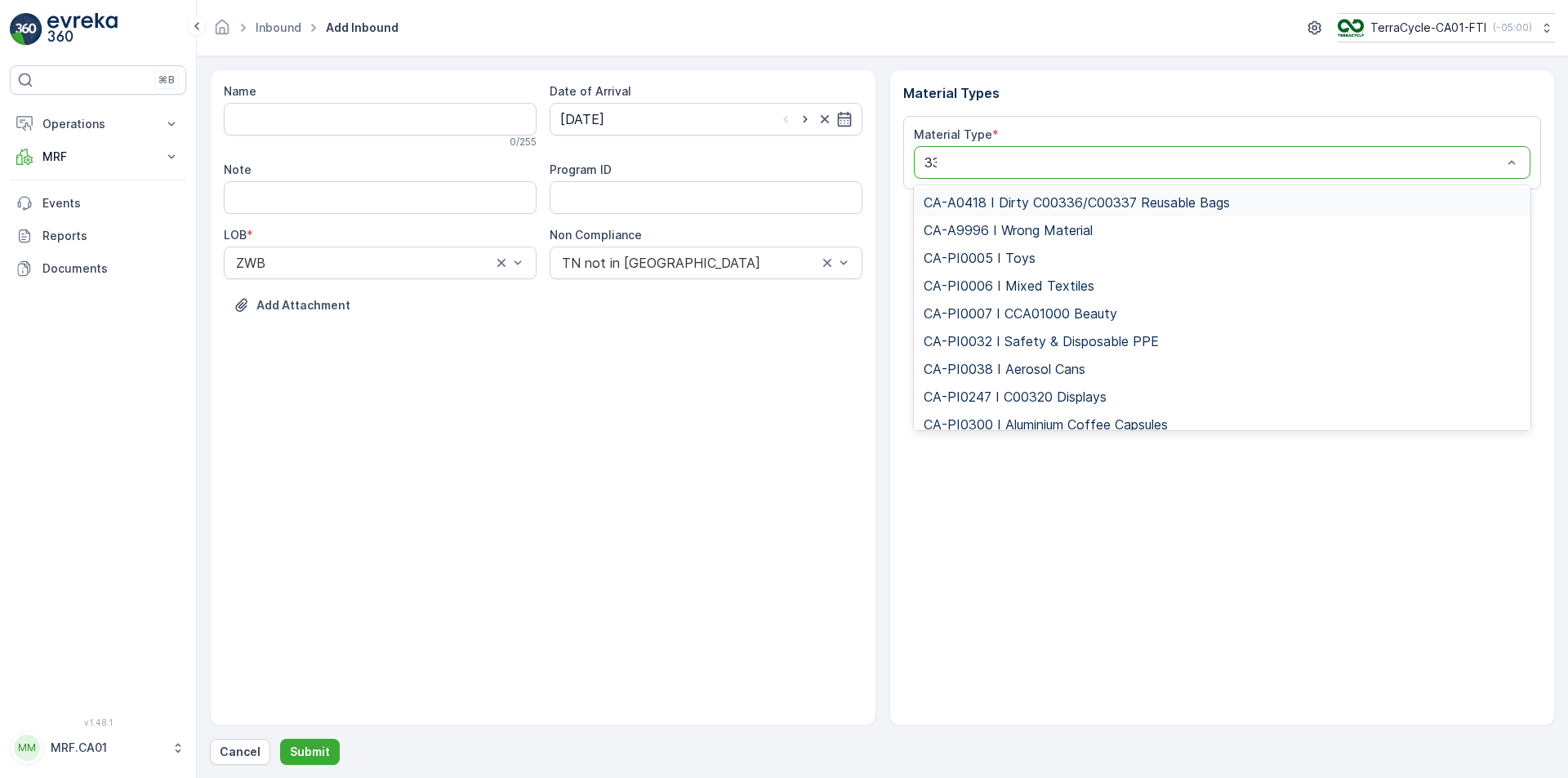
type input "333"
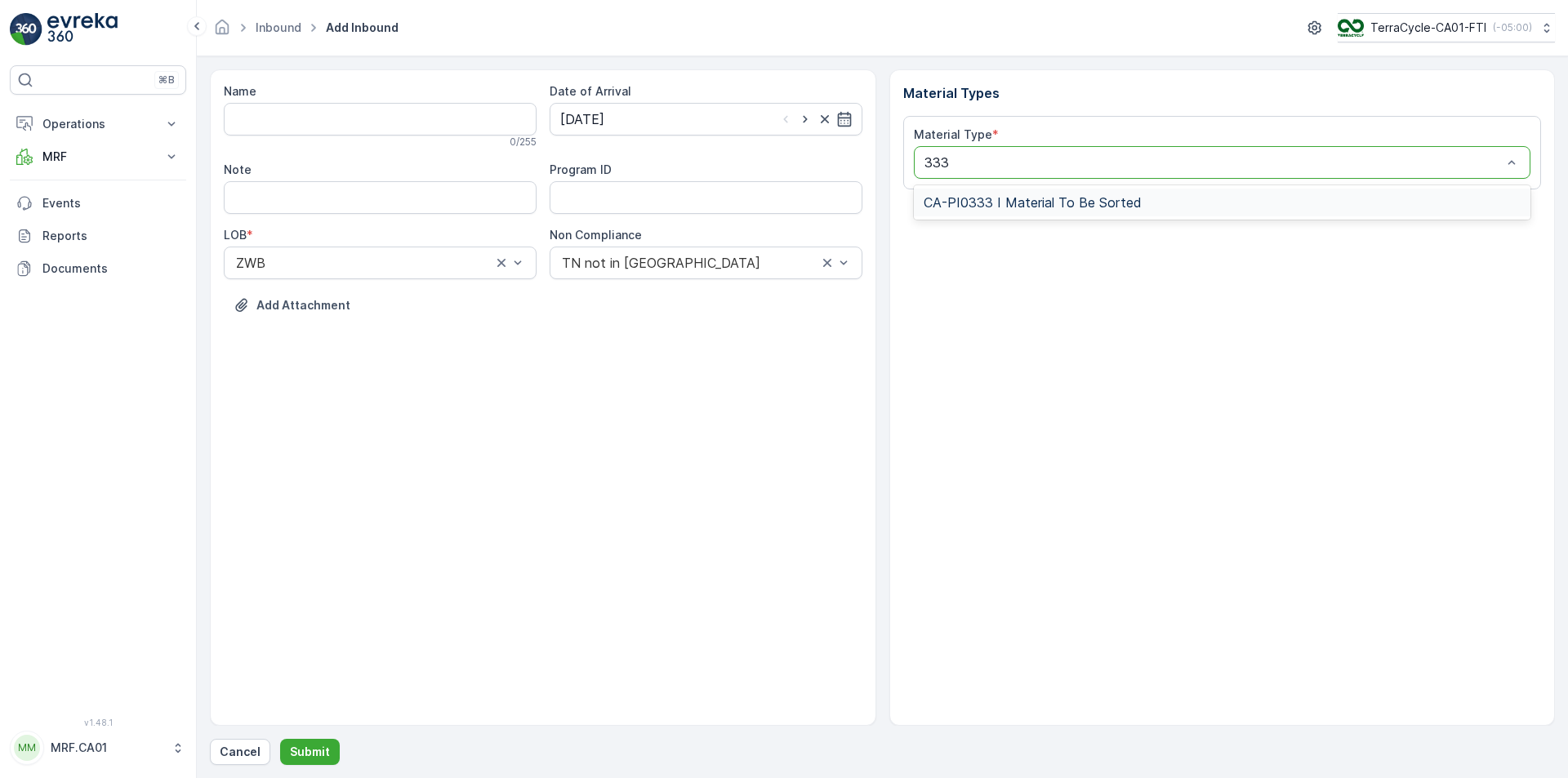
click at [1077, 206] on span "CA-PI0333 I Material To Be Sorted" at bounding box center [1033, 202] width 218 height 15
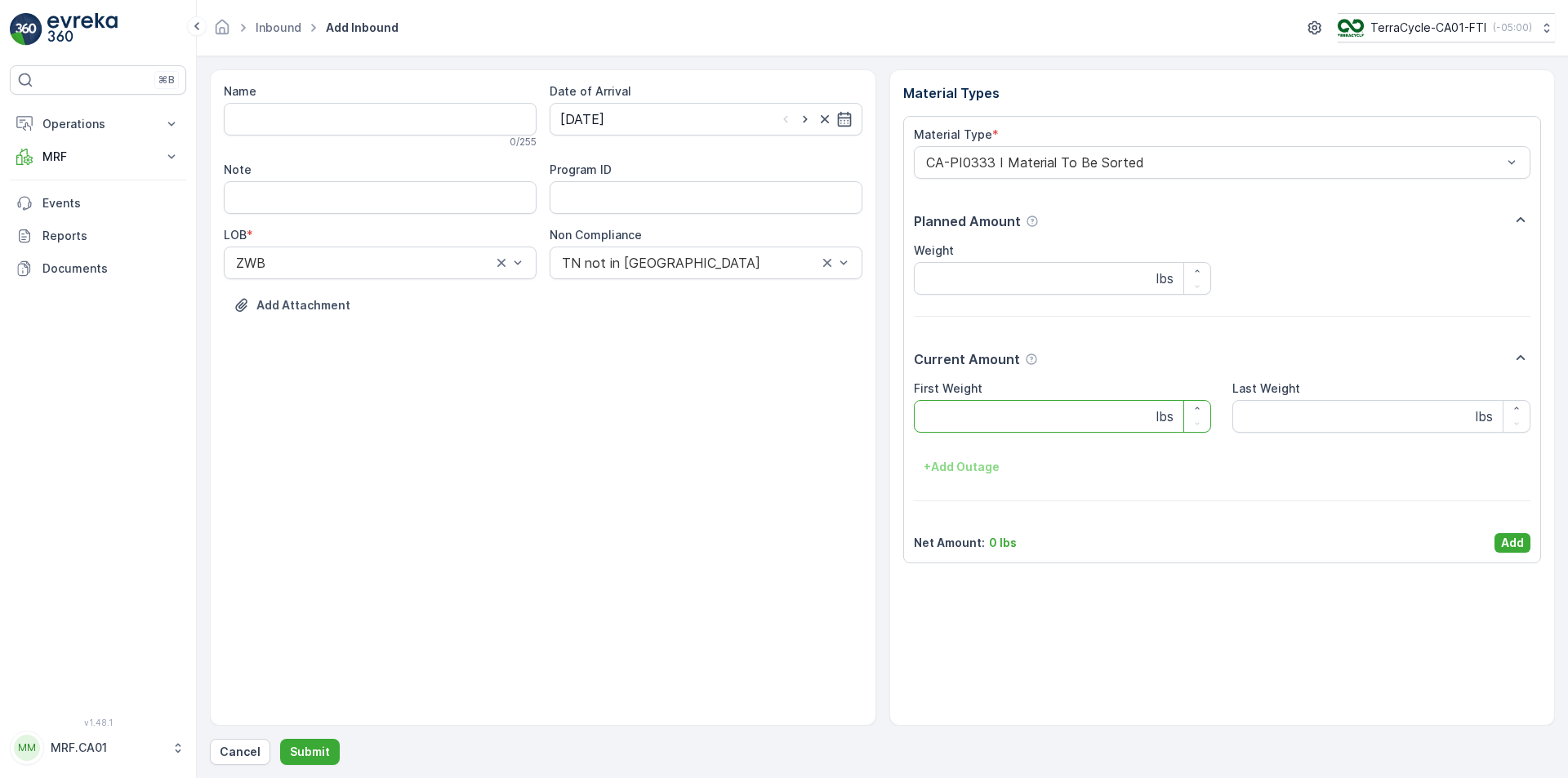
click at [983, 418] on Weight "First Weight" at bounding box center [1063, 417] width 298 height 33
type Weight "60"
click at [1520, 544] on p "Add" at bounding box center [1513, 542] width 22 height 16
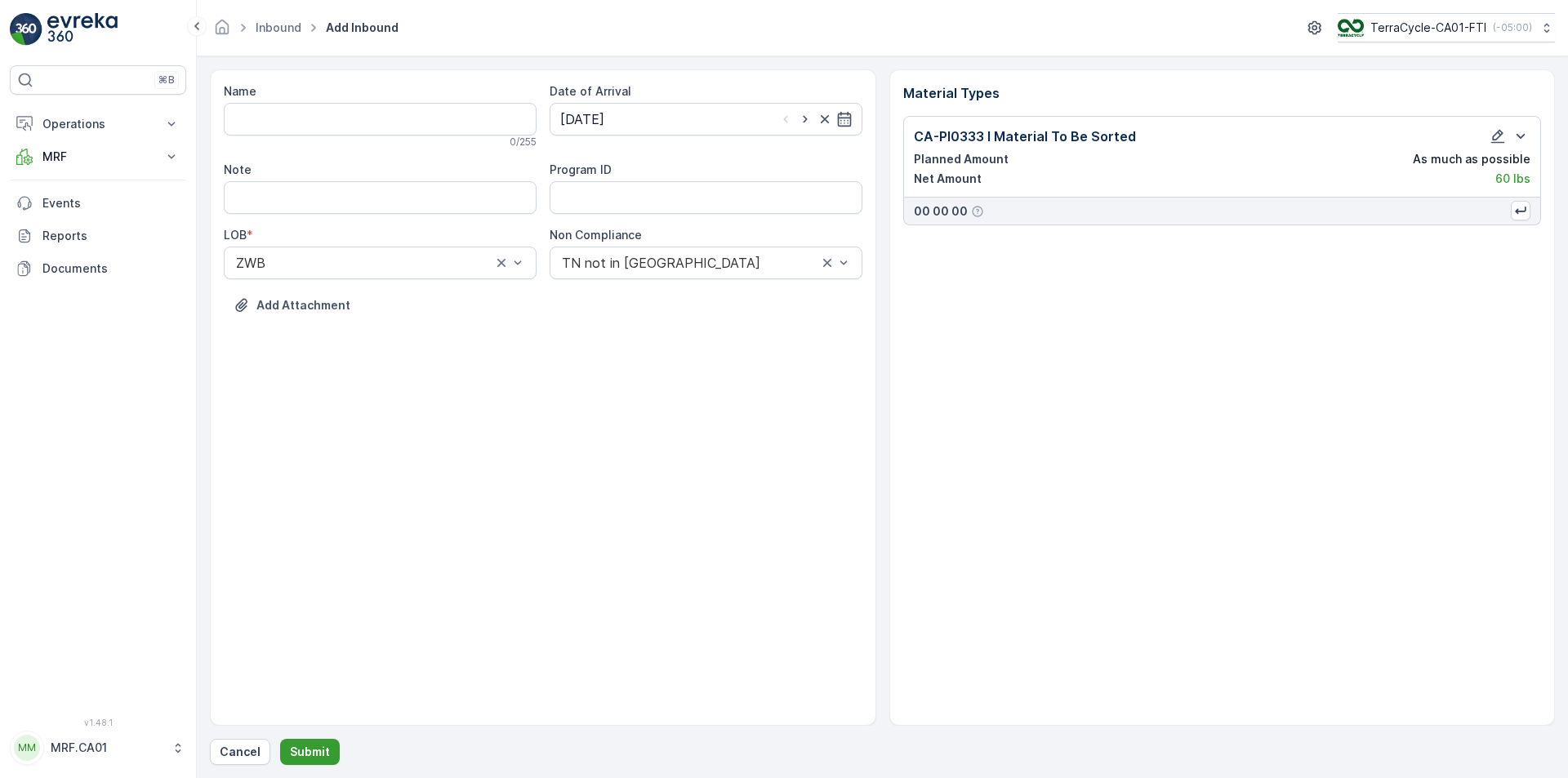
click at [326, 735] on p "Submit" at bounding box center [310, 751] width 40 height 16
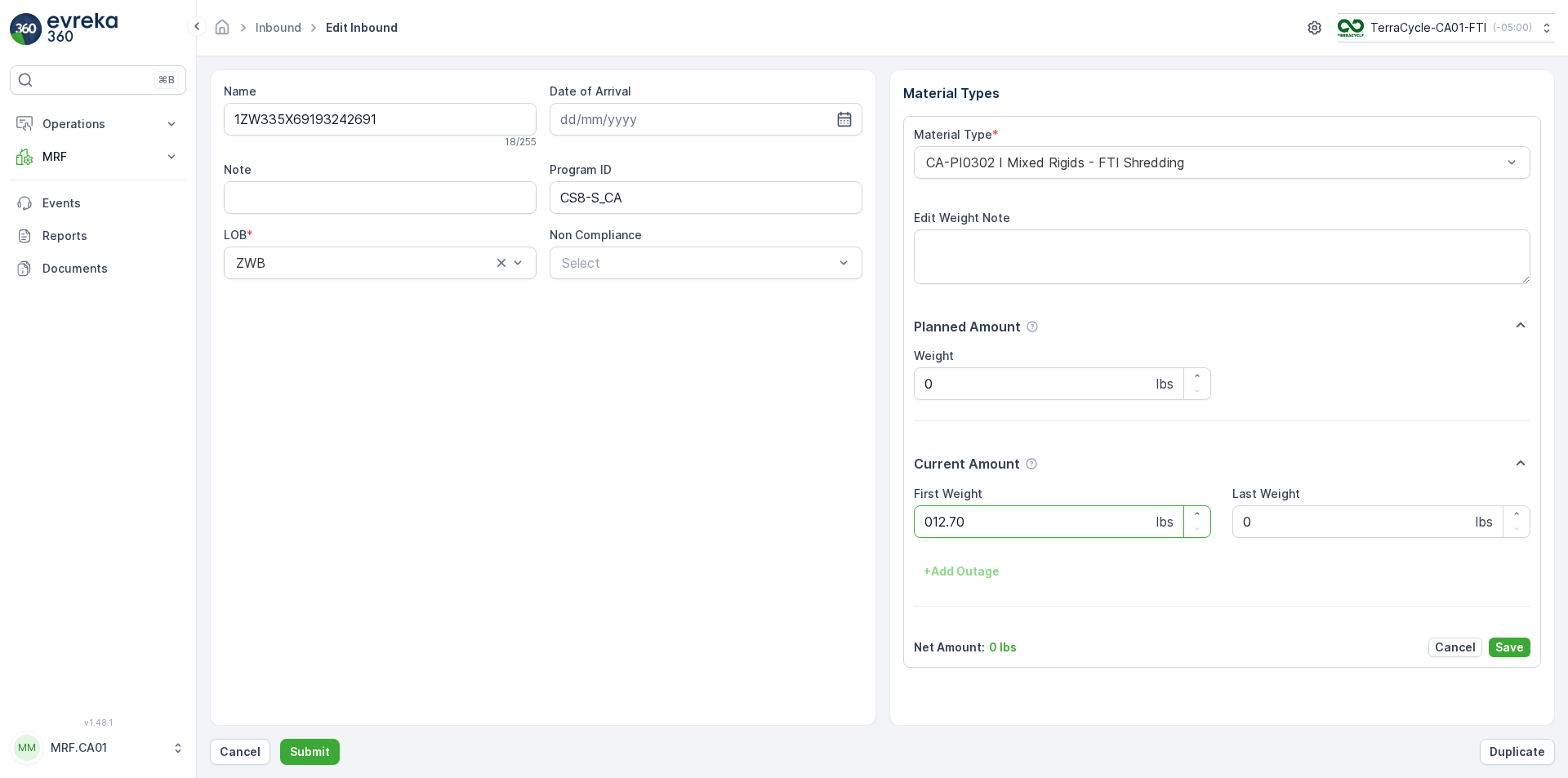
click at [280, 735] on button "Submit" at bounding box center [310, 752] width 60 height 26
type Weight "020"
click at [280, 735] on button "Submit" at bounding box center [310, 752] width 60 height 26
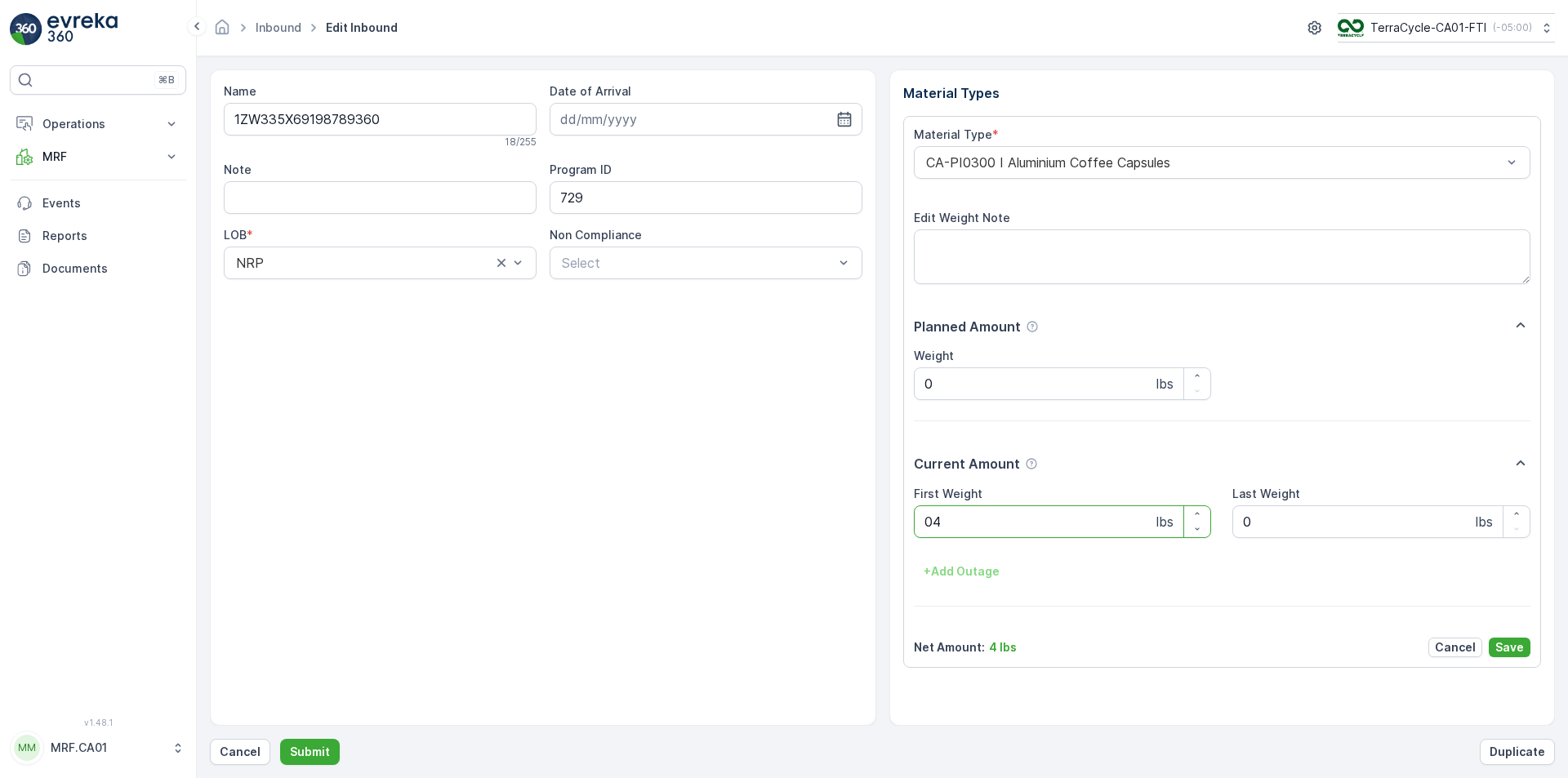
type Weight "044"
click at [280, 735] on button "Submit" at bounding box center [310, 752] width 60 height 26
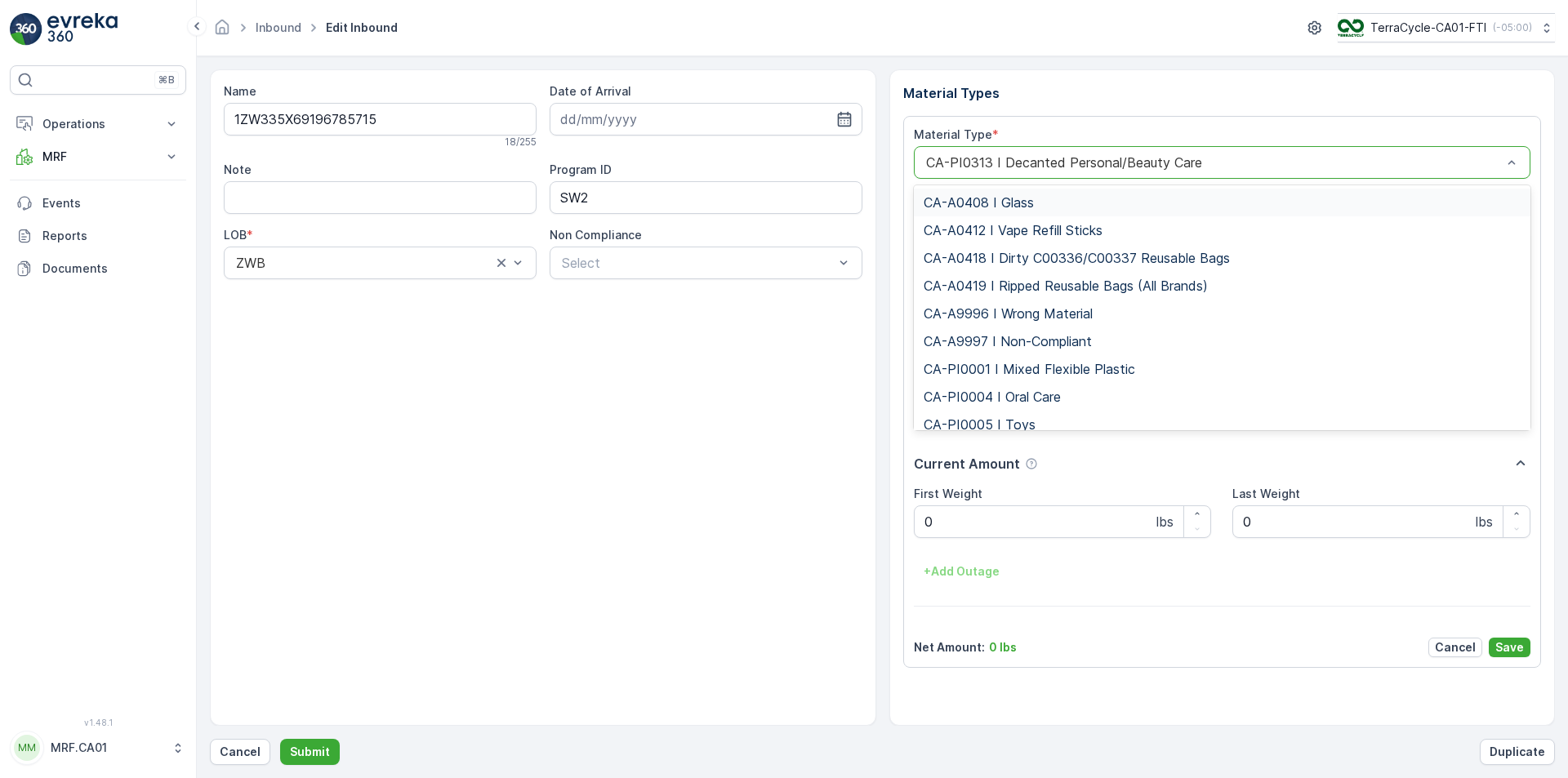
click at [1011, 156] on div at bounding box center [1214, 162] width 579 height 15
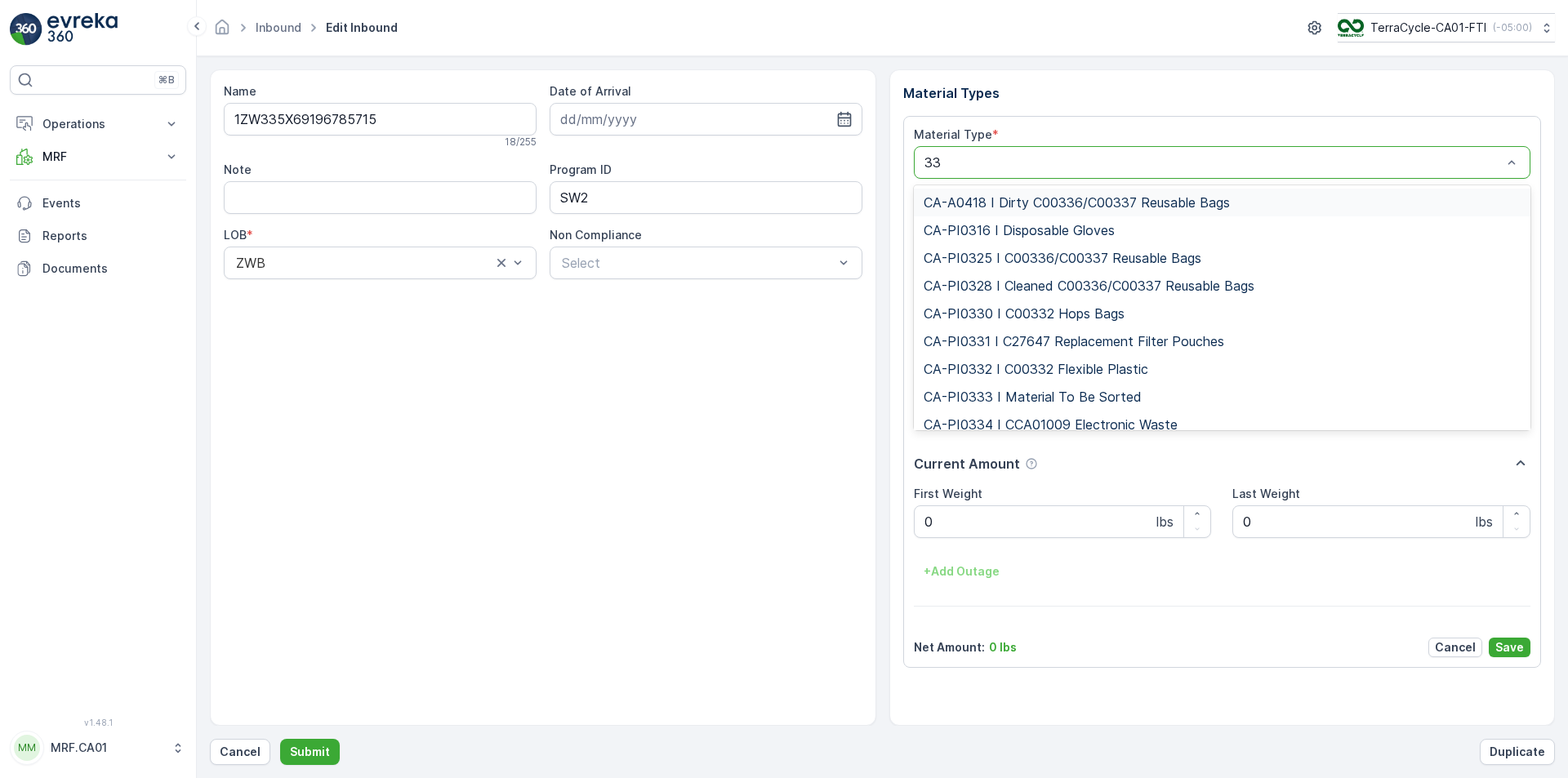
type input "333"
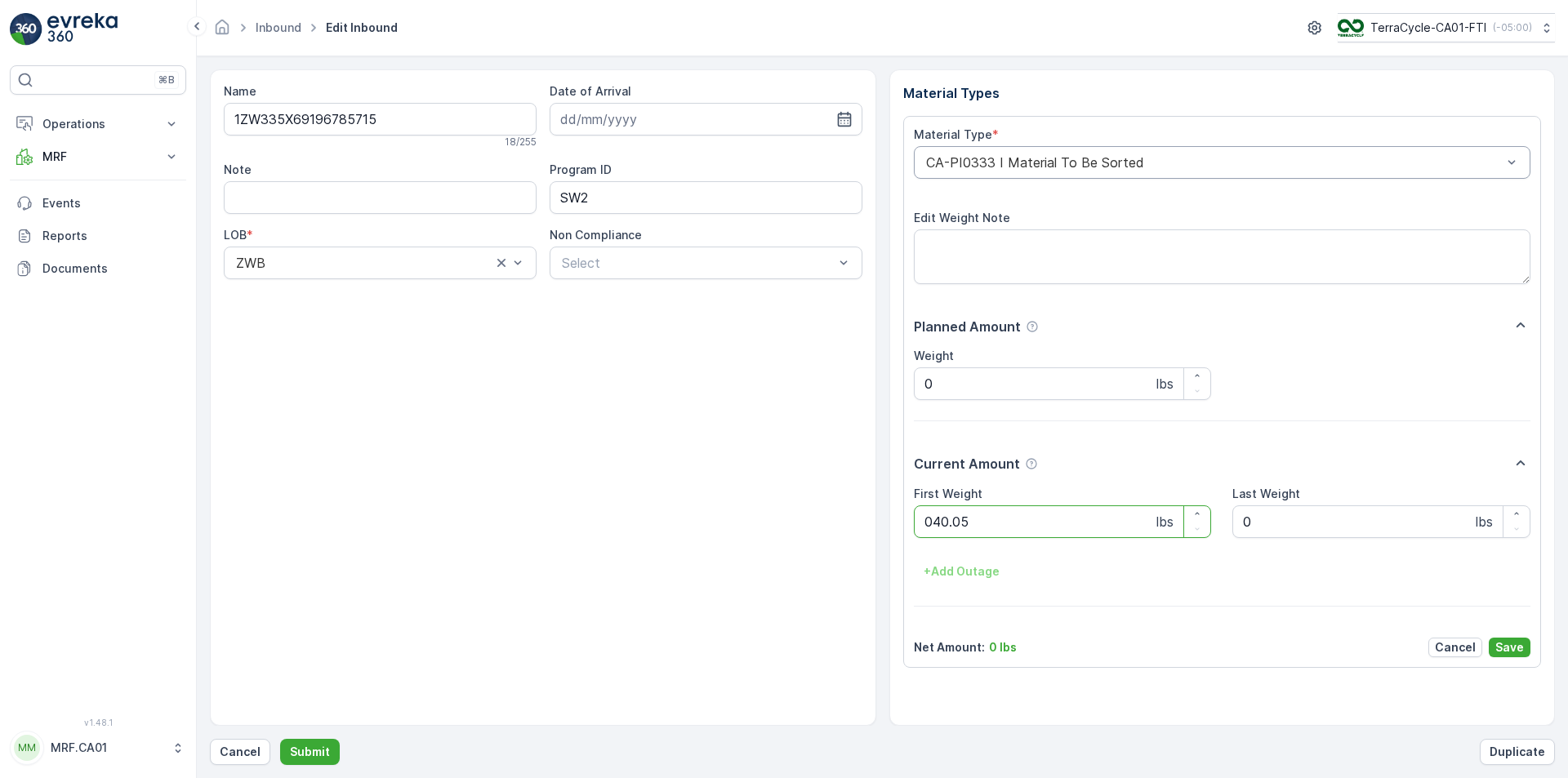
click at [280, 735] on button "Submit" at bounding box center [310, 752] width 60 height 26
type Weight "028"
click at [280, 735] on button "Submit" at bounding box center [310, 752] width 60 height 26
type Weight "040"
click at [280, 735] on button "Submit" at bounding box center [310, 752] width 60 height 26
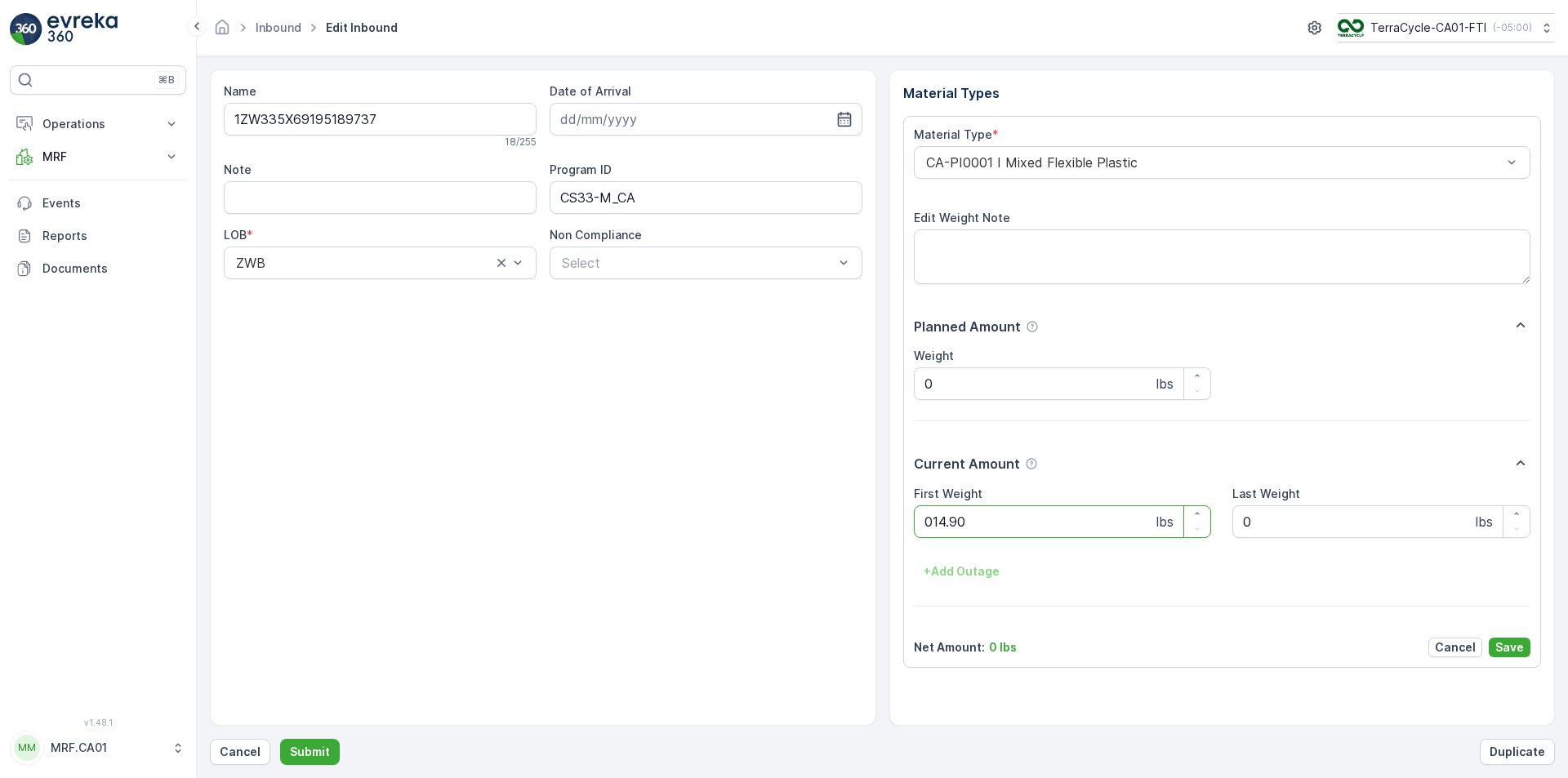
click at [280, 735] on button "Submit" at bounding box center [310, 752] width 60 height 26
type Weight "062"
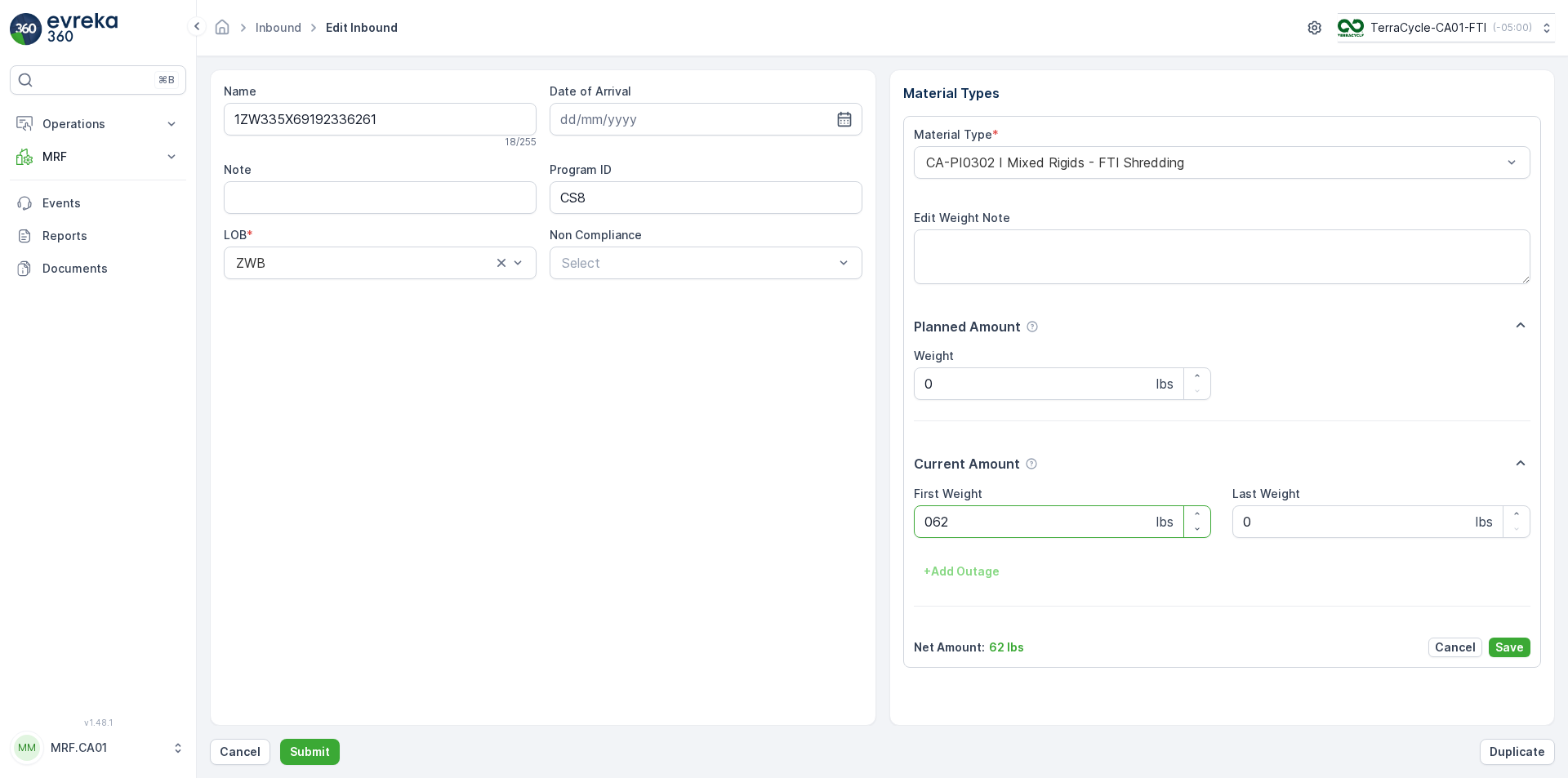
click at [280, 735] on button "Submit" at bounding box center [310, 752] width 60 height 26
type Weight "027"
click at [280, 735] on button "Submit" at bounding box center [310, 752] width 60 height 26
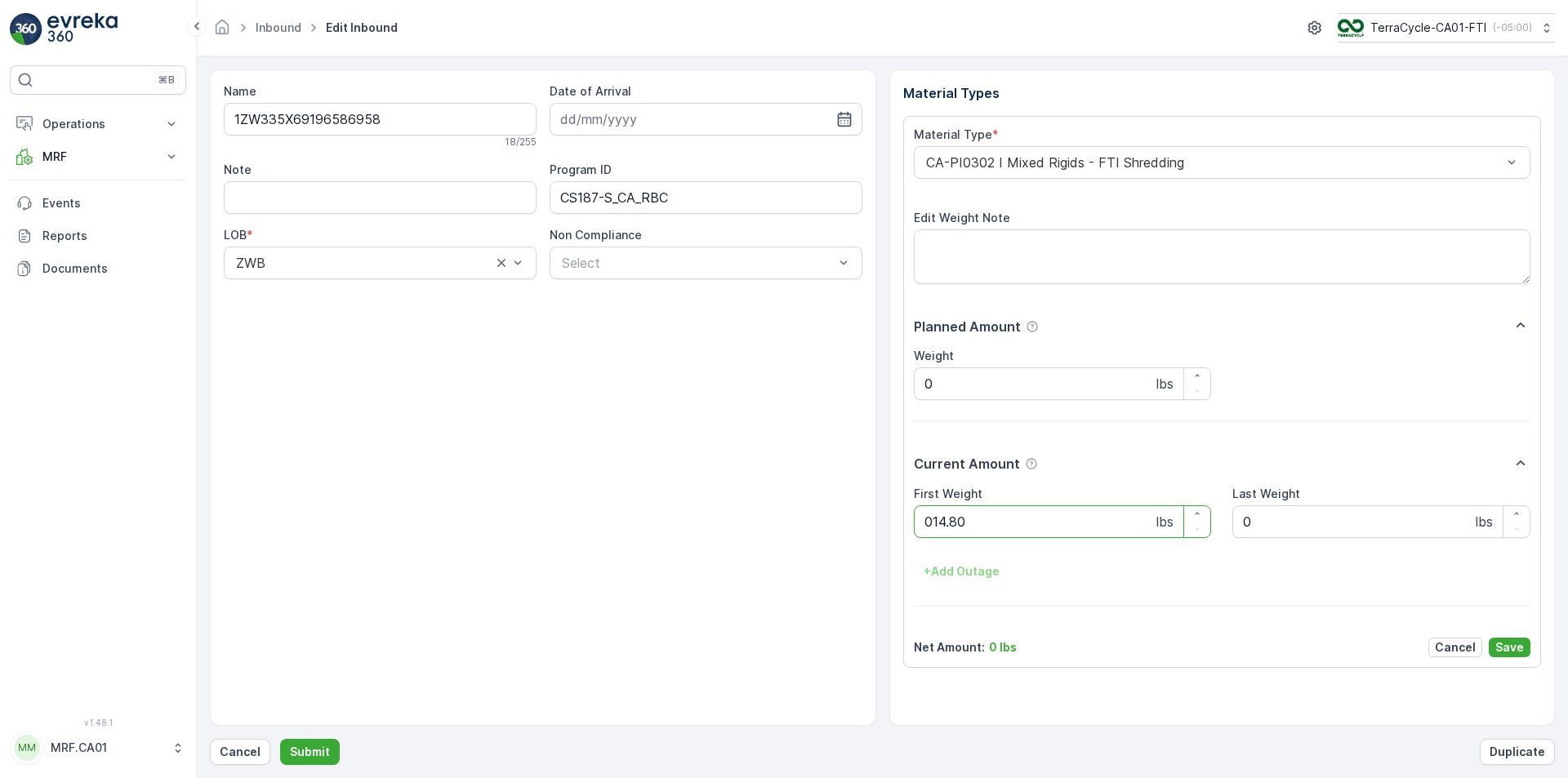
click at [280, 735] on button "Submit" at bounding box center [310, 752] width 60 height 26
type Weight "035"
click at [280, 735] on button "Submit" at bounding box center [310, 752] width 60 height 26
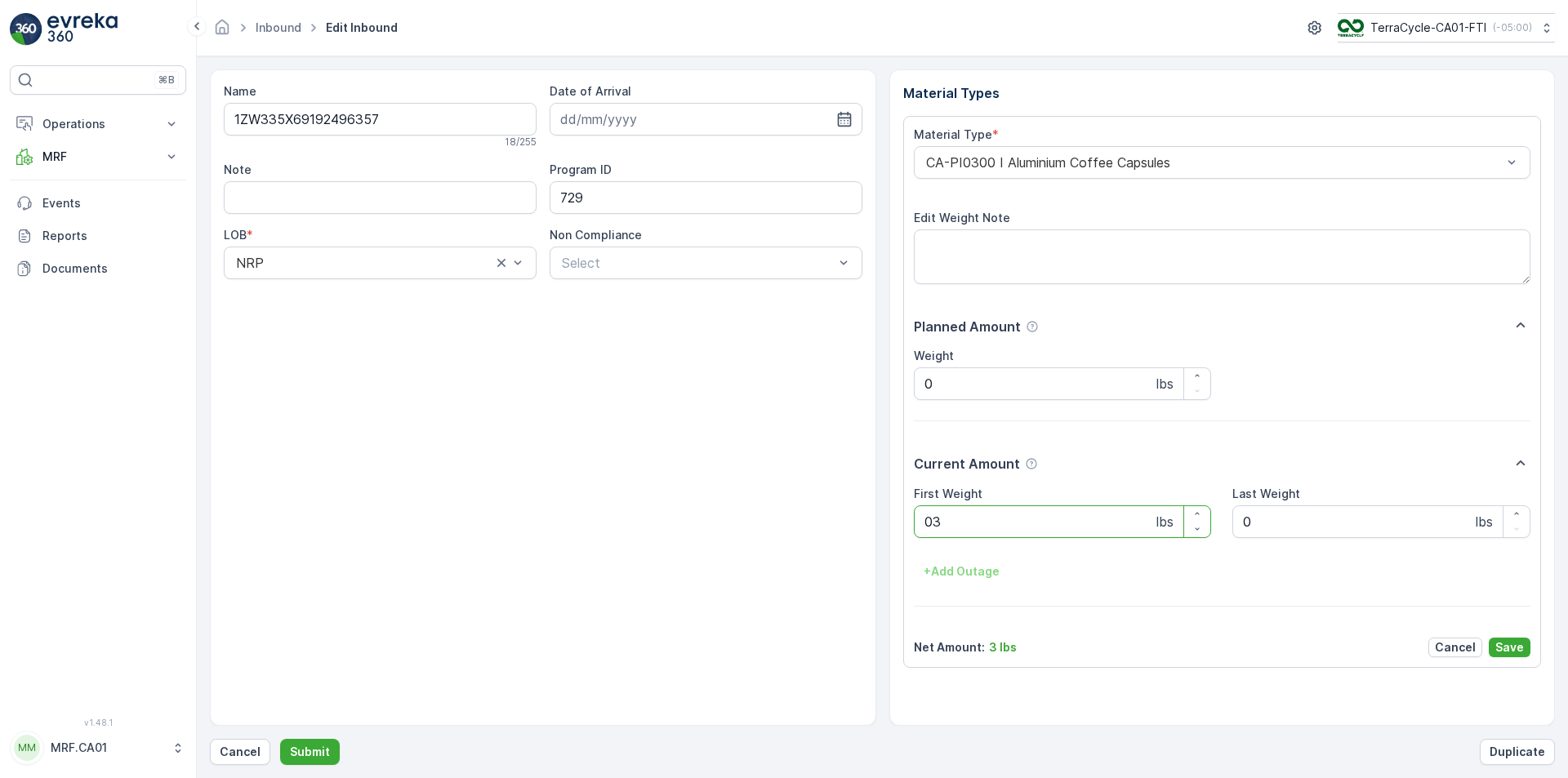
type Weight "031"
click at [280, 735] on button "Submit" at bounding box center [310, 752] width 60 height 26
type Weight "031"
click at [280, 735] on button "Submit" at bounding box center [310, 752] width 60 height 26
type Weight "035"
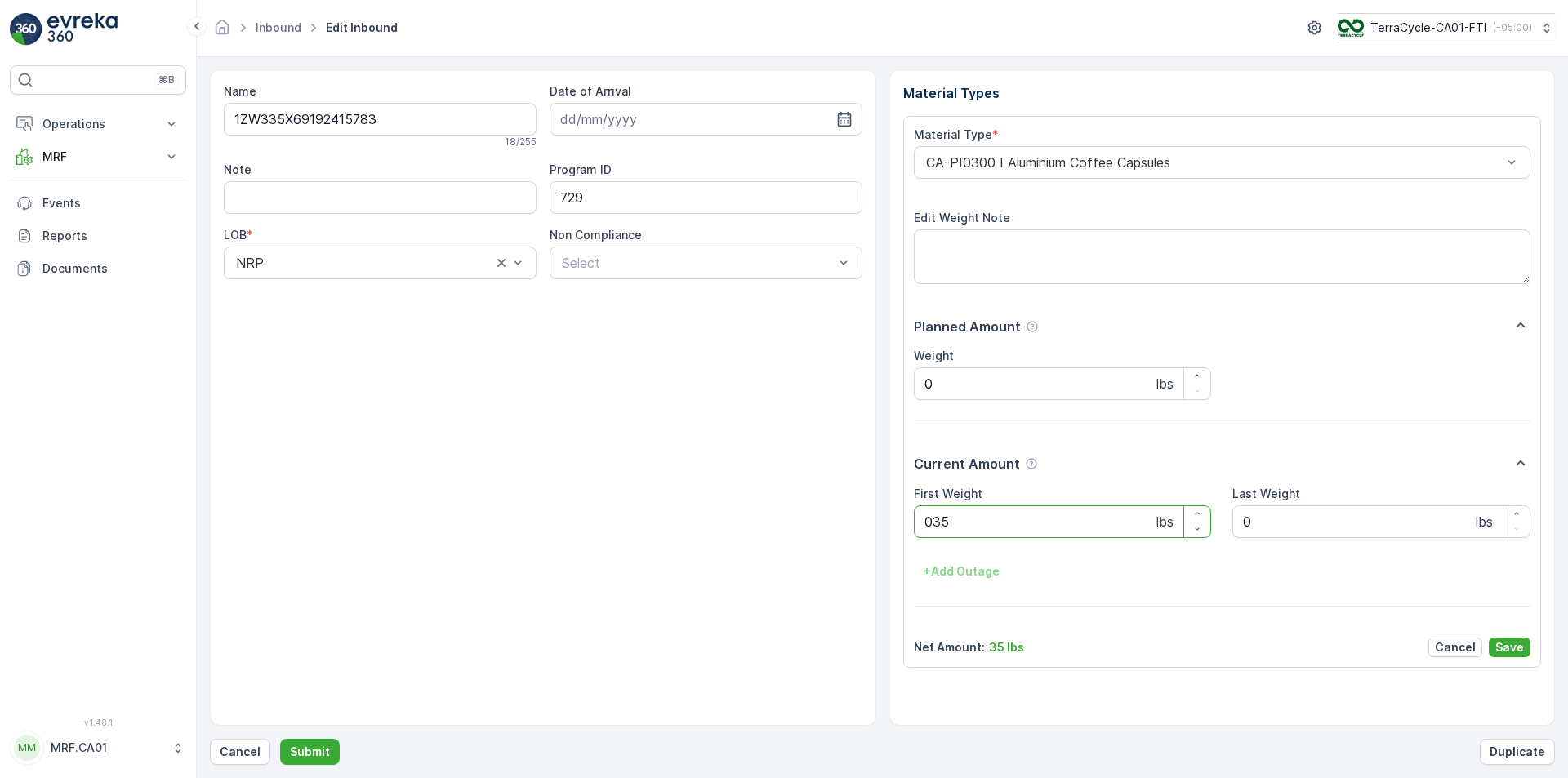
click at [280, 735] on button "Submit" at bounding box center [310, 752] width 60 height 26
type Weight "027"
click at [280, 735] on button "Submit" at bounding box center [310, 752] width 60 height 26
type Weight "048"
click at [280, 735] on button "Submit" at bounding box center [310, 752] width 60 height 26
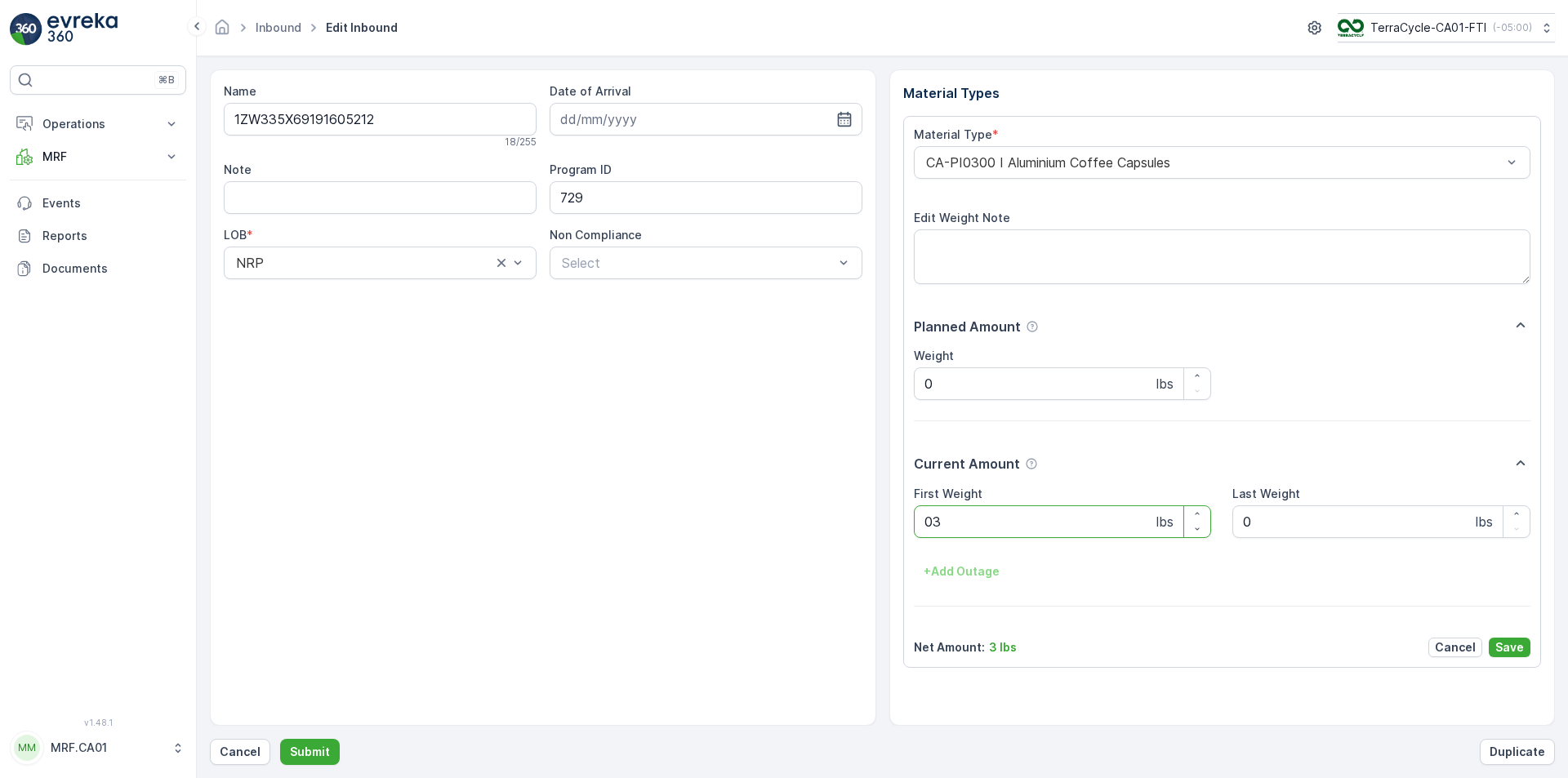
type Weight "031"
click at [280, 735] on button "Submit" at bounding box center [310, 752] width 60 height 26
type Weight "040"
click at [280, 735] on button "Submit" at bounding box center [310, 752] width 60 height 26
type Weight "032"
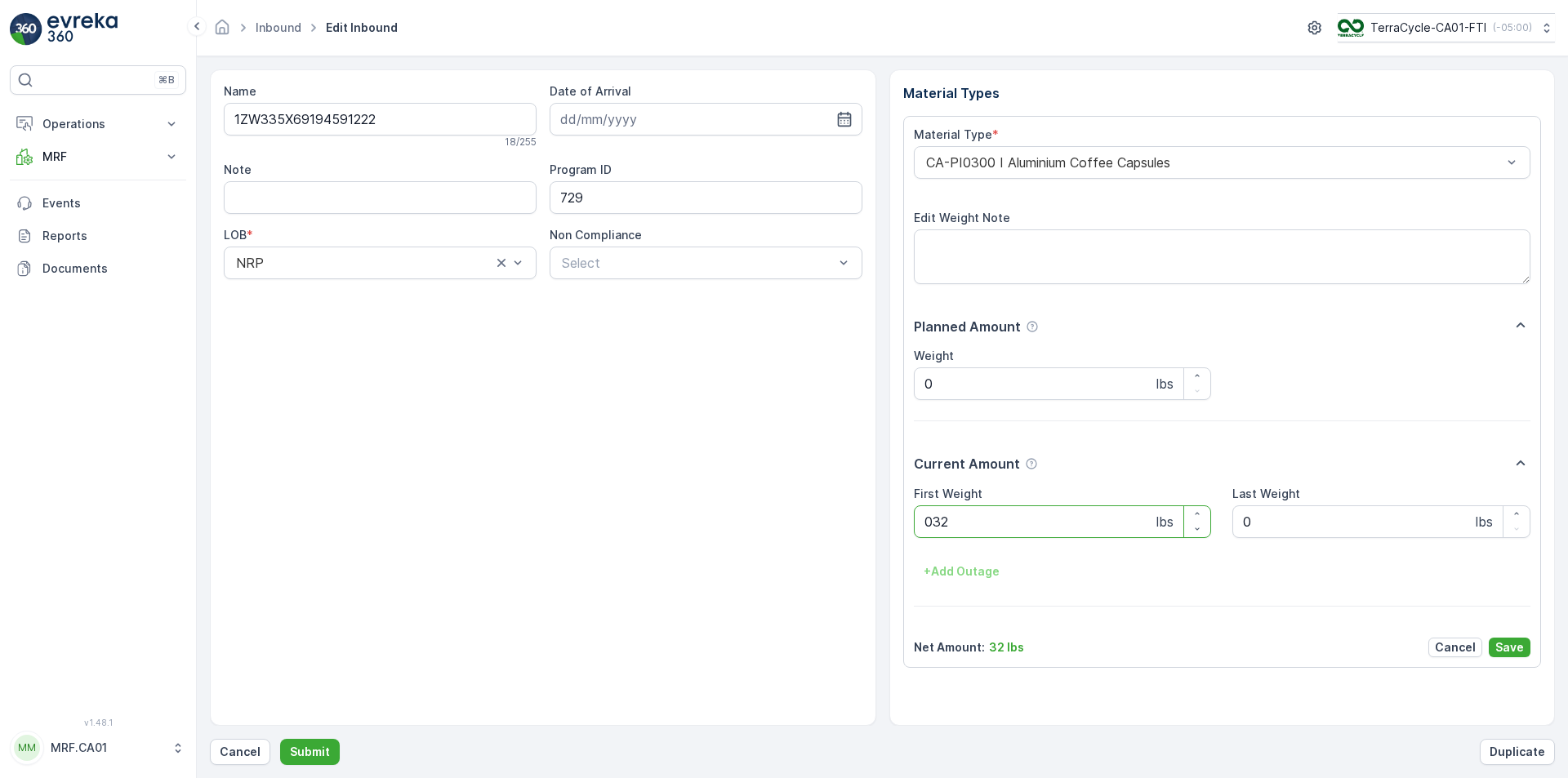
click at [280, 735] on button "Submit" at bounding box center [310, 752] width 60 height 26
type Weight "035"
click at [280, 735] on button "Submit" at bounding box center [310, 752] width 60 height 26
type Weight "028"
click at [280, 735] on button "Submit" at bounding box center [310, 752] width 60 height 26
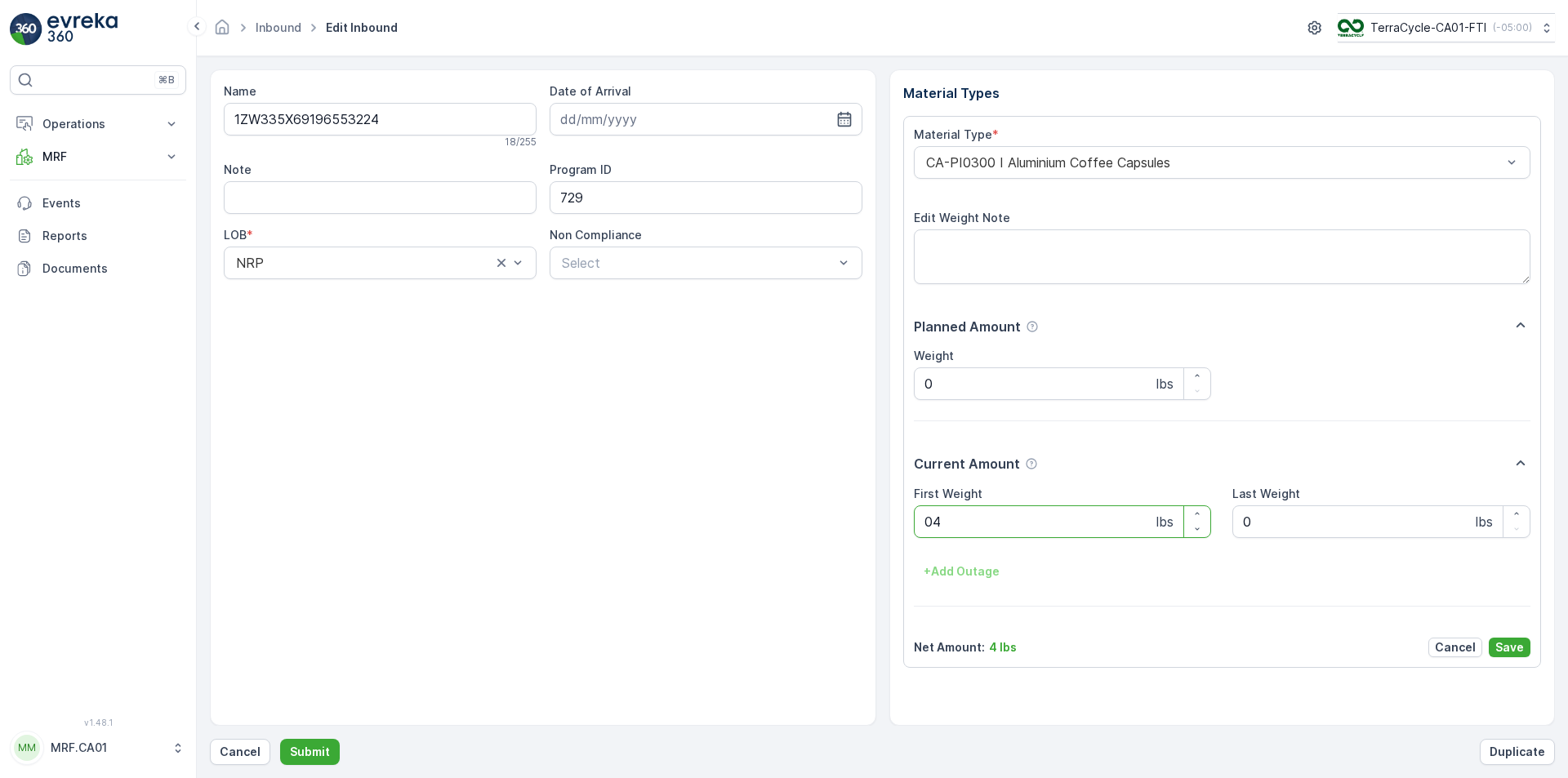
type Weight "041"
click at [280, 735] on button "Submit" at bounding box center [310, 752] width 60 height 26
type Weight "023"
click at [280, 735] on button "Submit" at bounding box center [310, 752] width 60 height 26
type Weight "028"
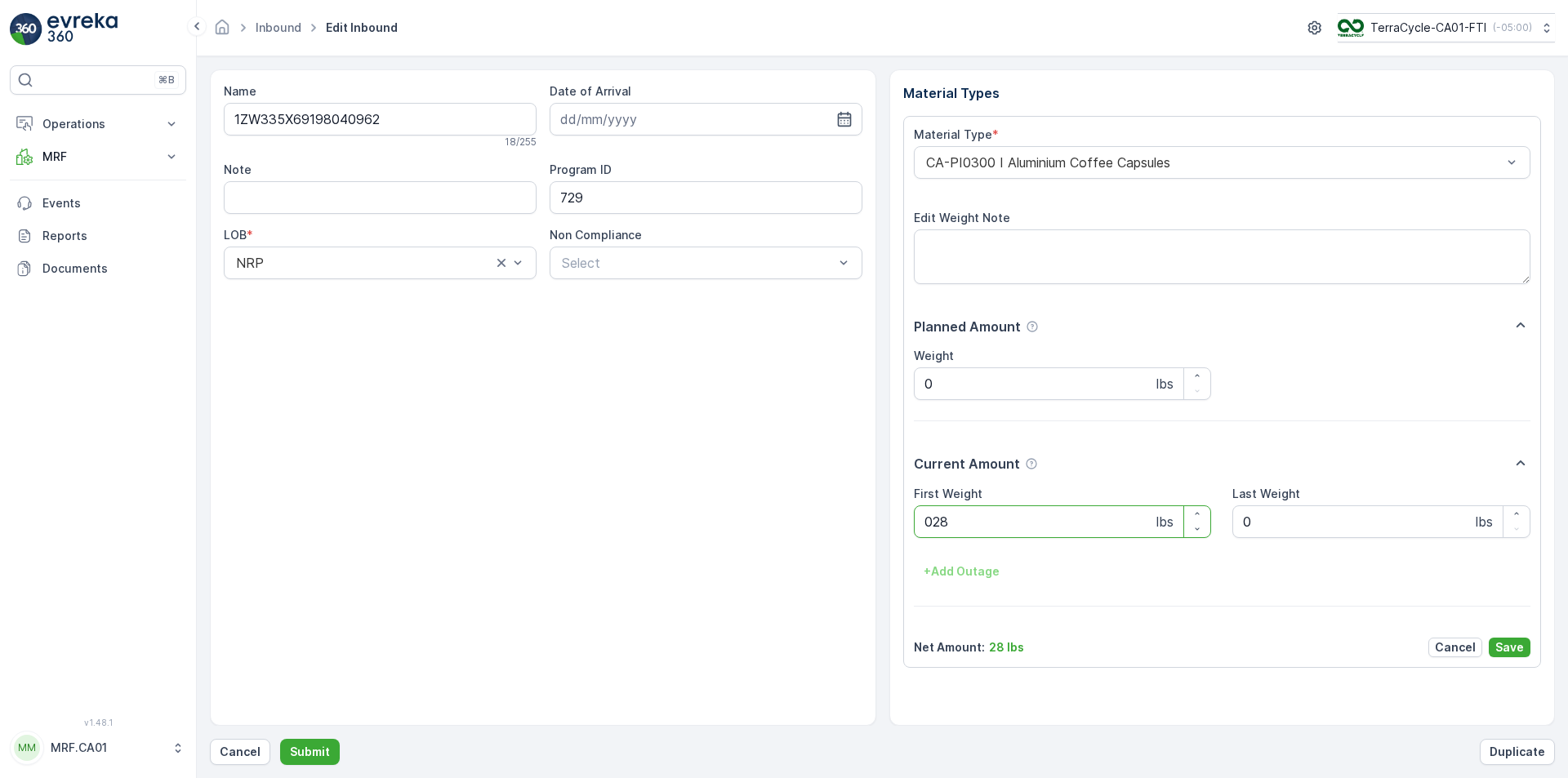
click at [280, 735] on button "Submit" at bounding box center [310, 752] width 60 height 26
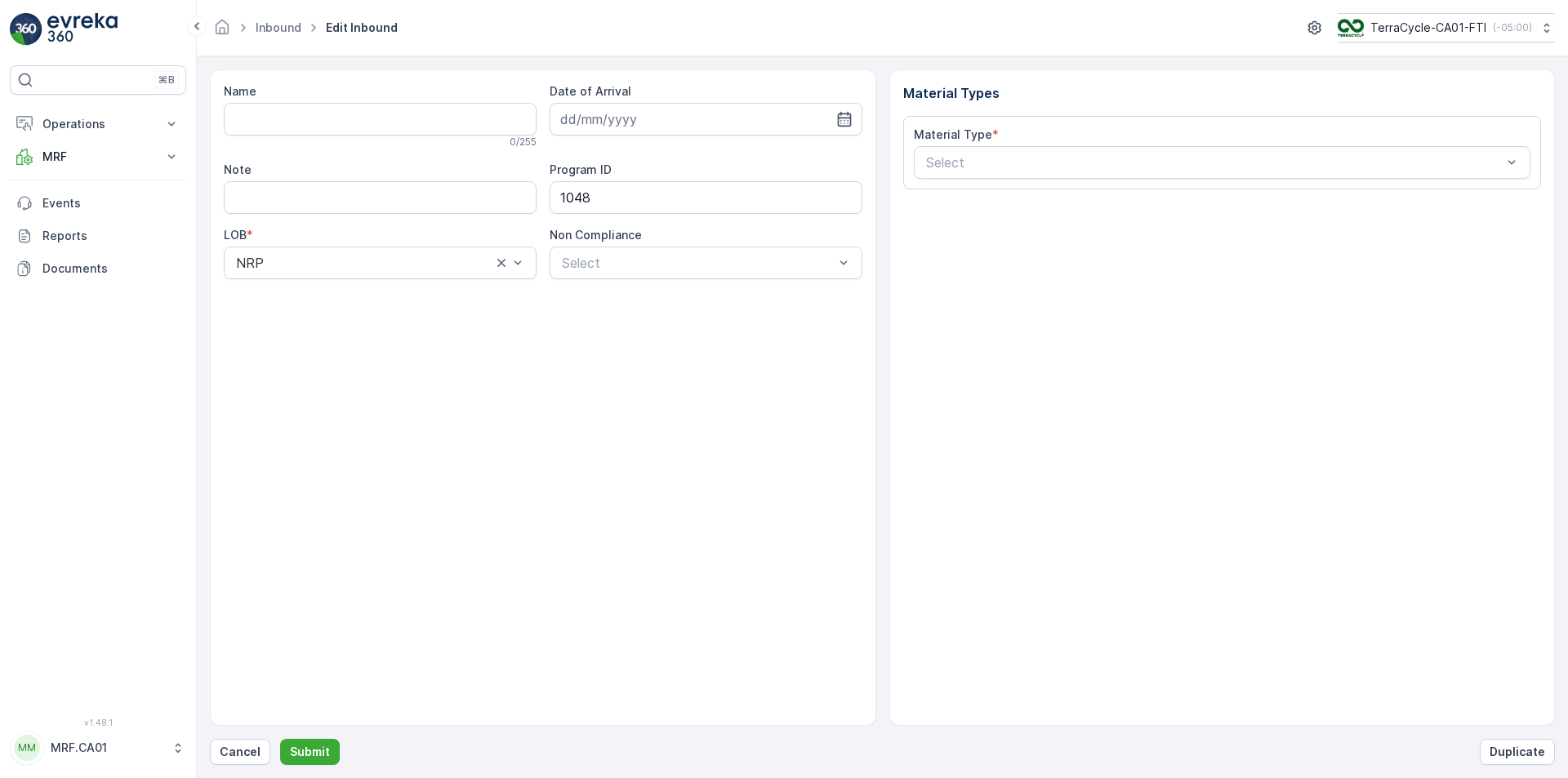
type input "1ZW335X69195665801"
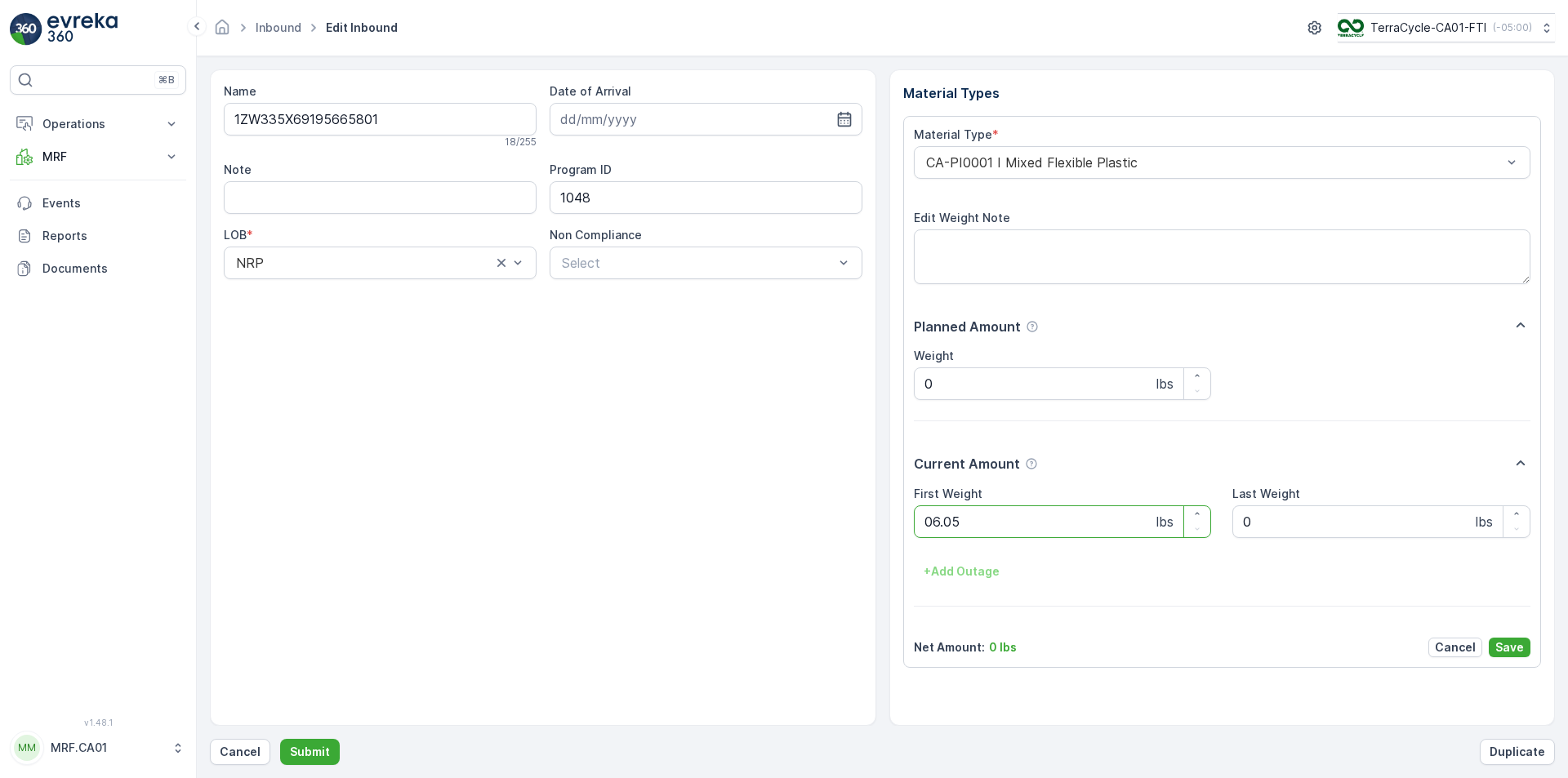
click at [280, 735] on button "Submit" at bounding box center [310, 752] width 60 height 26
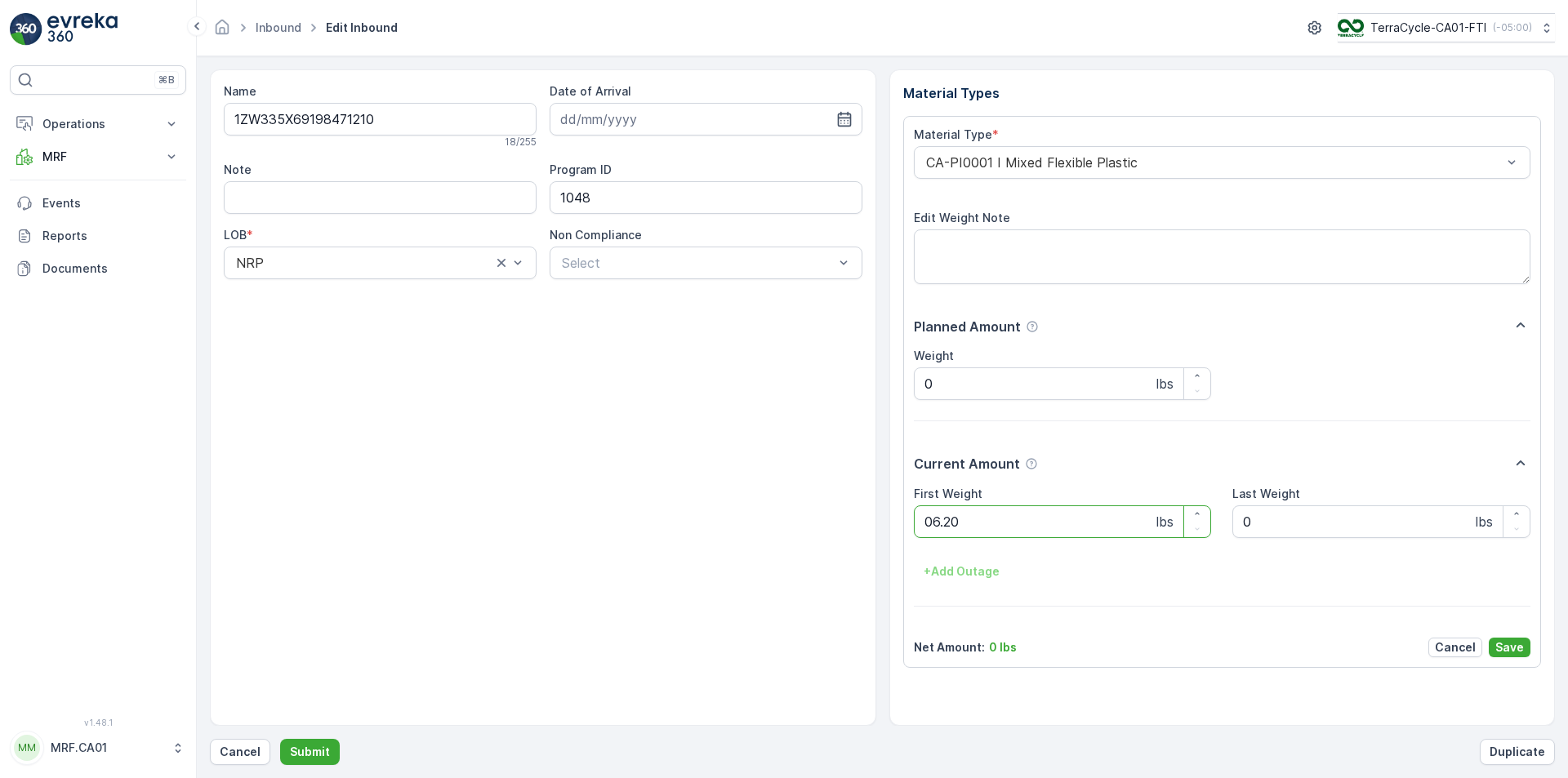
click at [280, 735] on button "Submit" at bounding box center [310, 752] width 60 height 26
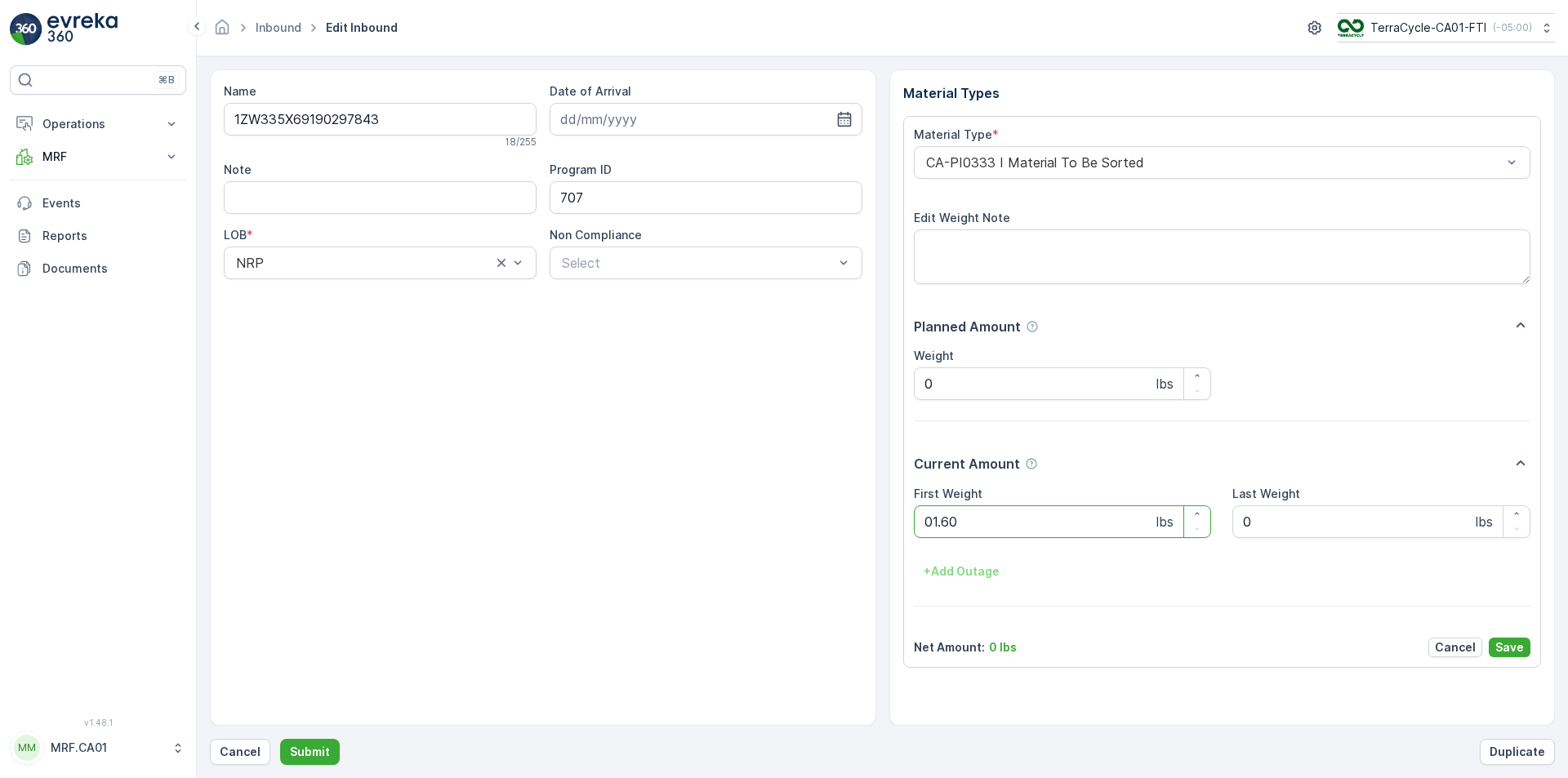
click at [280, 735] on button "Submit" at bounding box center [310, 752] width 60 height 26
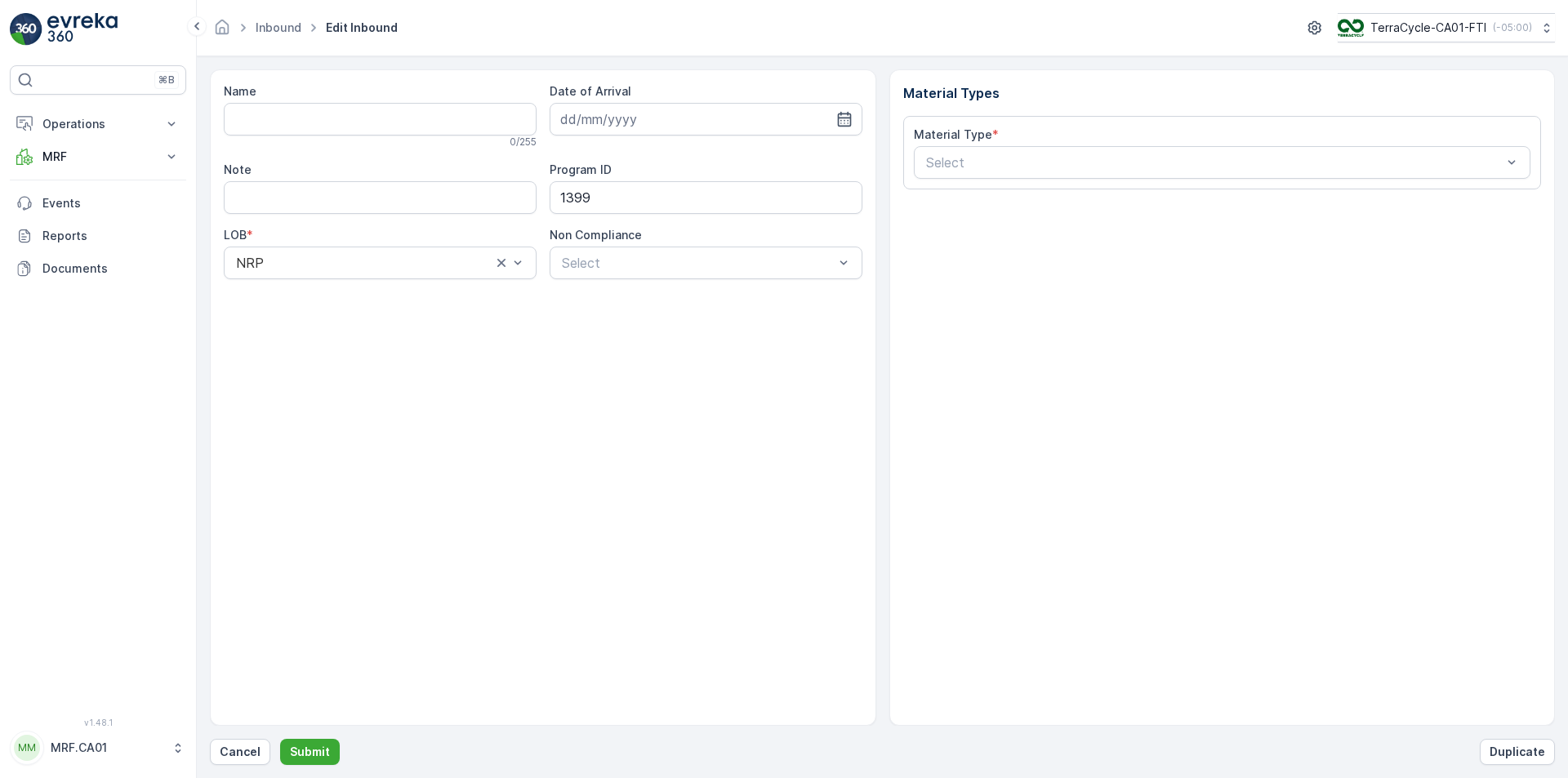
type input "1ZW335X69193883436"
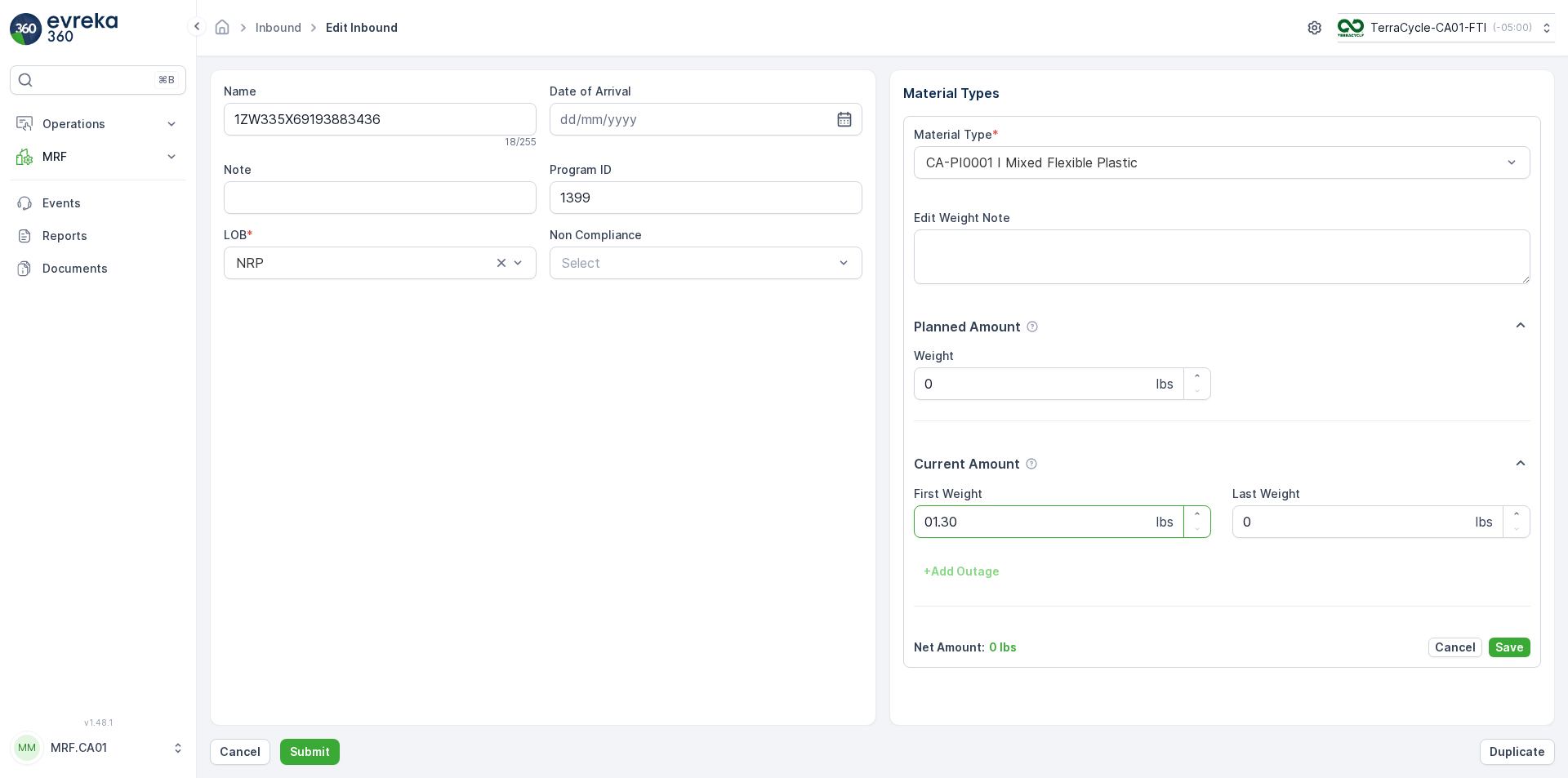
click at [280, 735] on button "Submit" at bounding box center [310, 752] width 60 height 26
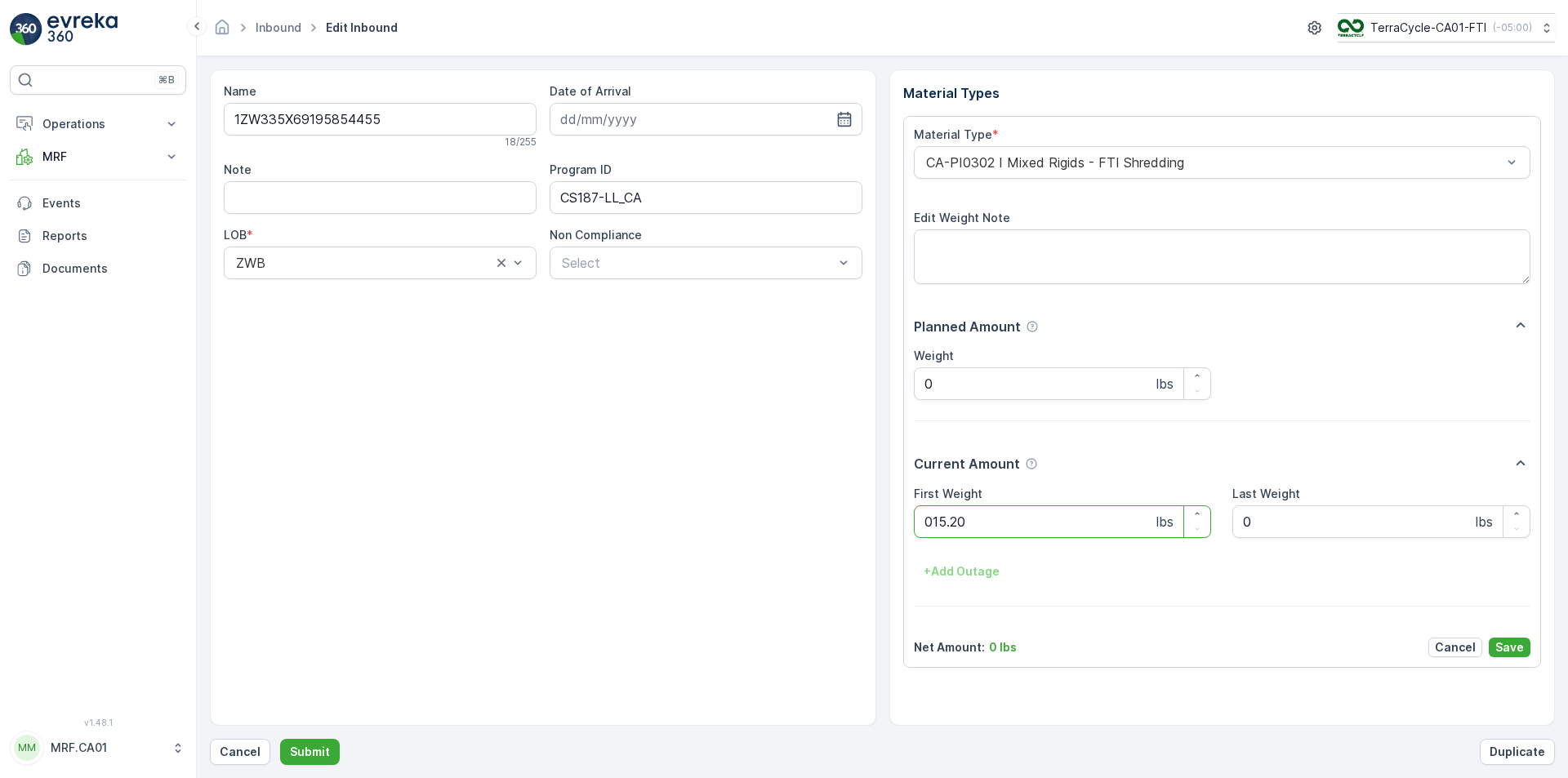
click at [280, 735] on button "Submit" at bounding box center [310, 752] width 60 height 26
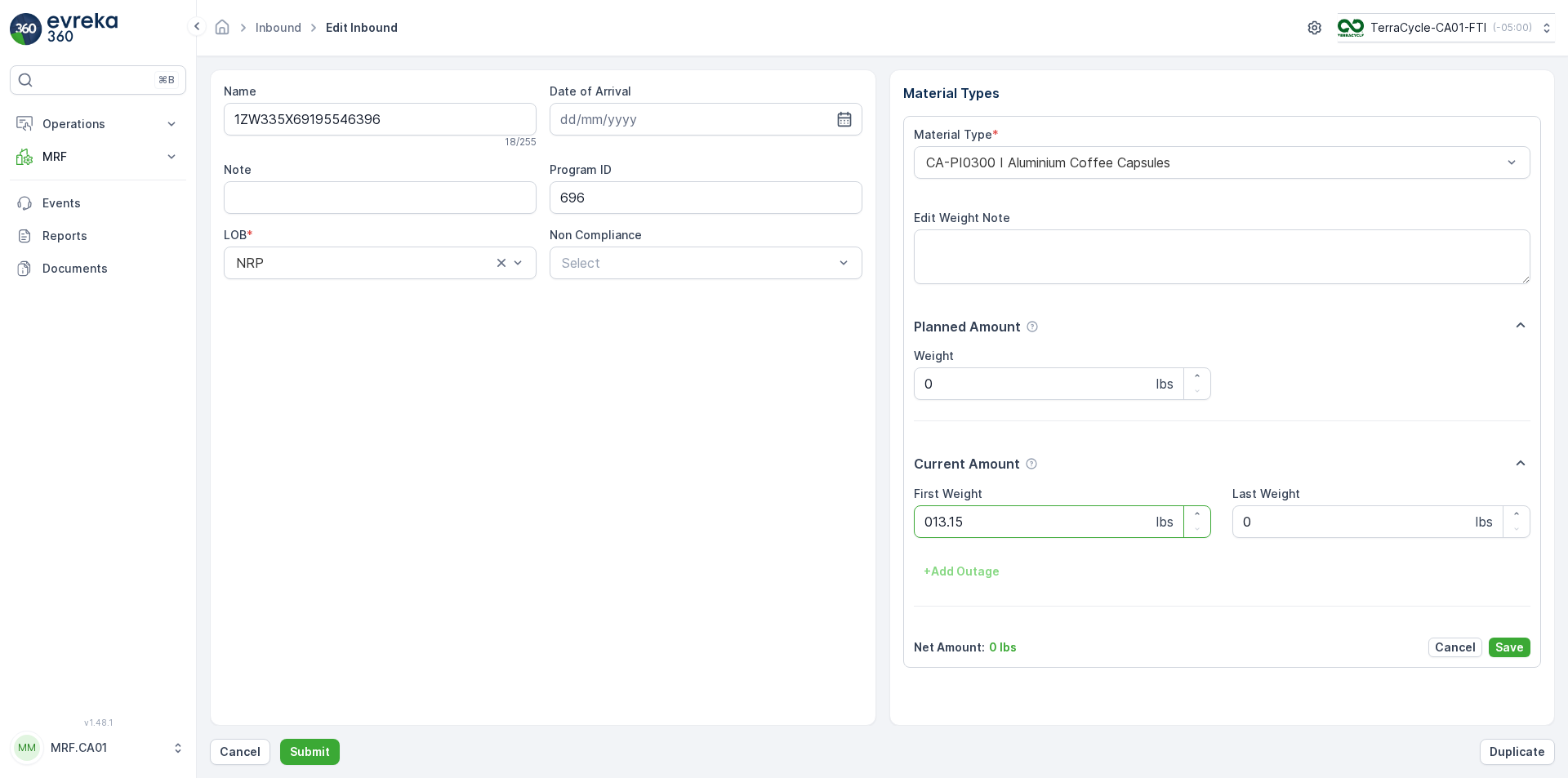
click at [280, 735] on button "Submit" at bounding box center [310, 752] width 60 height 26
type Weight "047"
click at [280, 735] on button "Submit" at bounding box center [310, 752] width 60 height 26
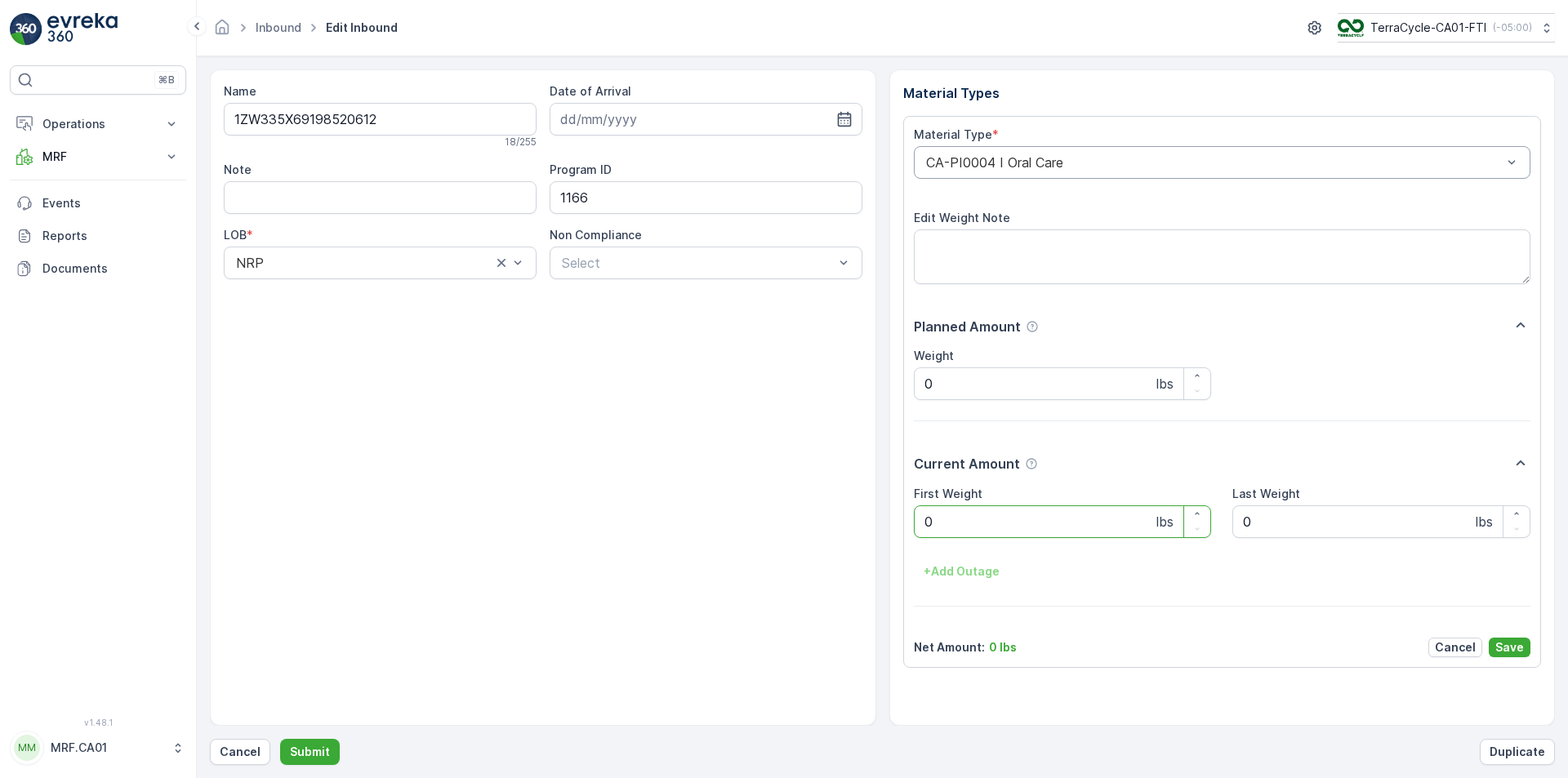
click at [1020, 158] on div at bounding box center [1214, 162] width 579 height 15
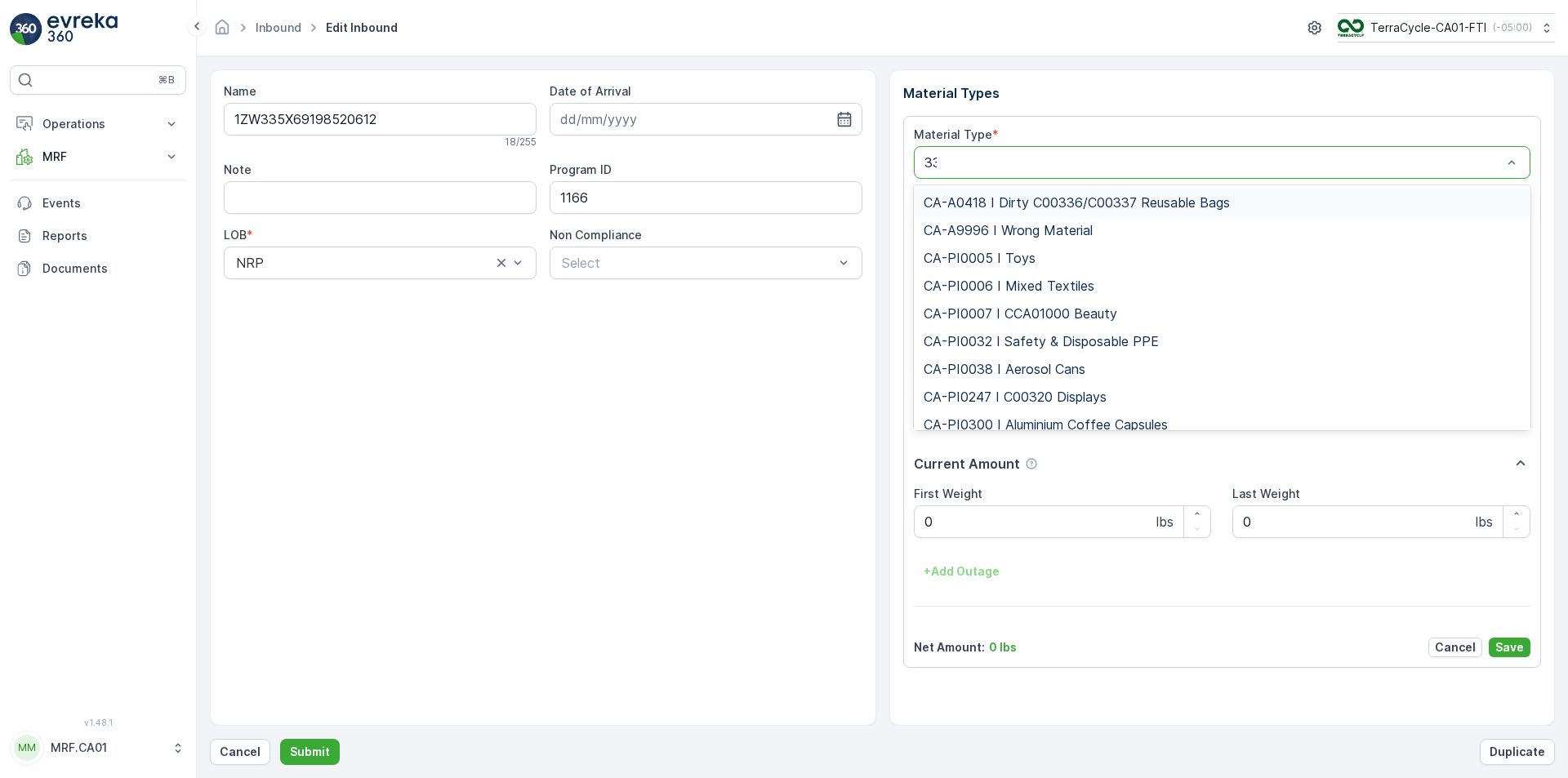
type input "333"
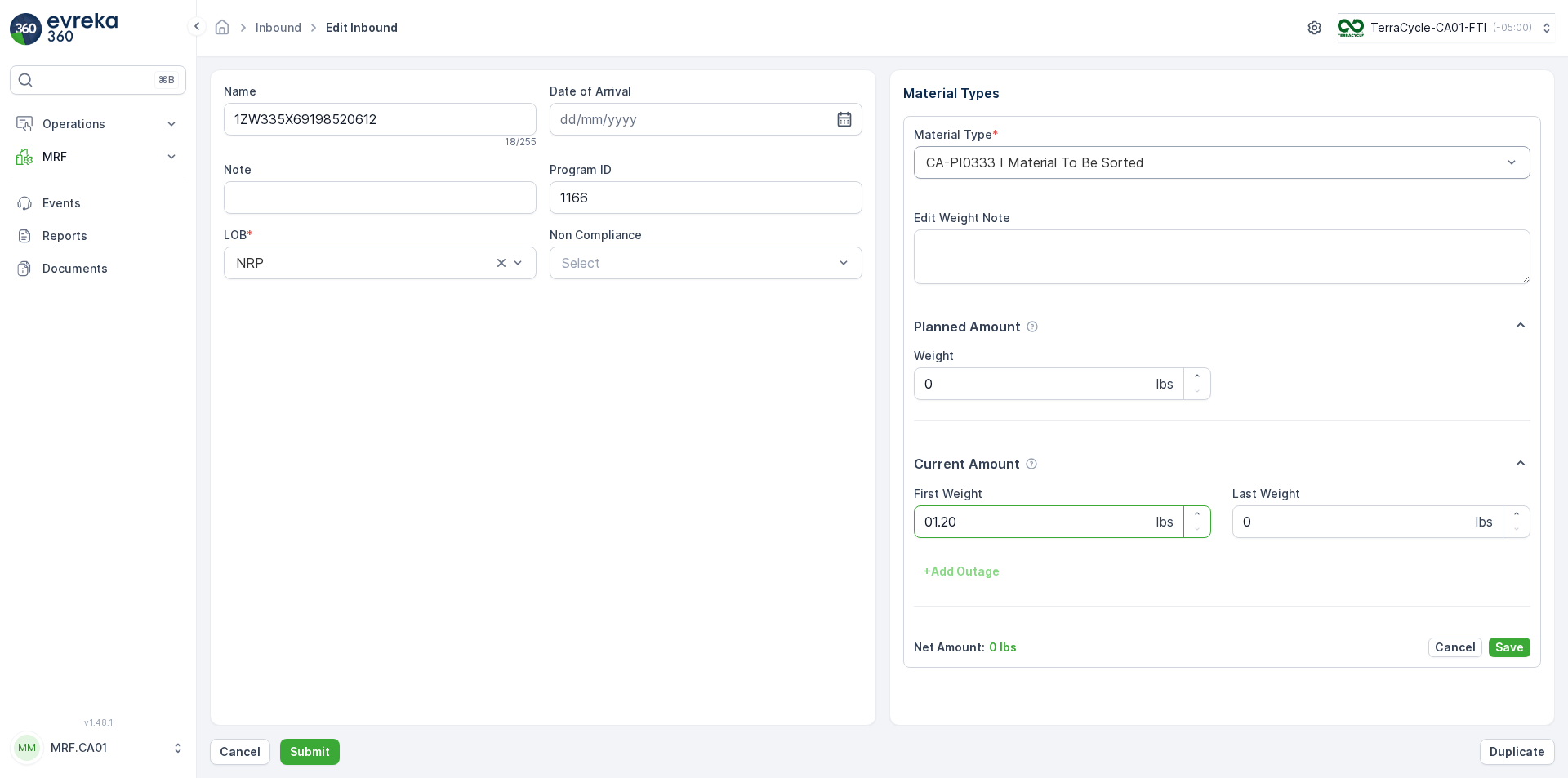
click at [280, 735] on button "Submit" at bounding box center [310, 752] width 60 height 26
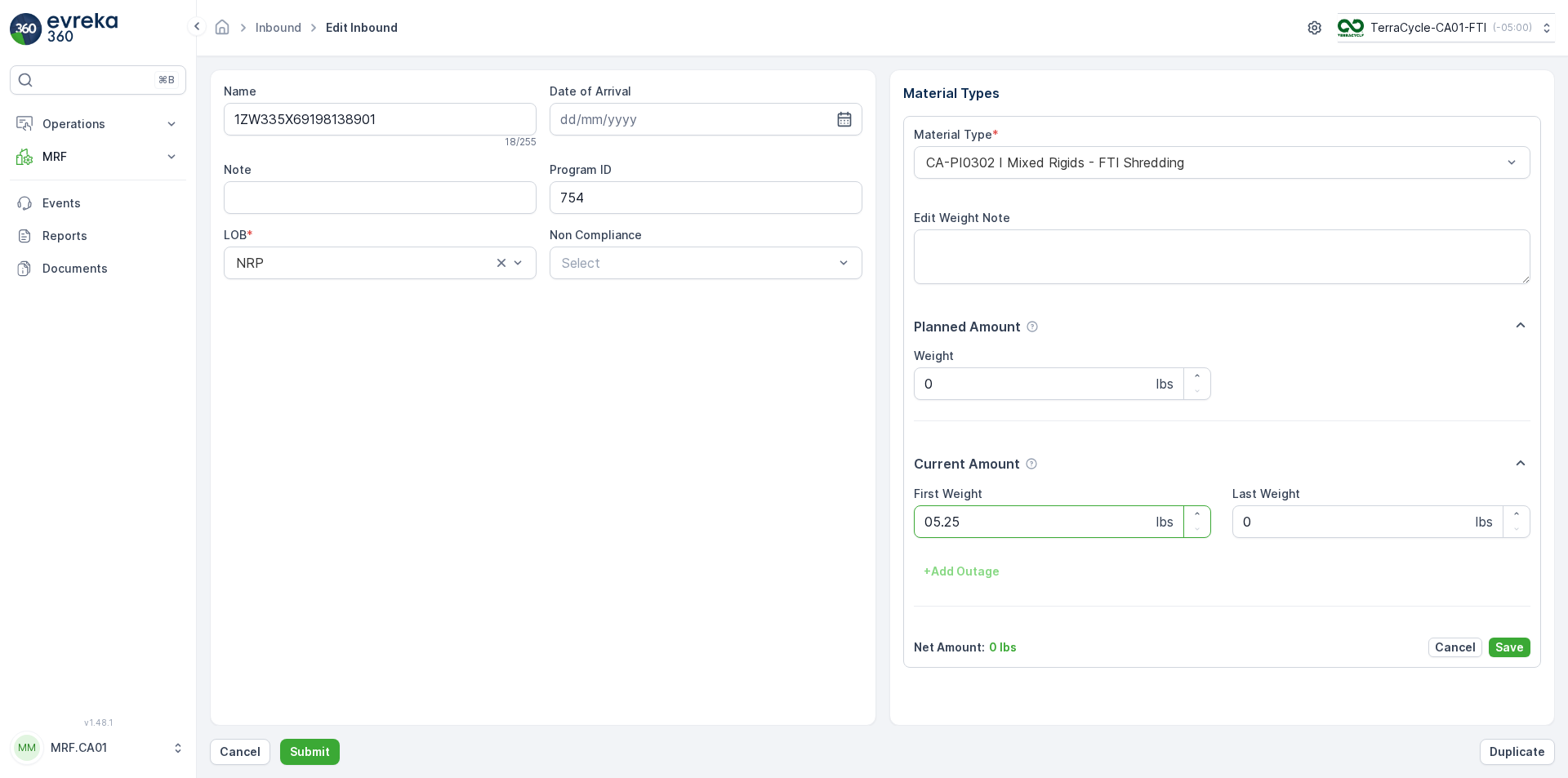
click at [280, 735] on button "Submit" at bounding box center [310, 752] width 60 height 26
type Weight "073"
click at [280, 735] on button "Submit" at bounding box center [310, 752] width 60 height 26
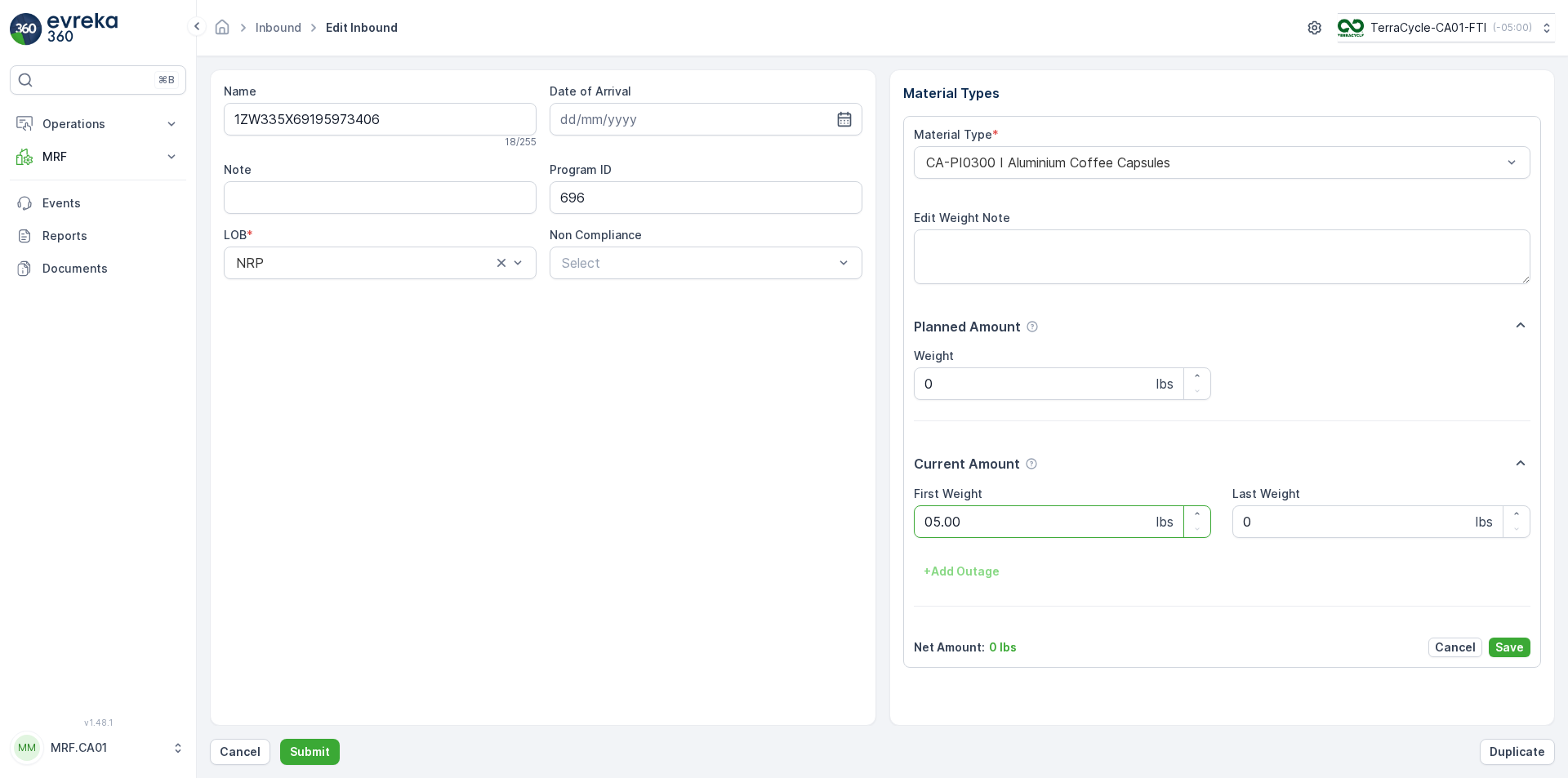
click at [280, 735] on button "Submit" at bounding box center [310, 752] width 60 height 26
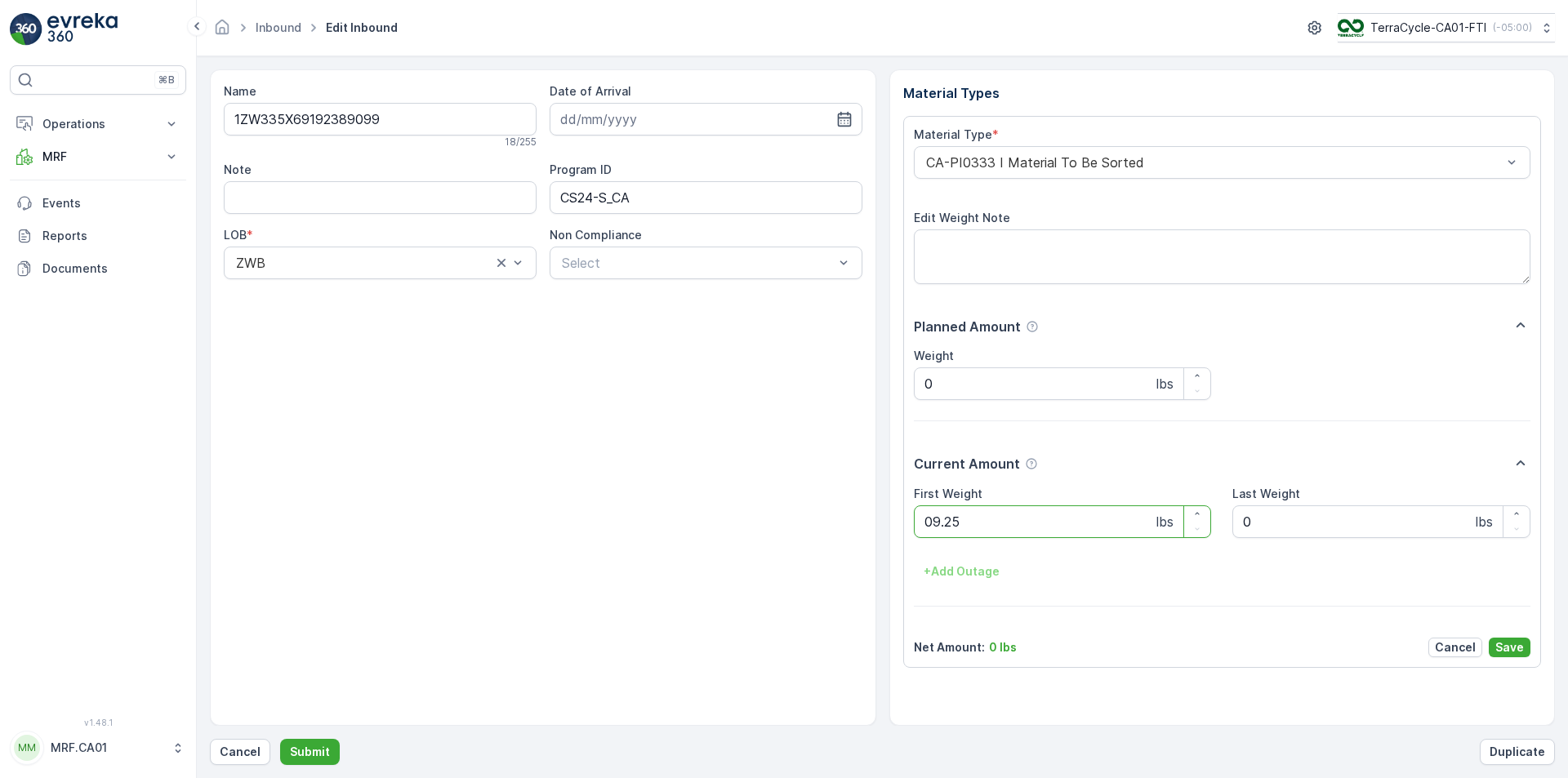
click at [280, 735] on button "Submit" at bounding box center [310, 752] width 60 height 26
click at [1025, 159] on div at bounding box center [1214, 162] width 579 height 15
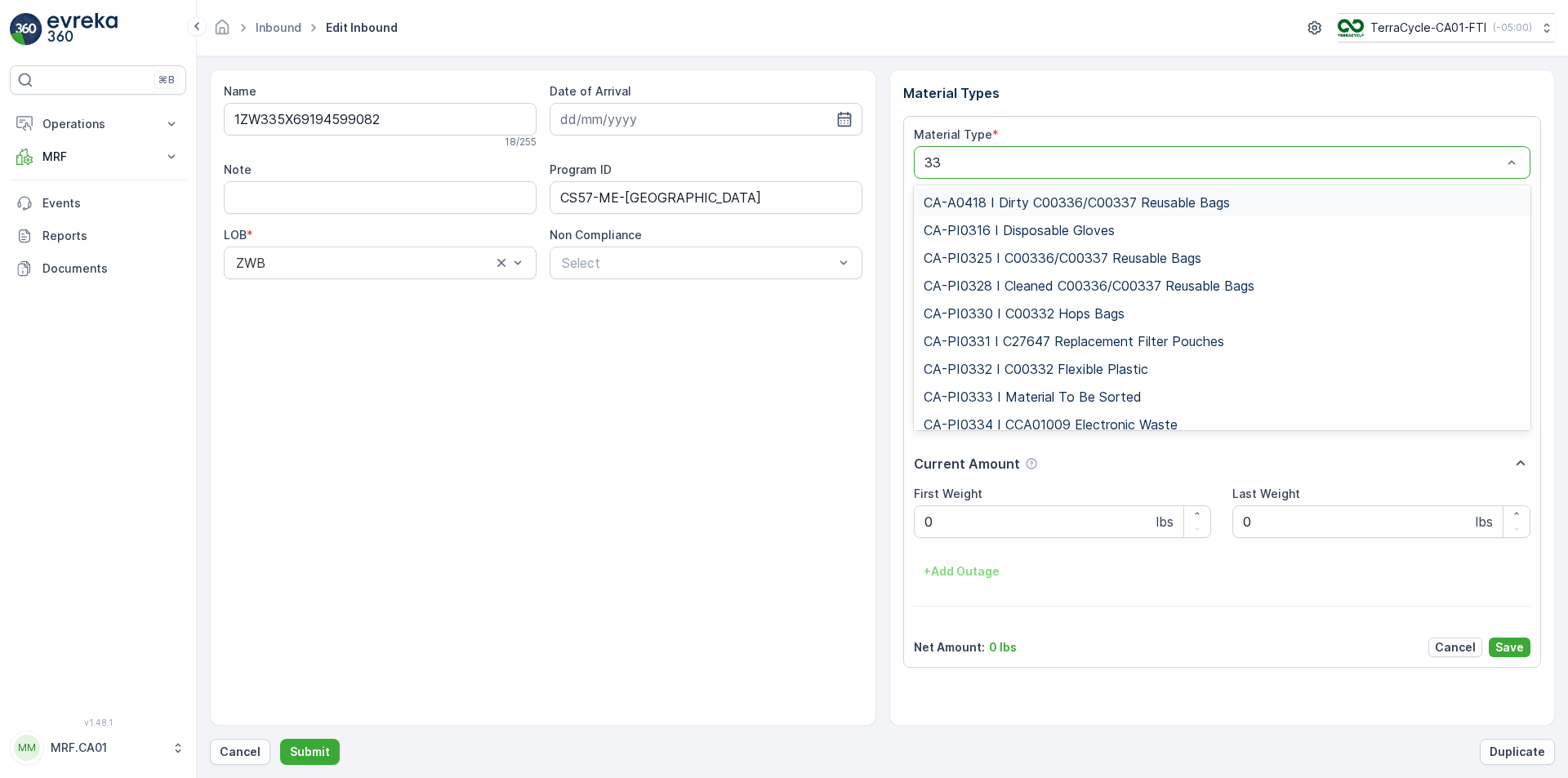
type input "333"
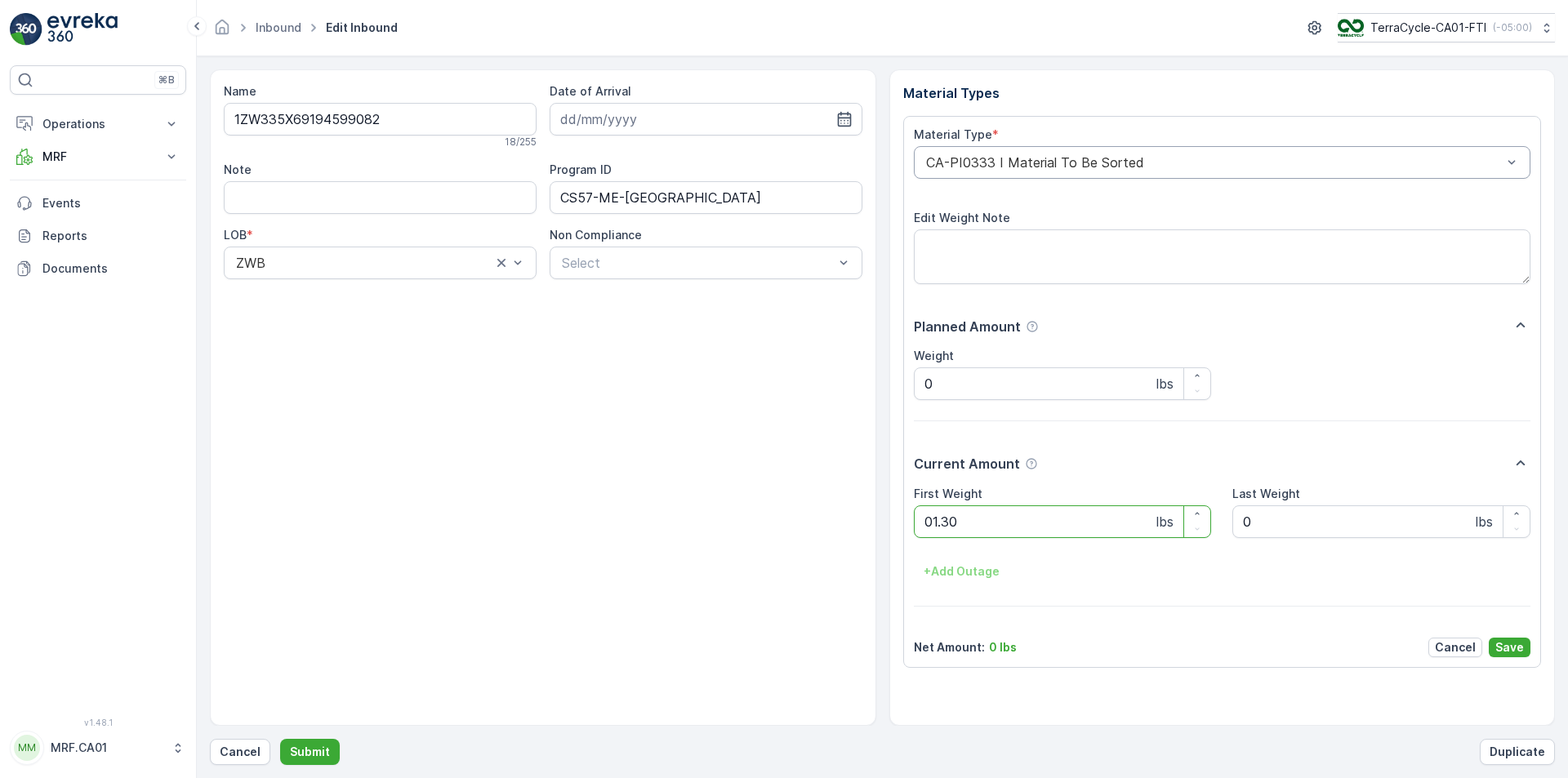
click at [280, 735] on button "Submit" at bounding box center [310, 752] width 60 height 26
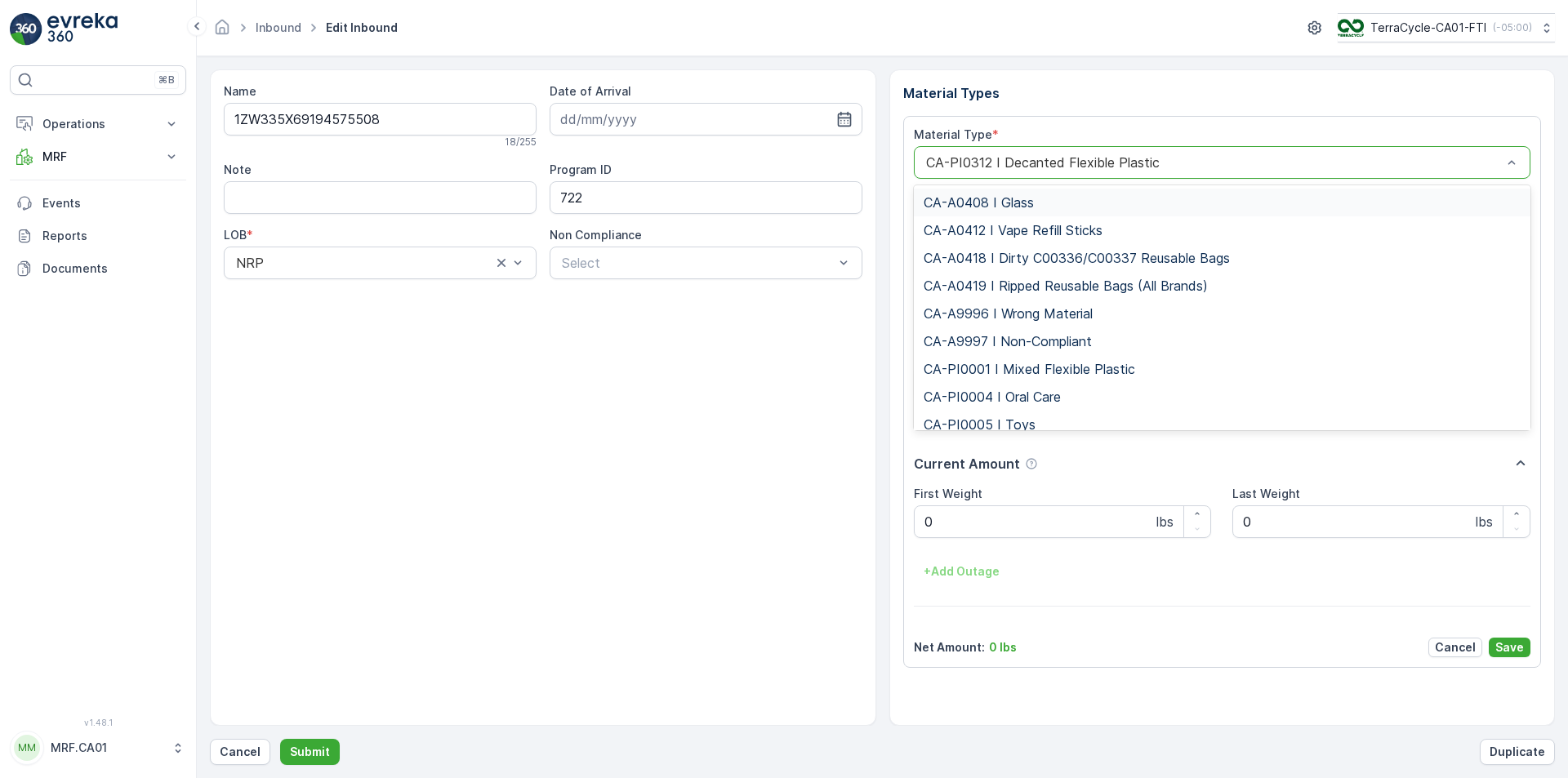
click at [1027, 160] on div at bounding box center [1214, 162] width 579 height 15
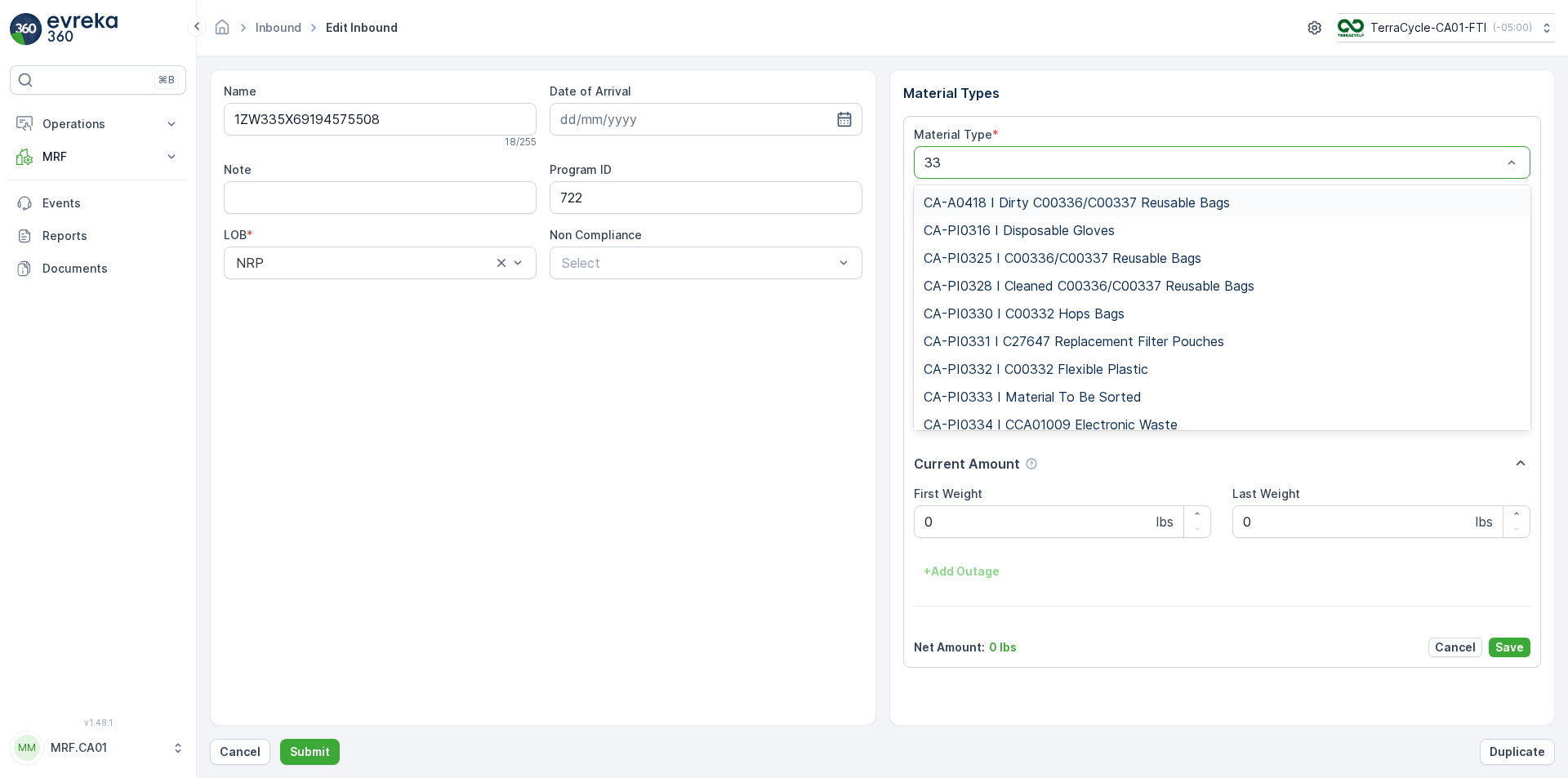
type input "333"
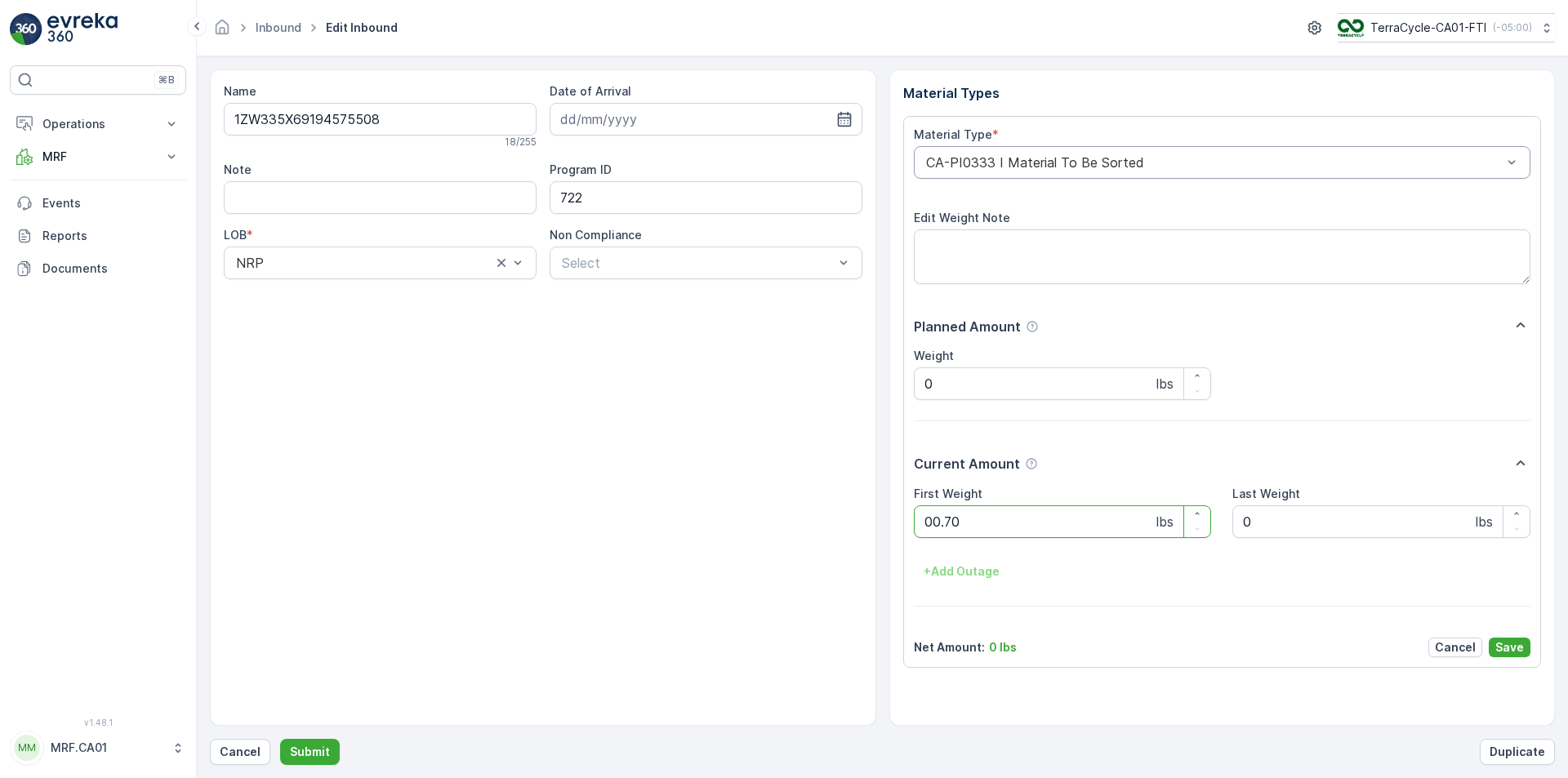
click at [280, 735] on button "Submit" at bounding box center [310, 752] width 60 height 26
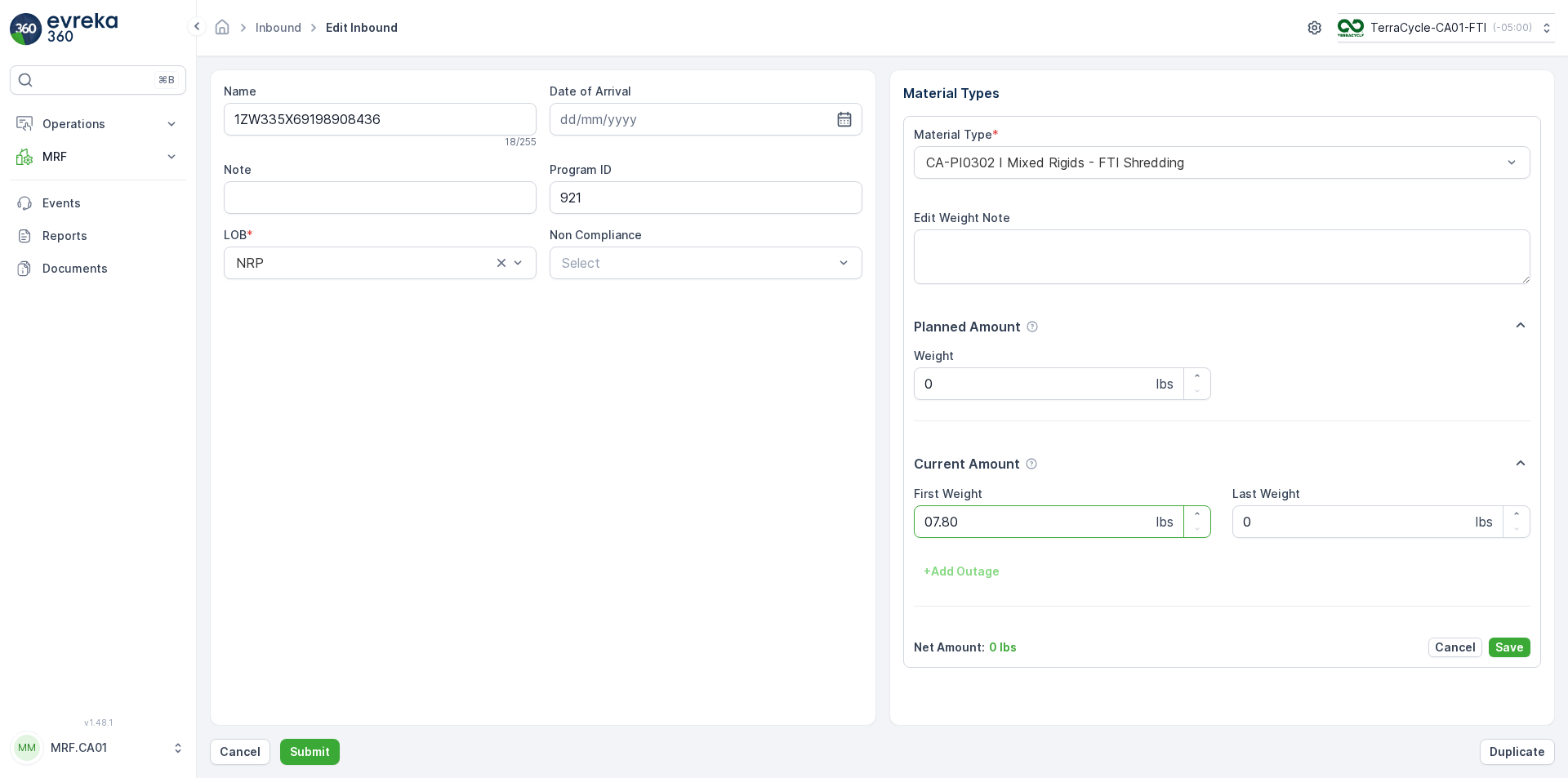
click at [280, 735] on button "Submit" at bounding box center [310, 752] width 60 height 26
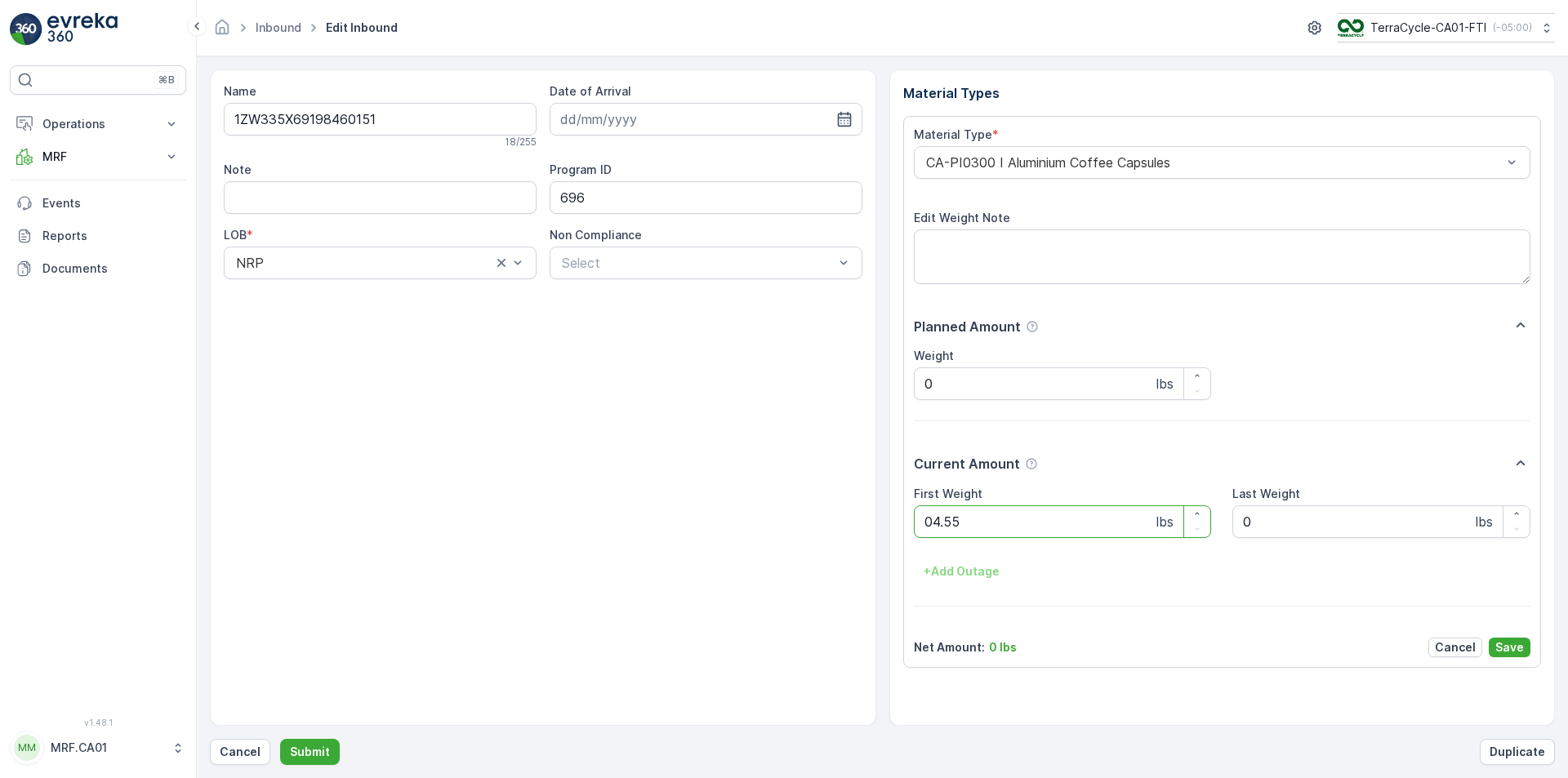
click at [280, 735] on button "Submit" at bounding box center [310, 752] width 60 height 26
click at [1002, 147] on div "CA-PI0312 I Decanted Flexible Plastic" at bounding box center [1223, 163] width 618 height 33
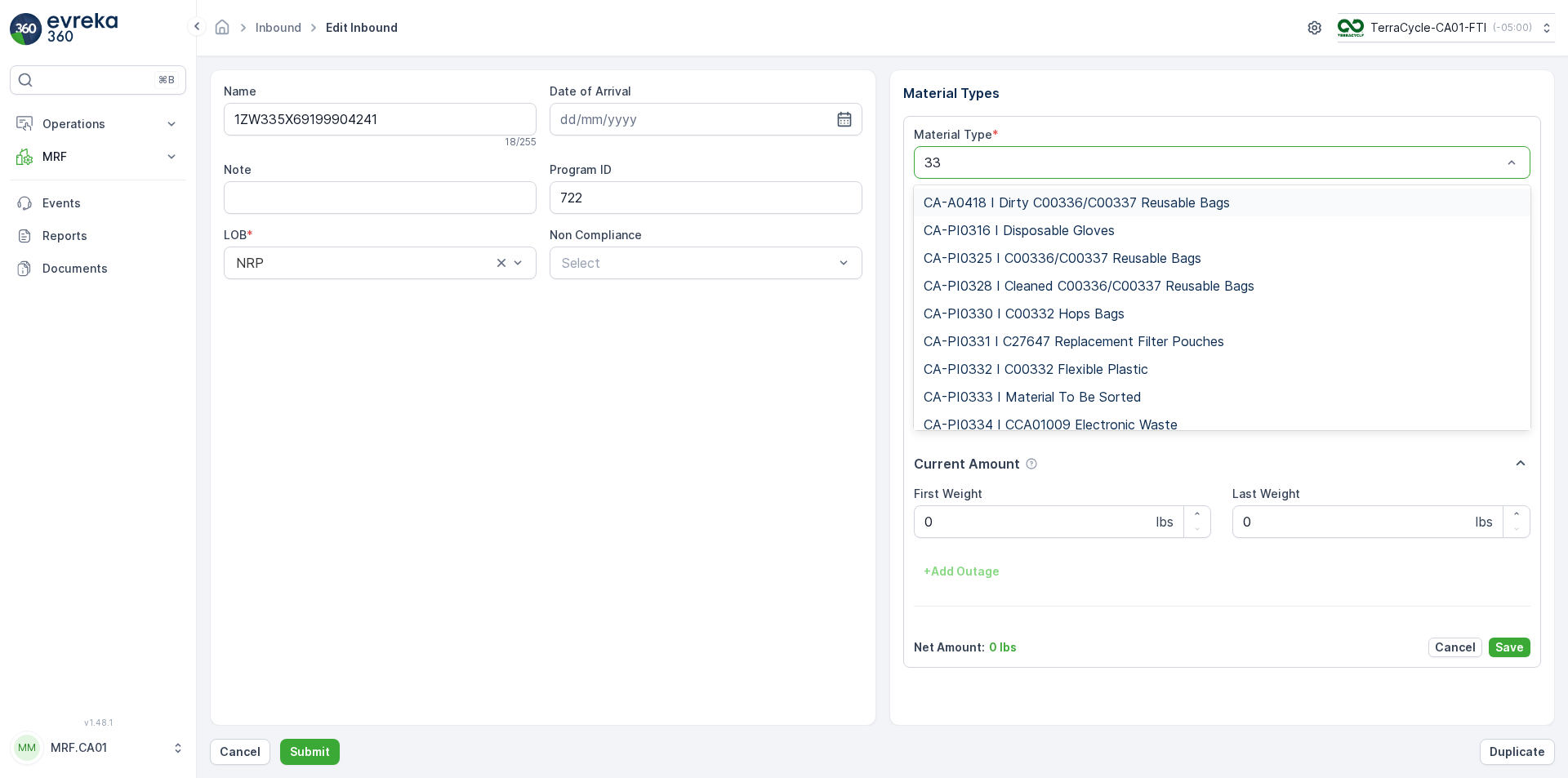
type input "333"
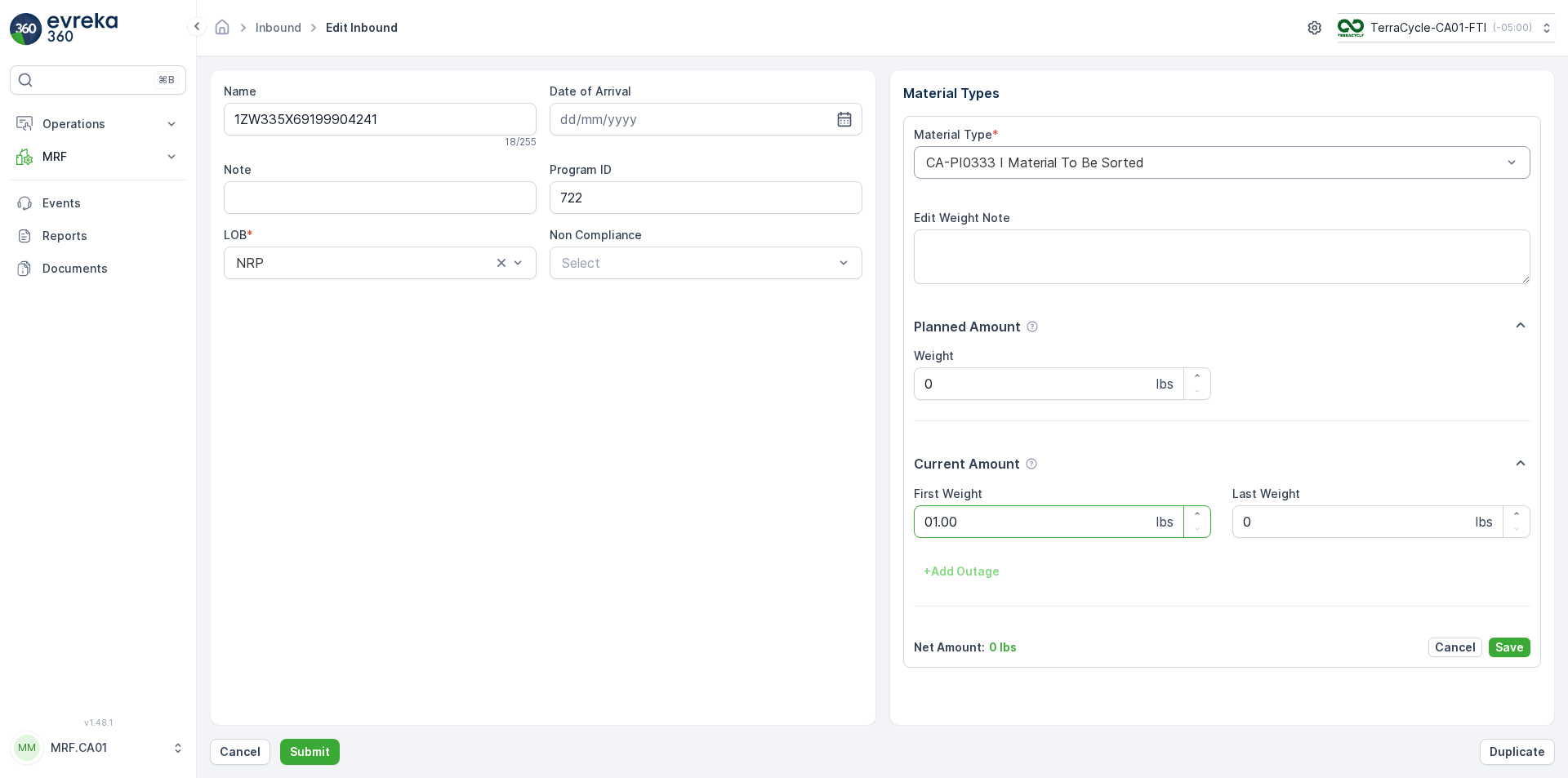
click at [280, 735] on button "Submit" at bounding box center [310, 752] width 60 height 26
type Weight "032"
click at [280, 735] on button "Submit" at bounding box center [310, 752] width 60 height 26
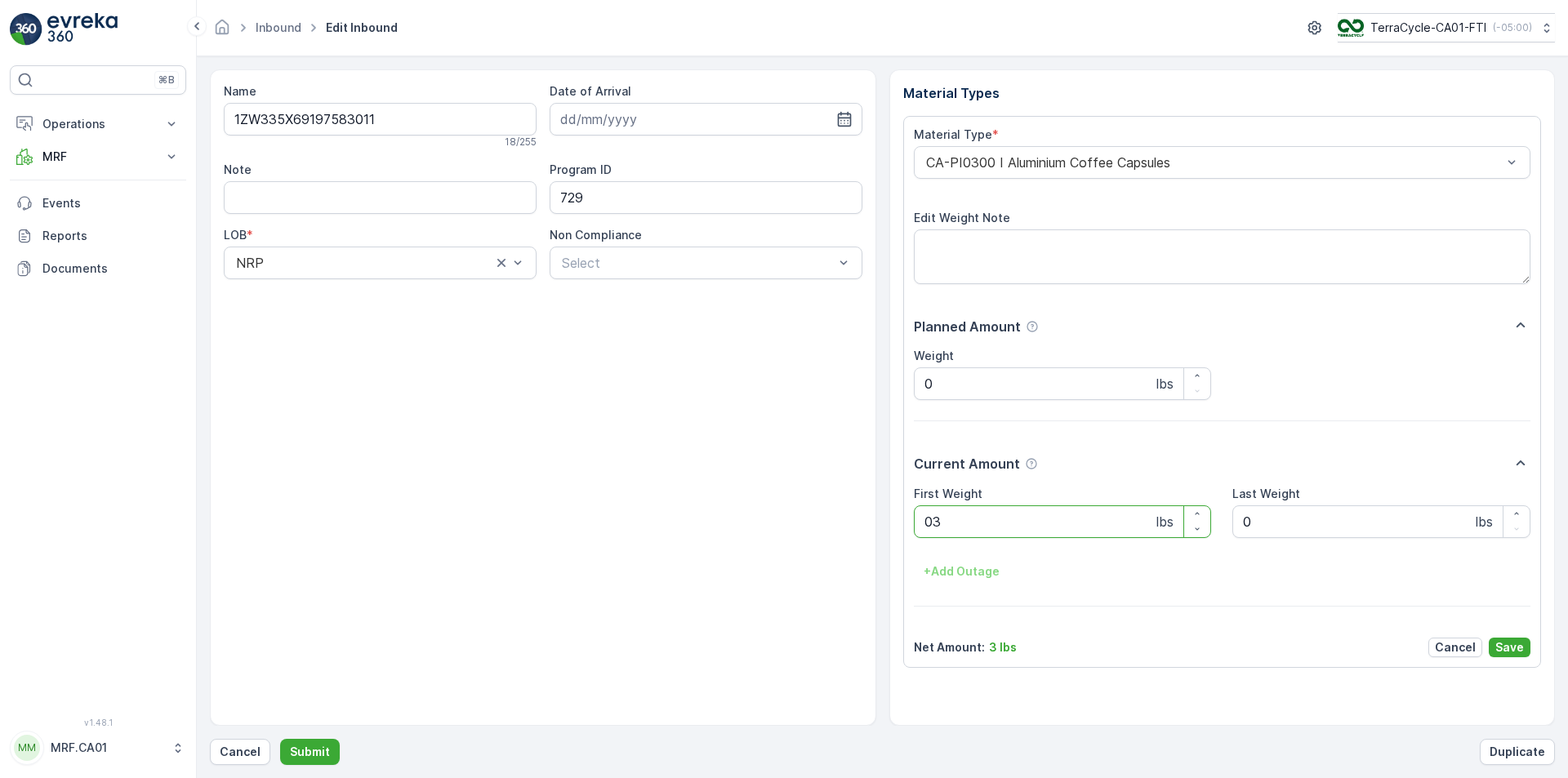
type Weight "030"
click at [280, 735] on button "Submit" at bounding box center [310, 752] width 60 height 26
click at [1002, 147] on div "CA-PI0004 I Oral Care" at bounding box center [1223, 163] width 618 height 33
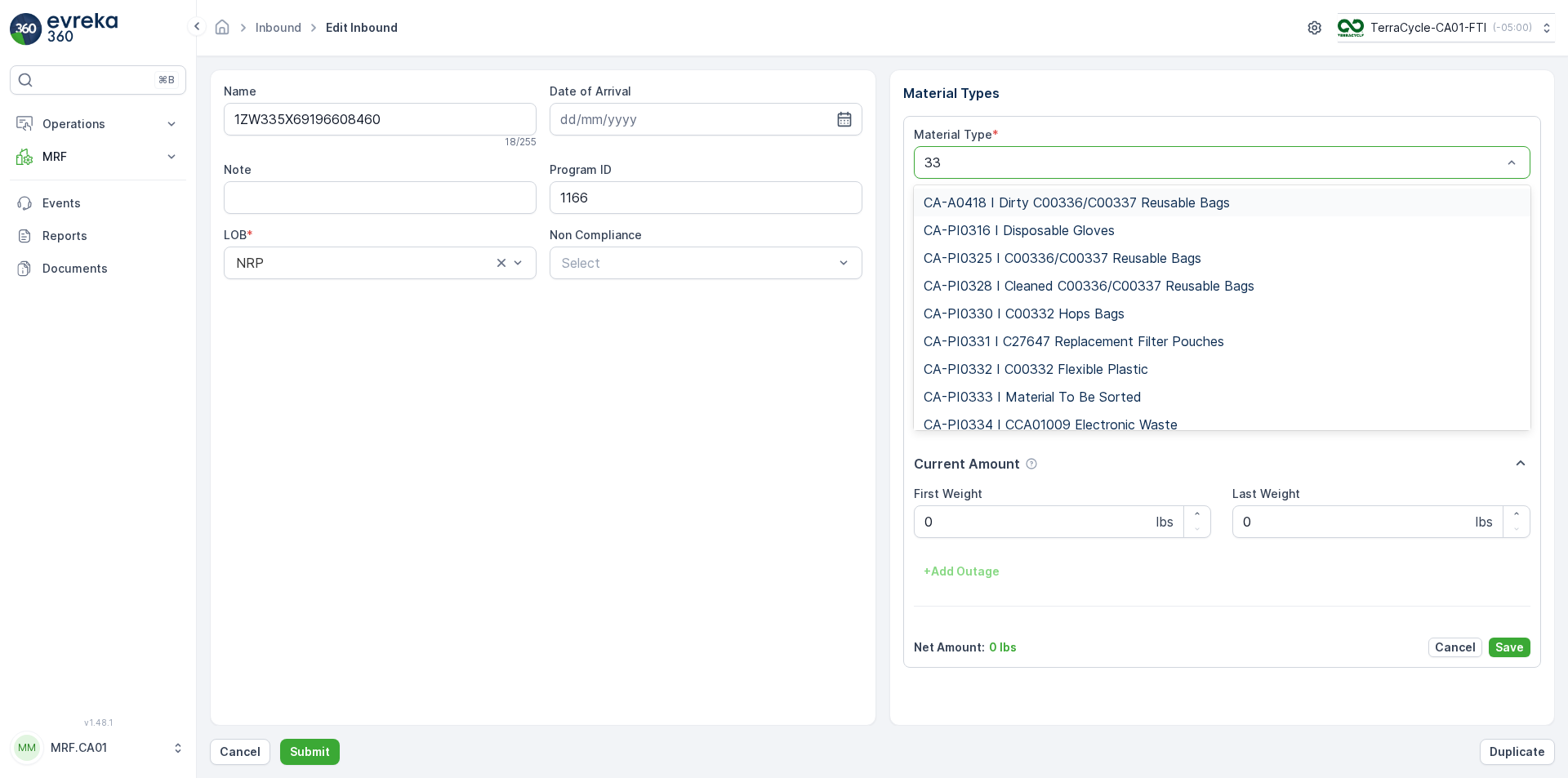
type input "333"
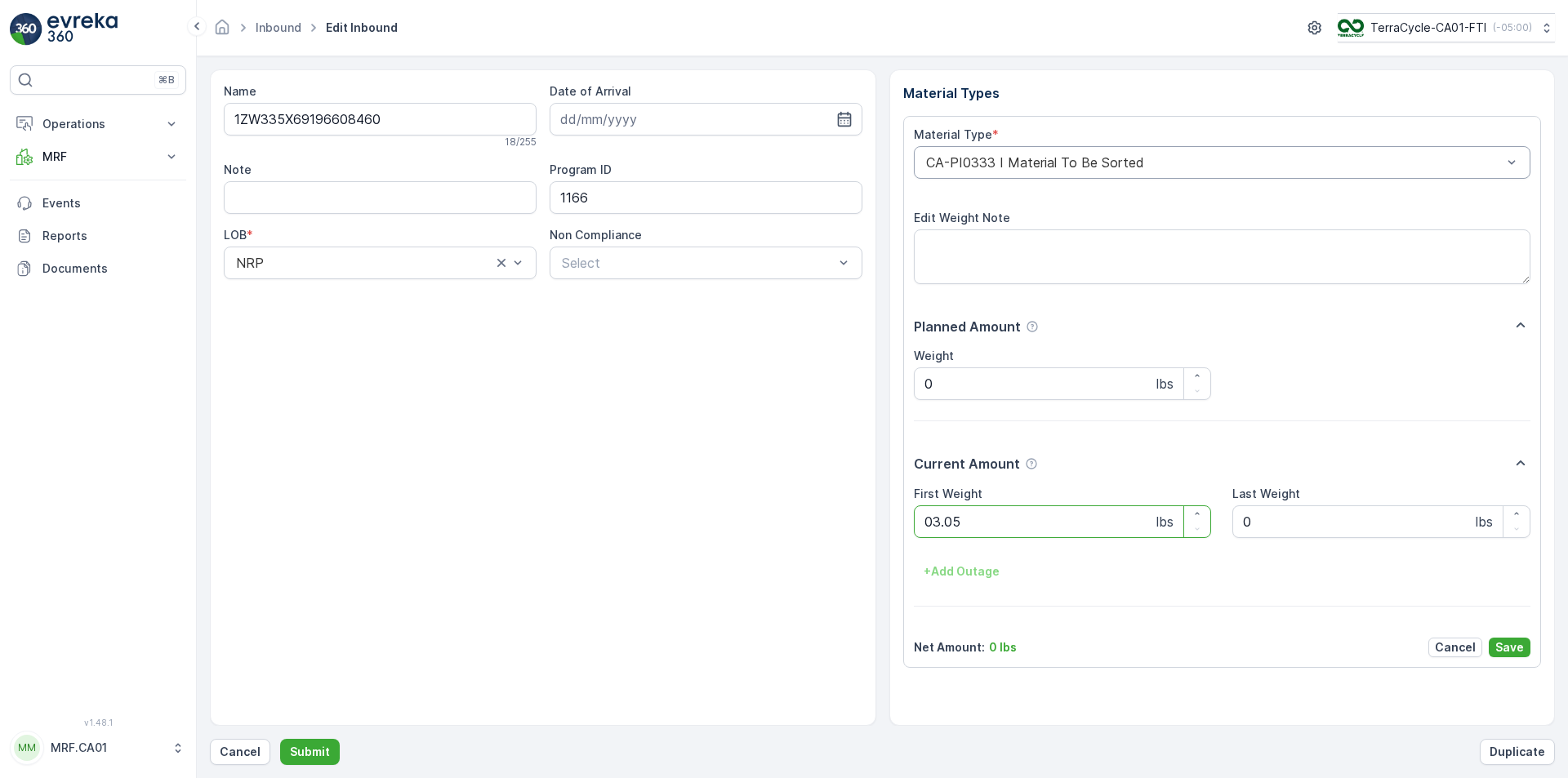
click at [280, 735] on button "Submit" at bounding box center [310, 752] width 60 height 26
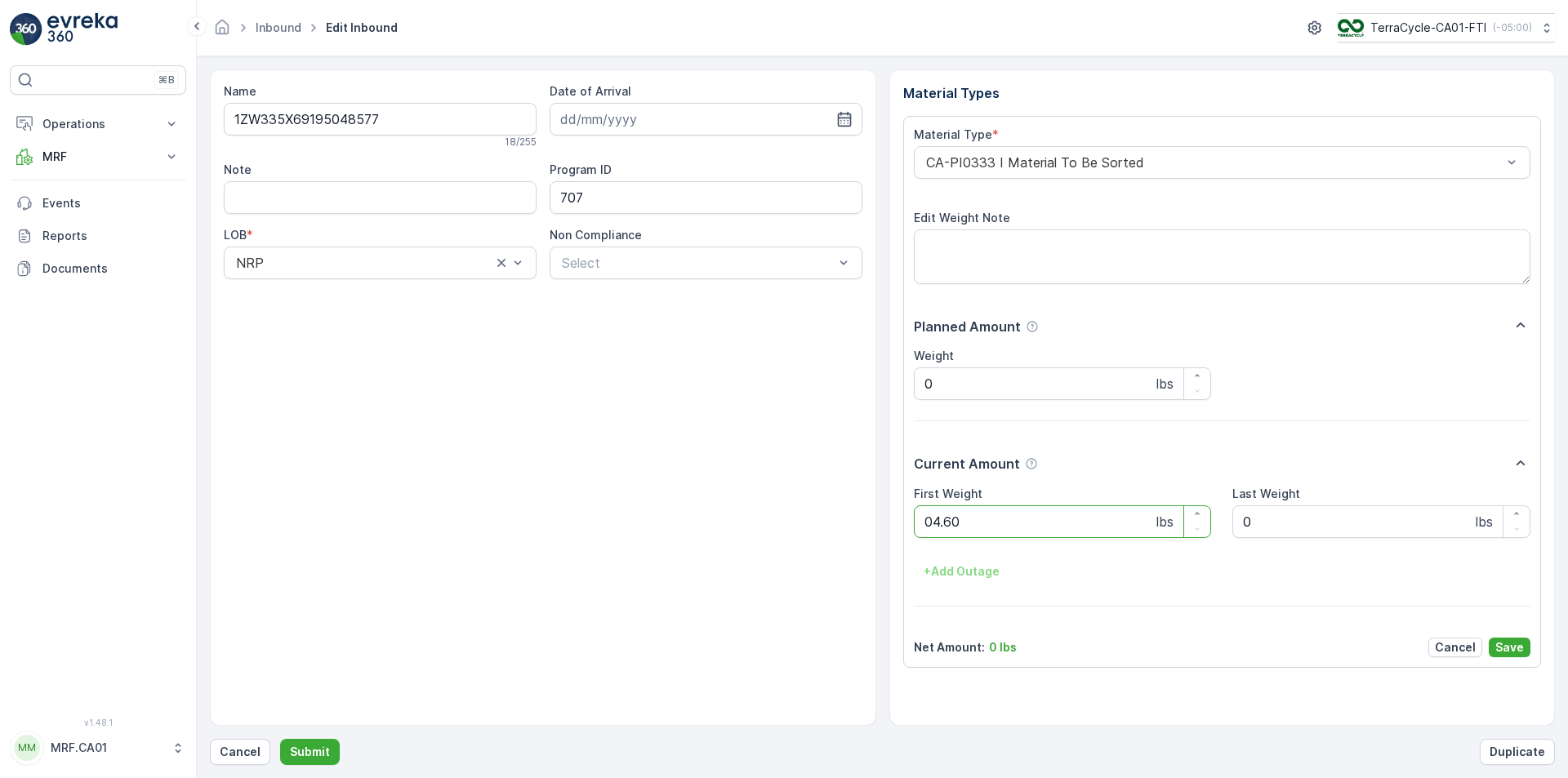
click at [280, 735] on button "Submit" at bounding box center [310, 752] width 60 height 26
type Weight "061"
click at [280, 735] on button "Submit" at bounding box center [310, 752] width 60 height 26
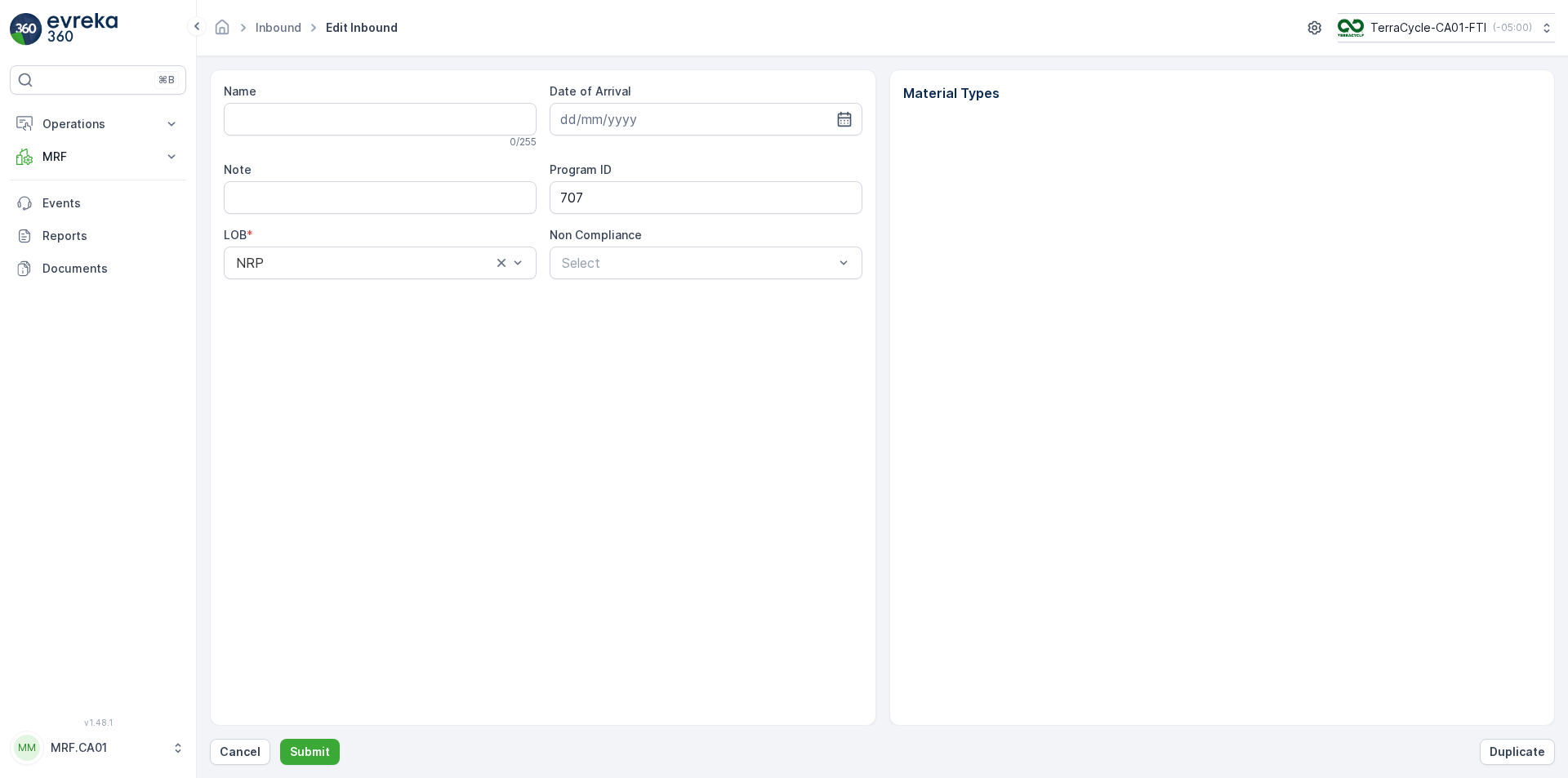
type input "1ZW335X69197317371"
type input "[DATE]"
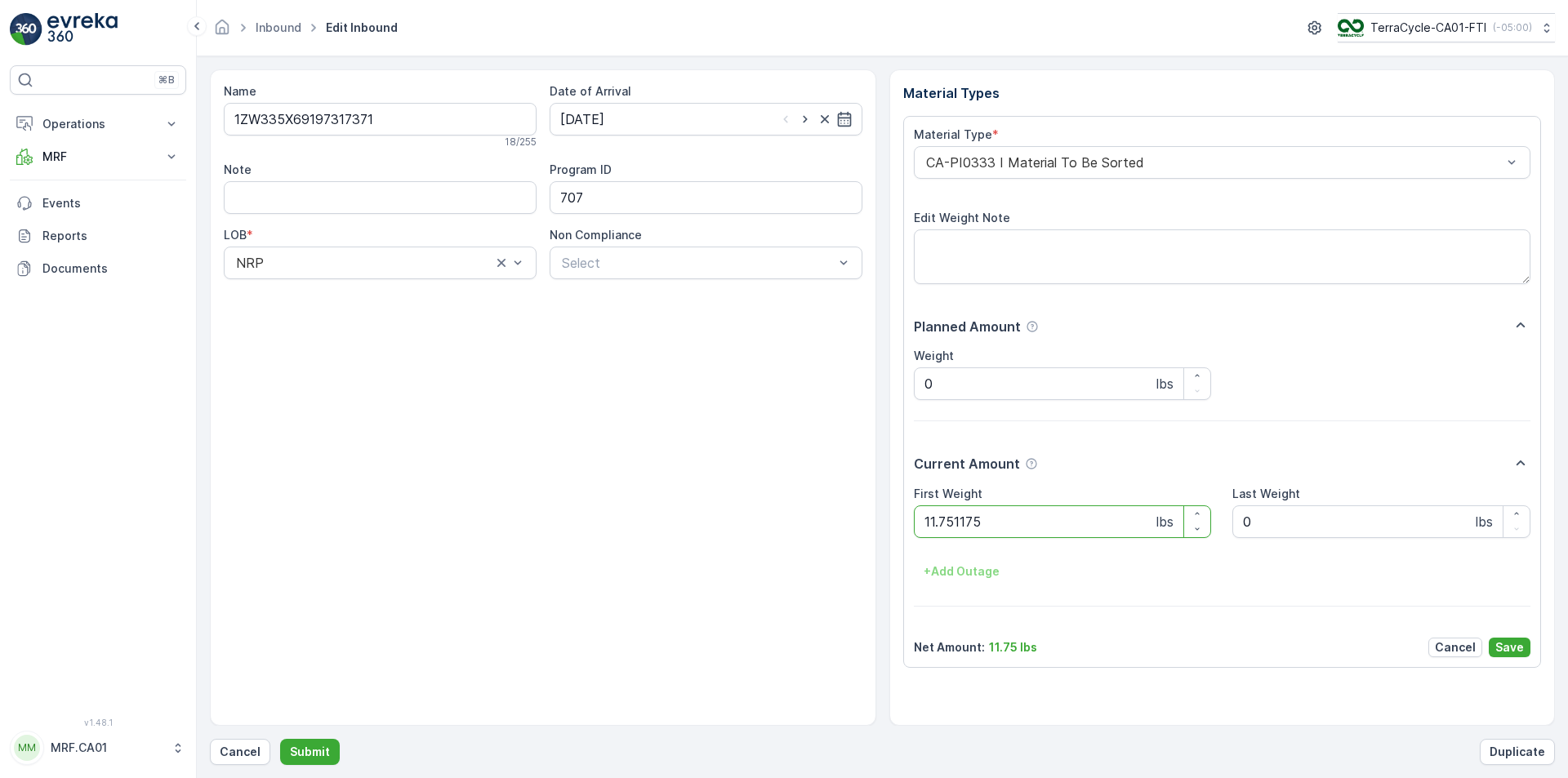
click at [280, 735] on button "Submit" at bounding box center [310, 752] width 60 height 26
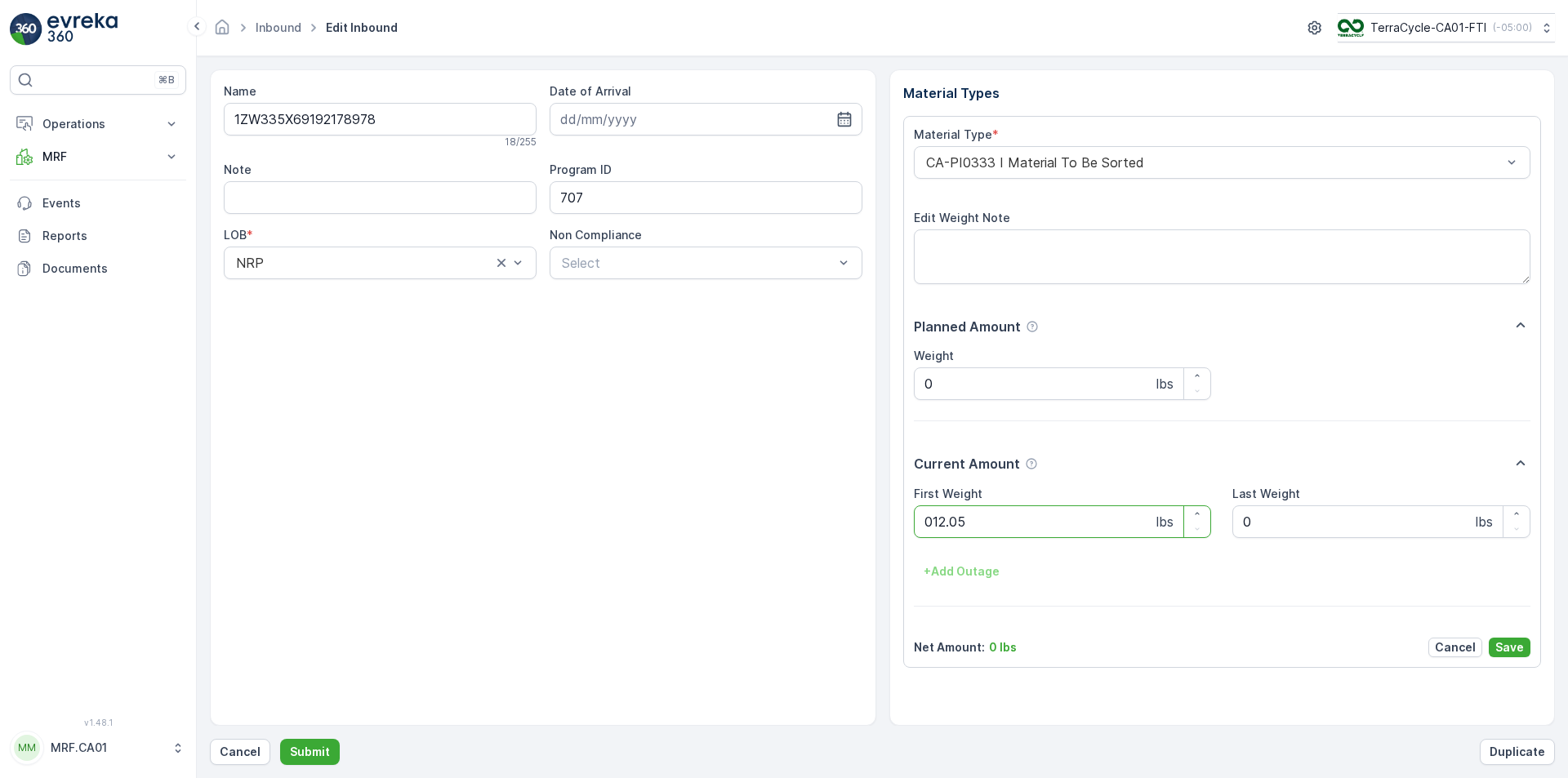
click at [280, 735] on button "Submit" at bounding box center [310, 752] width 60 height 26
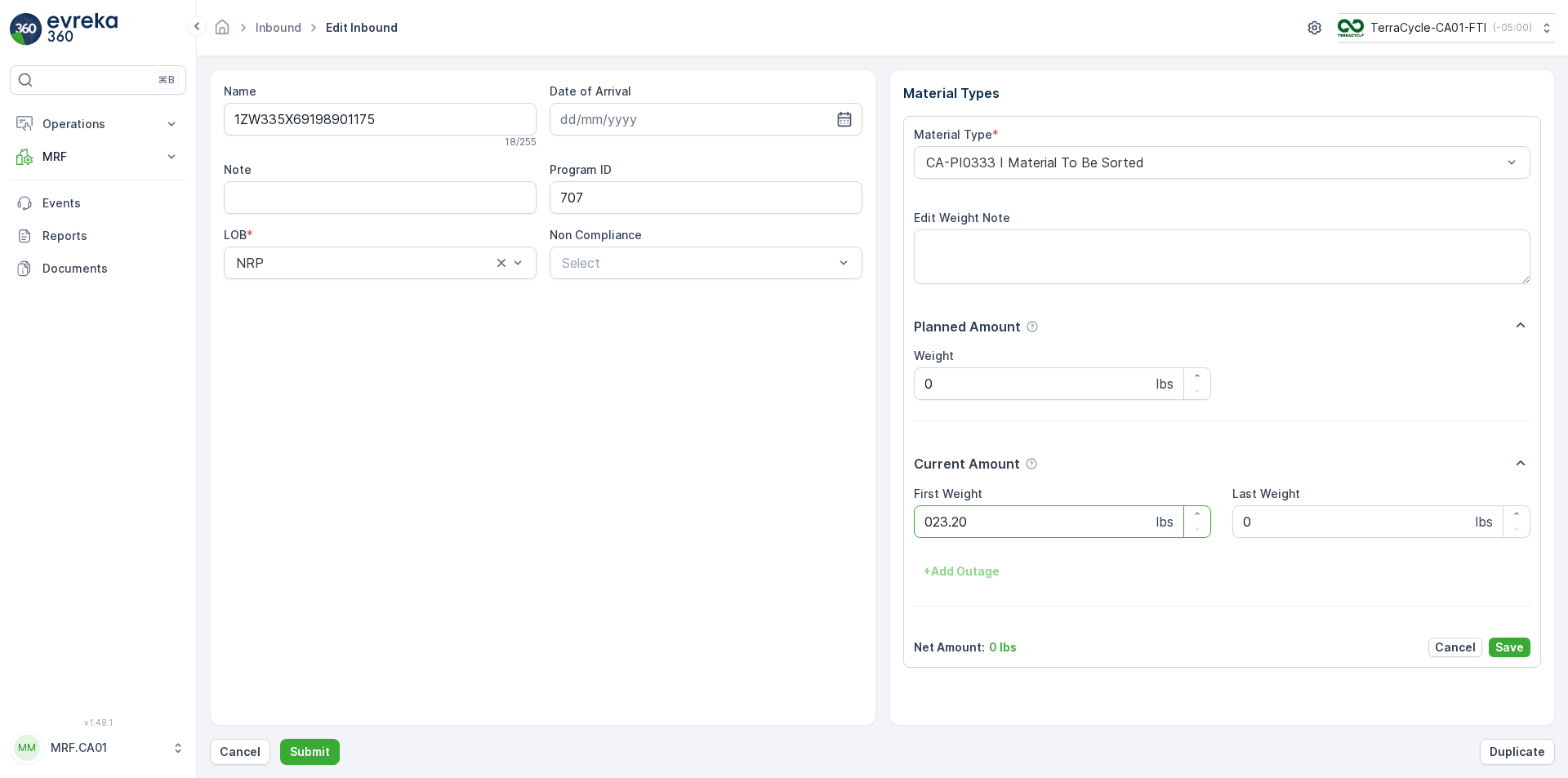
click at [280, 735] on button "Submit" at bounding box center [310, 752] width 60 height 26
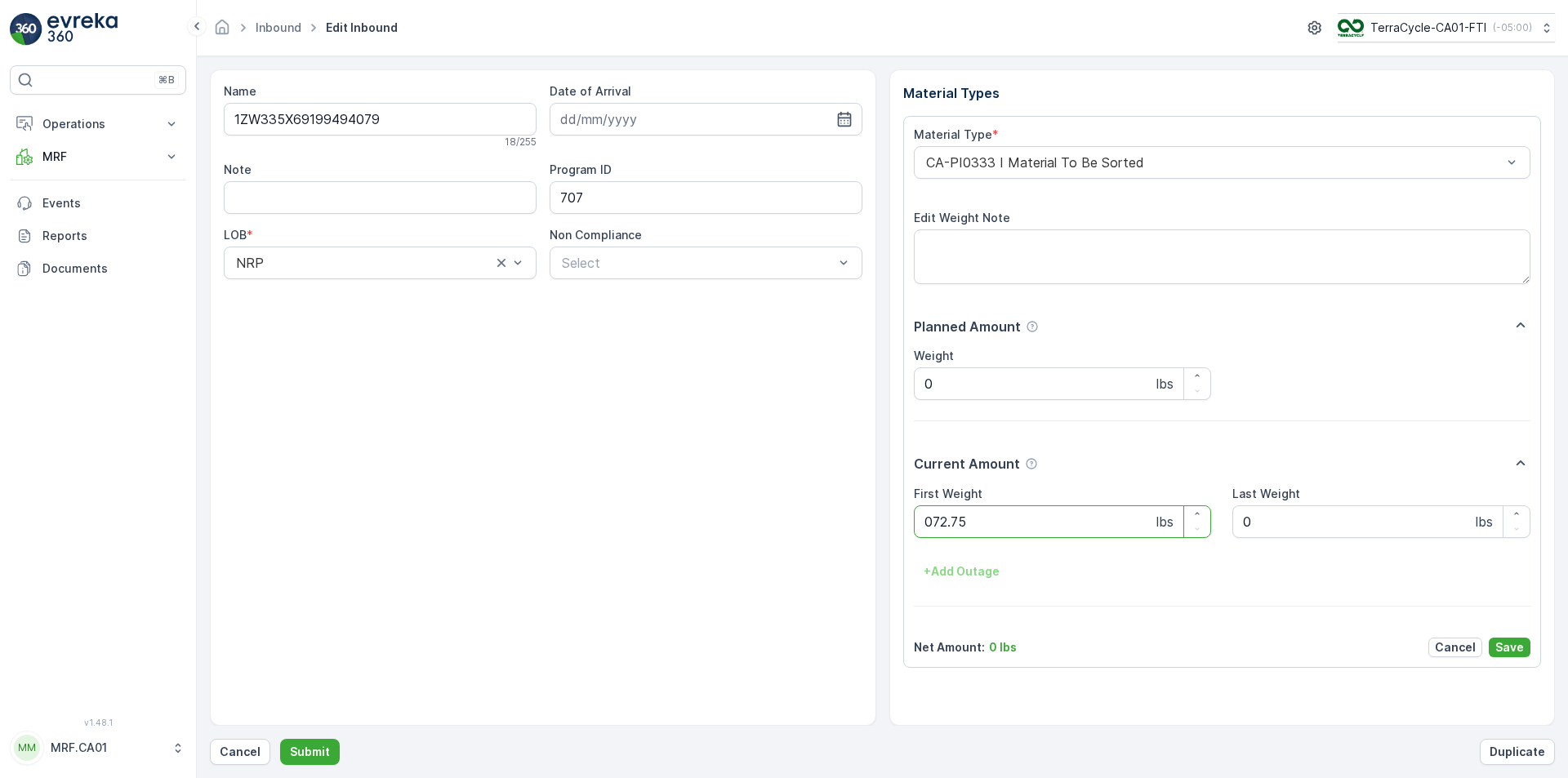
click at [280, 735] on button "Submit" at bounding box center [310, 752] width 60 height 26
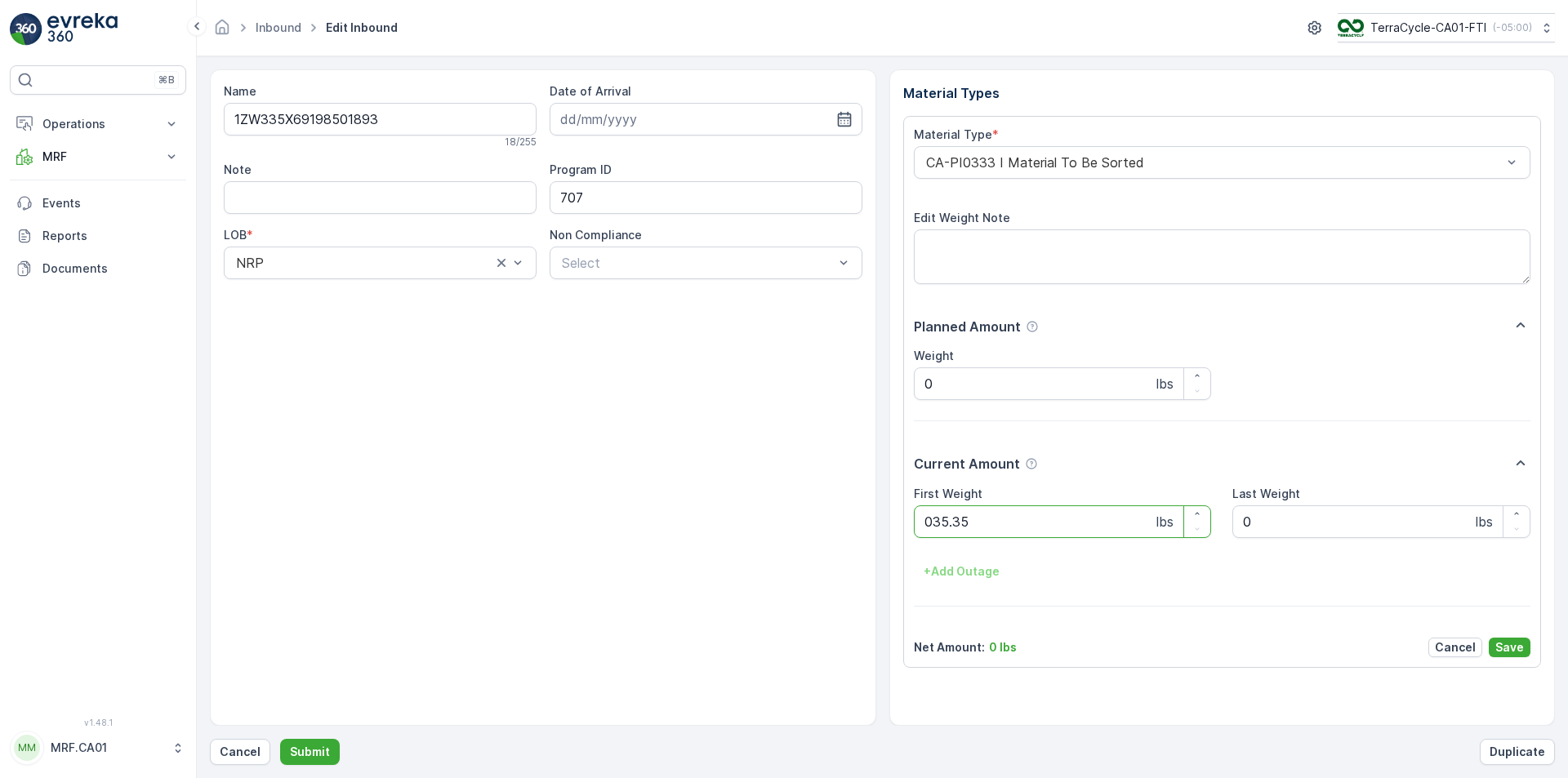
click at [280, 735] on button "Submit" at bounding box center [310, 752] width 60 height 26
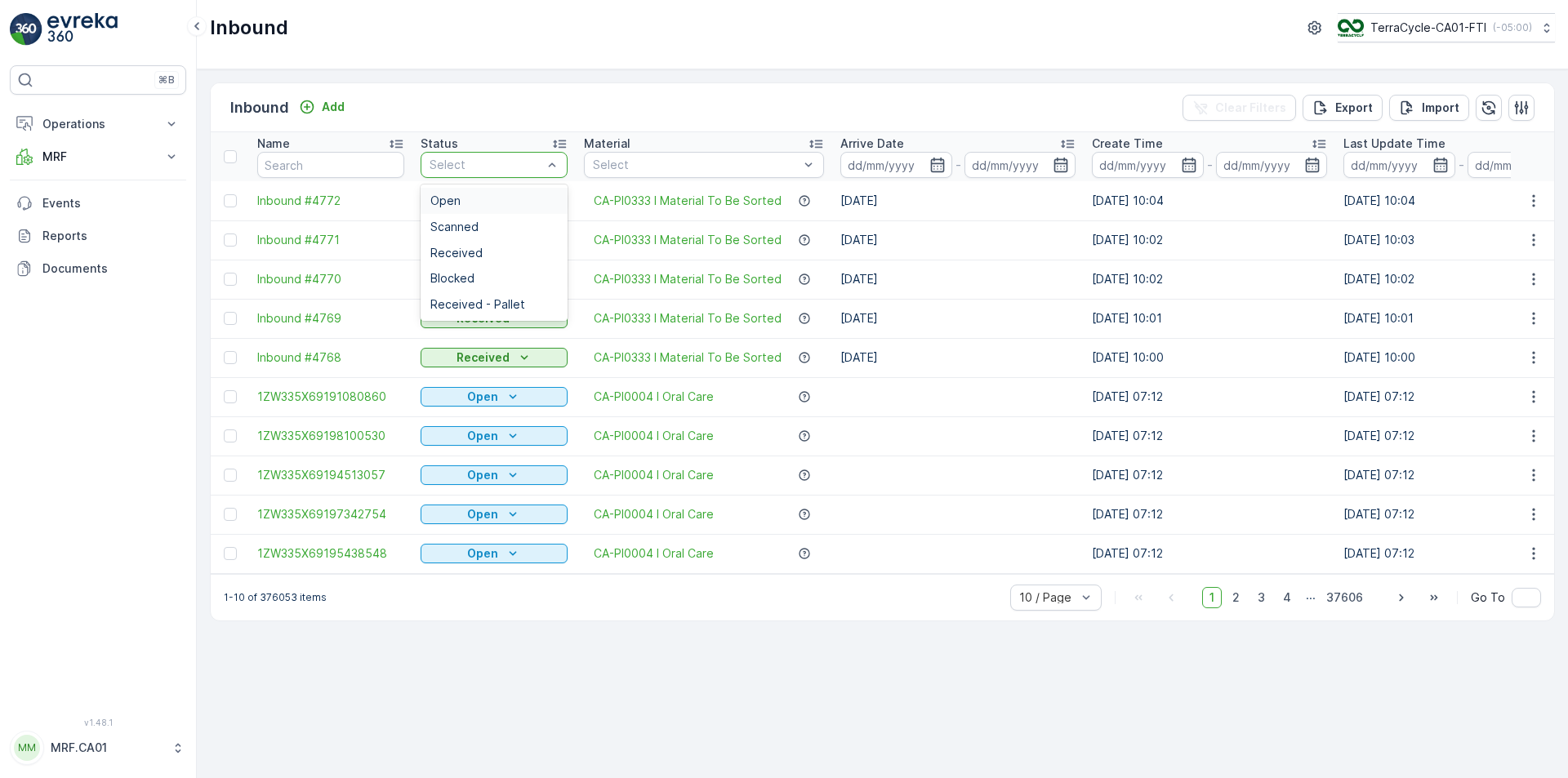
click at [516, 169] on div at bounding box center [486, 164] width 116 height 13
click at [502, 223] on div "Scanned" at bounding box center [494, 226] width 127 height 13
